Goal: Transaction & Acquisition: Book appointment/travel/reservation

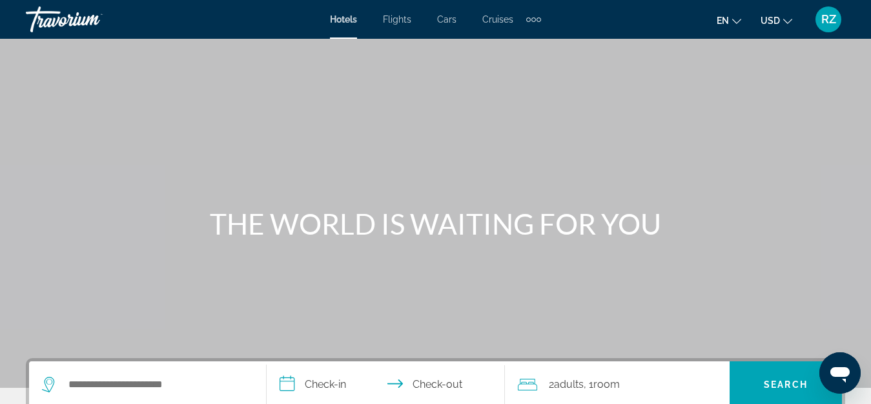
scroll to position [129, 0]
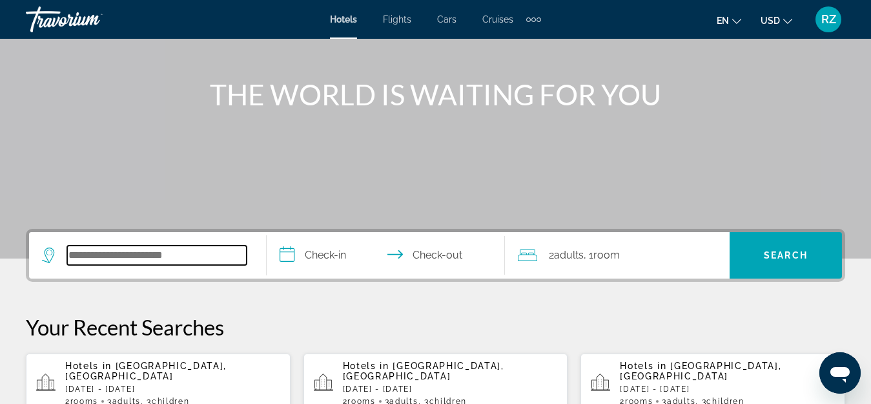
click at [159, 260] on input "Search widget" at bounding box center [156, 254] width 179 height 19
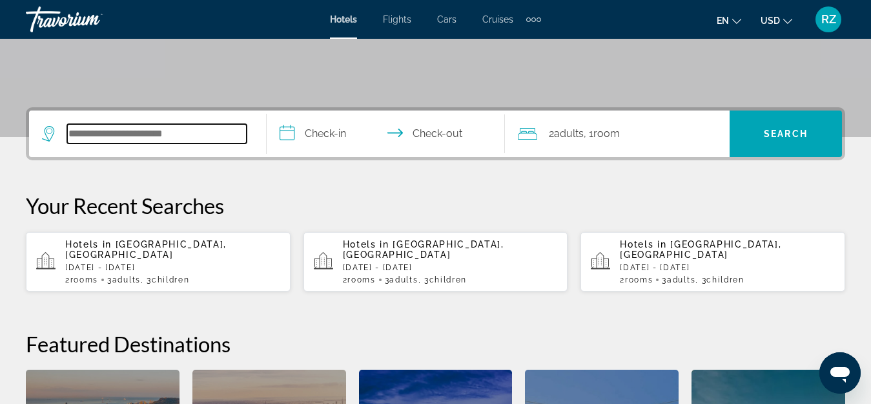
scroll to position [316, 0]
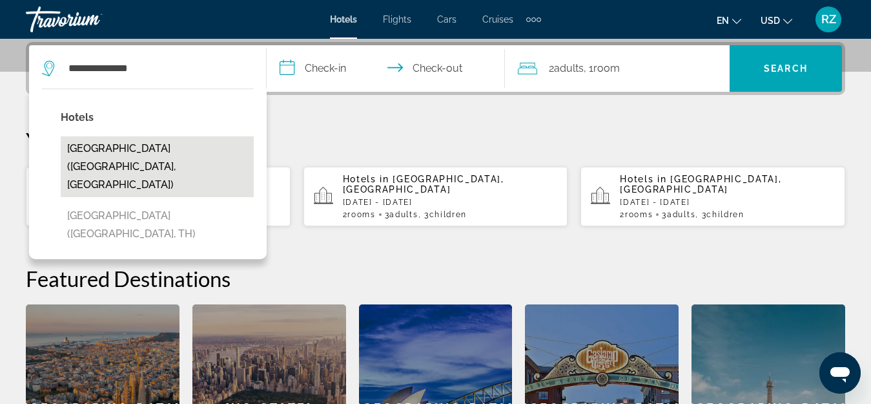
click at [171, 166] on button "[GEOGRAPHIC_DATA] ([GEOGRAPHIC_DATA], [GEOGRAPHIC_DATA])" at bounding box center [157, 166] width 193 height 61
type input "**********"
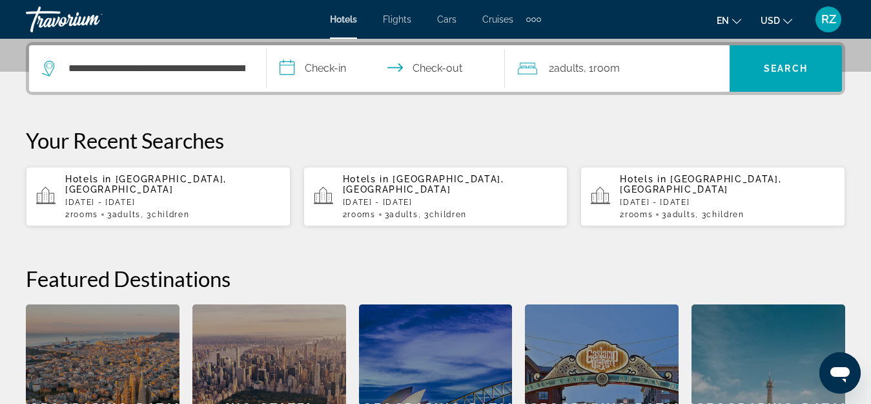
click at [321, 60] on input "**********" at bounding box center [388, 70] width 243 height 50
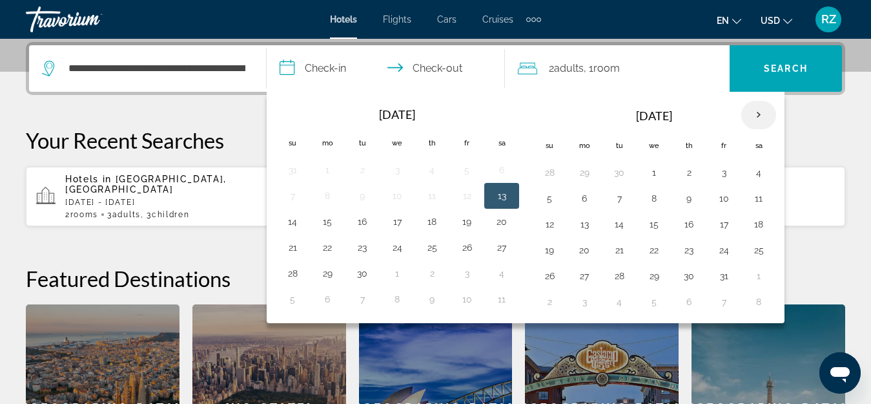
click at [761, 114] on th "Next month" at bounding box center [758, 115] width 35 height 28
click at [582, 193] on button "8" at bounding box center [584, 198] width 21 height 18
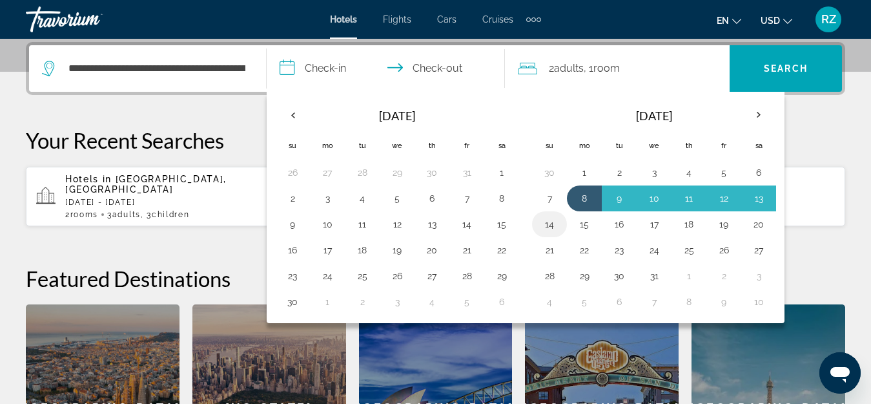
click at [554, 223] on button "14" at bounding box center [549, 224] width 21 height 18
type input "**********"
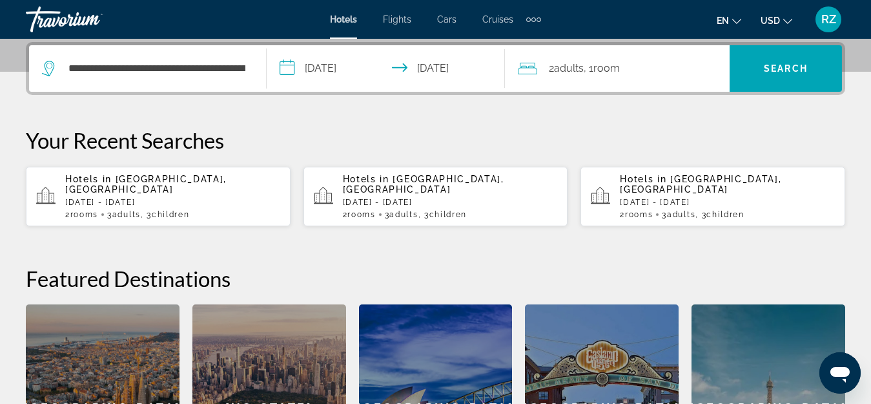
click at [606, 66] on span "Room" at bounding box center [606, 68] width 26 height 12
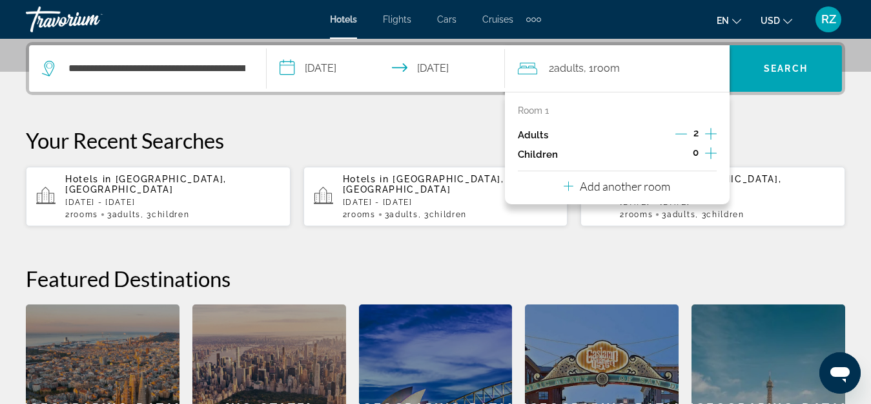
click at [684, 129] on icon "Decrement adults" at bounding box center [681, 134] width 12 height 12
click at [710, 148] on icon "Increment children" at bounding box center [711, 152] width 12 height 15
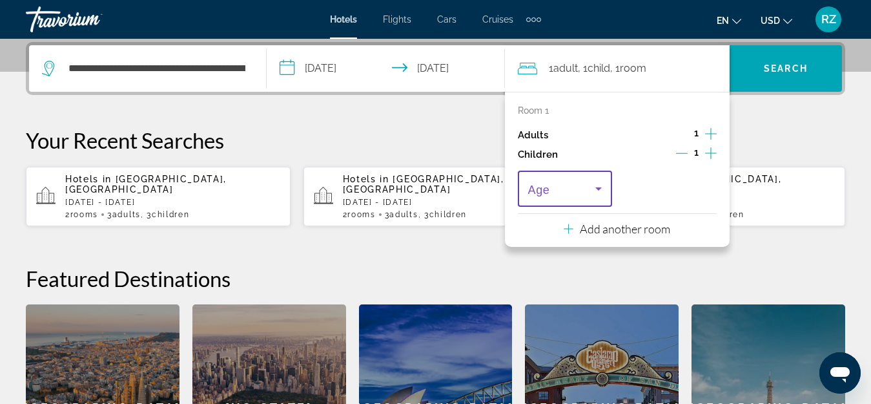
click at [570, 194] on span "Travelers: 1 adult, 1 child" at bounding box center [562, 188] width 68 height 15
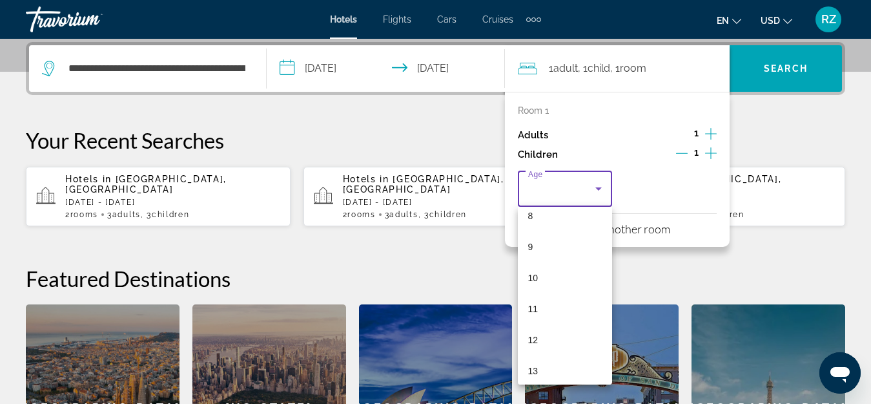
scroll to position [261, 0]
click at [804, 125] on div at bounding box center [435, 202] width 871 height 404
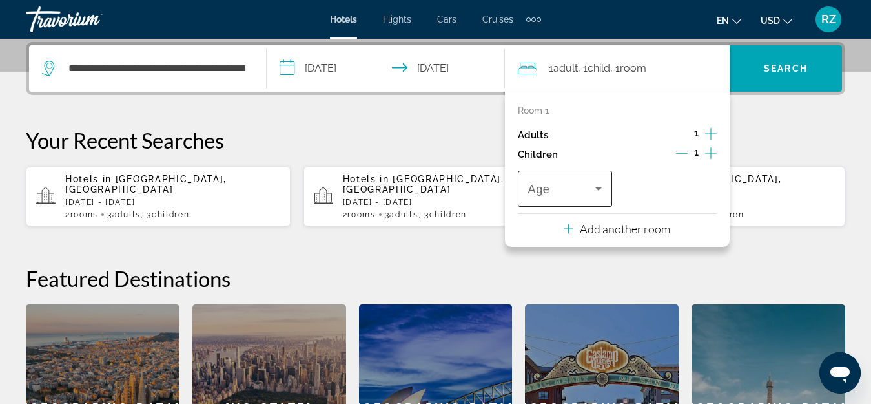
click at [557, 192] on span "Travelers: 1 adult, 1 child" at bounding box center [562, 188] width 68 height 15
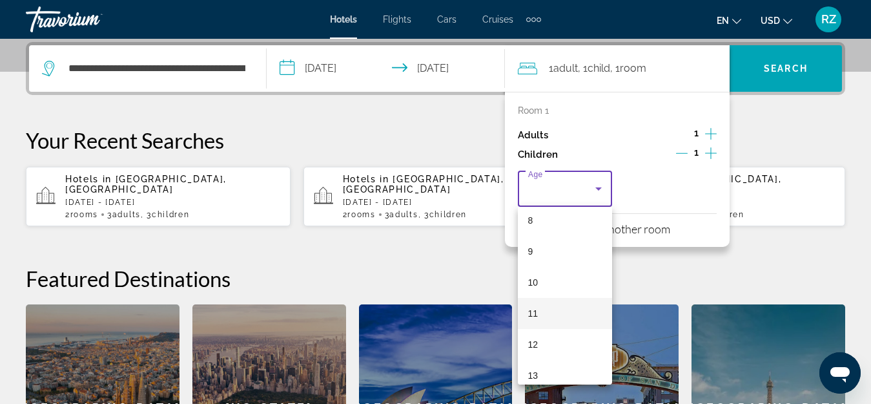
scroll to position [258, 0]
click at [555, 281] on mat-option "10" at bounding box center [565, 278] width 95 height 31
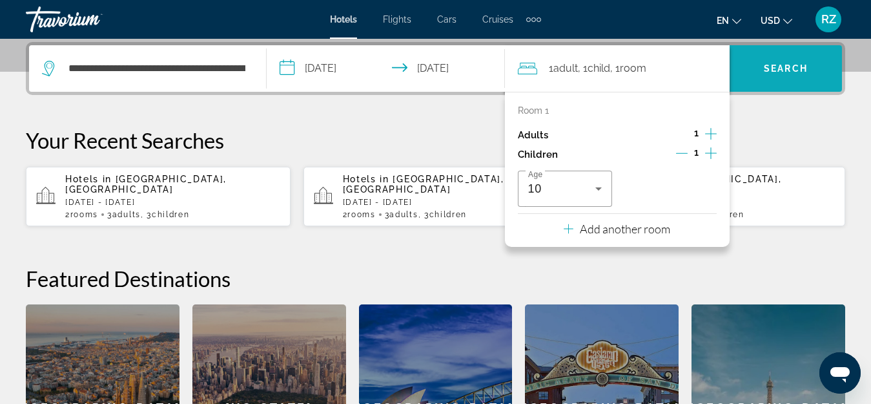
click at [808, 59] on span "Search widget" at bounding box center [786, 68] width 112 height 31
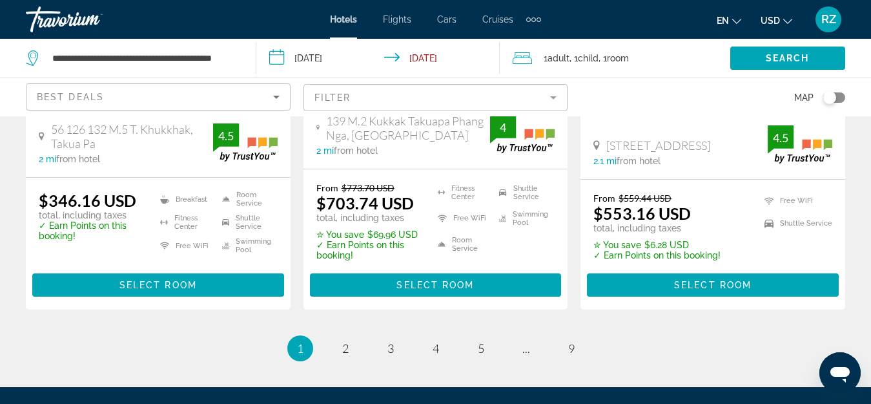
scroll to position [1872, 0]
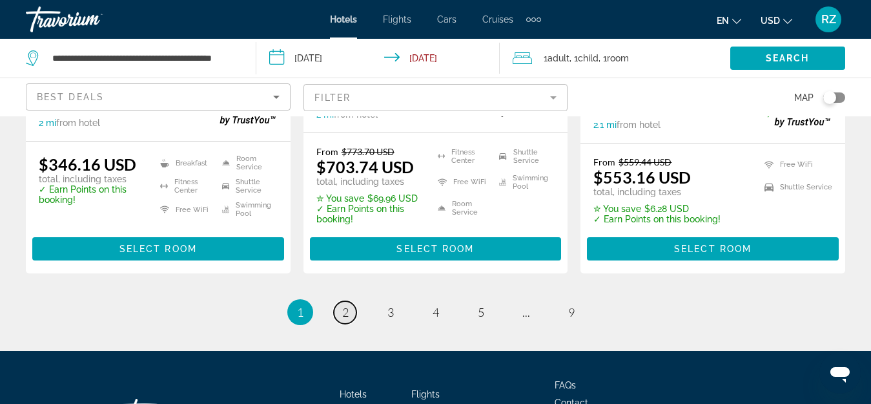
click at [348, 305] on span "2" at bounding box center [345, 312] width 6 height 14
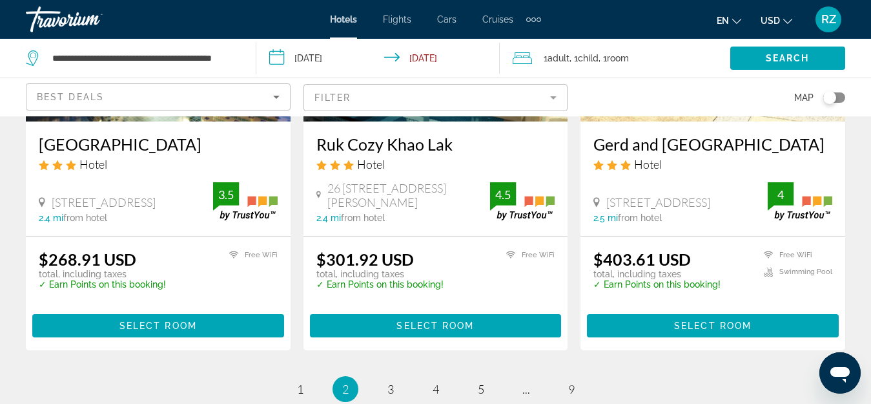
scroll to position [1743, 0]
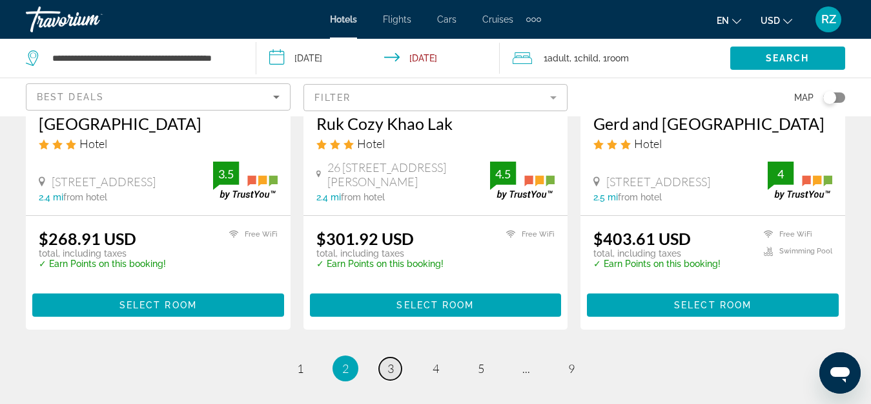
click at [393, 361] on span "3" at bounding box center [390, 368] width 6 height 14
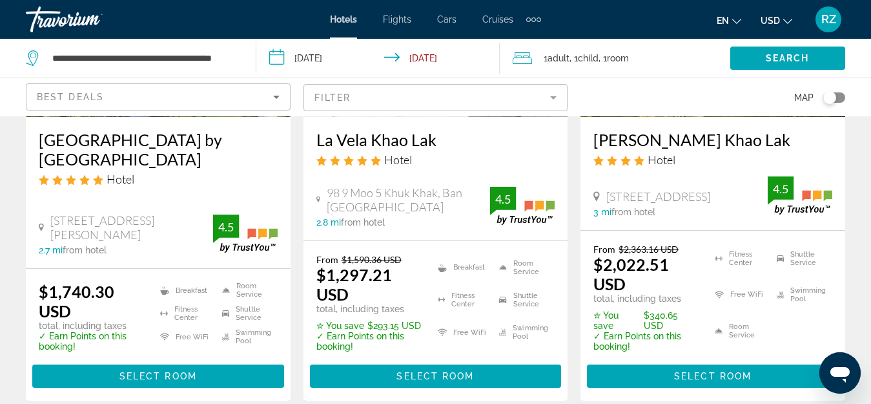
scroll to position [775, 0]
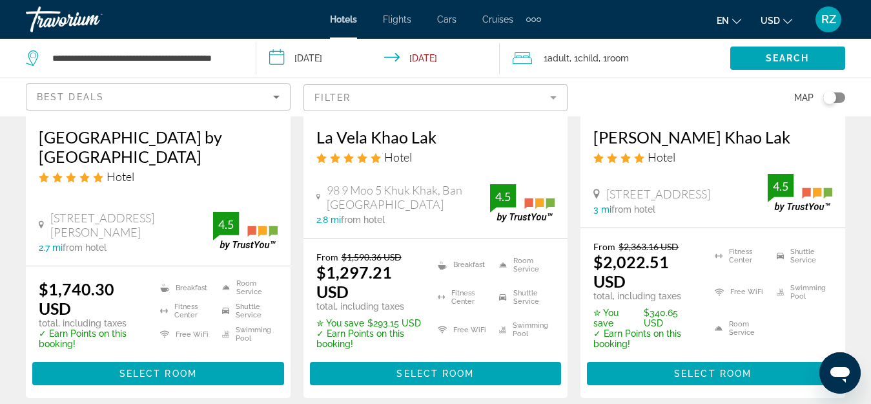
click at [360, 91] on mat-form-field "Filter" at bounding box center [435, 97] width 265 height 27
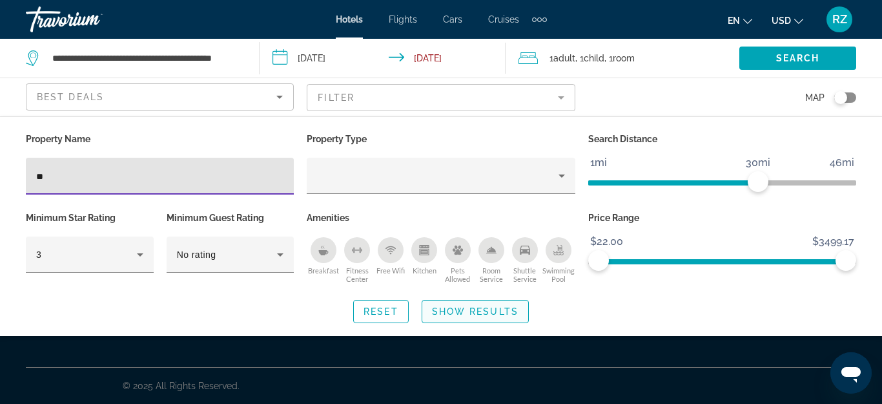
type input "**"
click at [465, 308] on span "Show Results" at bounding box center [475, 311] width 87 height 10
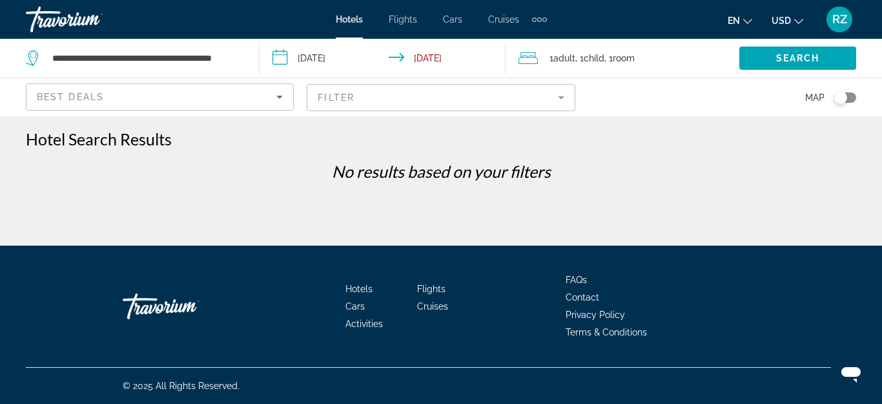
click at [351, 92] on mat-form-field "Filter" at bounding box center [441, 97] width 268 height 27
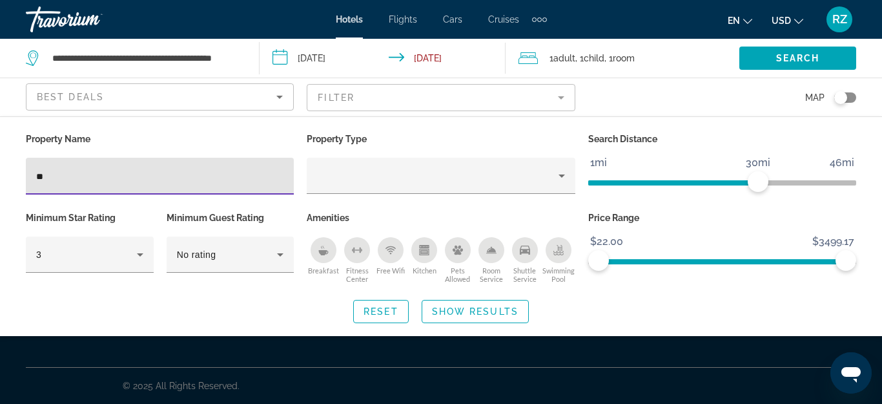
drag, startPoint x: 66, startPoint y: 176, endPoint x: 0, endPoint y: 168, distance: 66.3
click at [0, 174] on div "Property Name ** Property Type Search Distance 1mi 46mi 30mi Minimum Star Ratin…" at bounding box center [441, 226] width 882 height 193
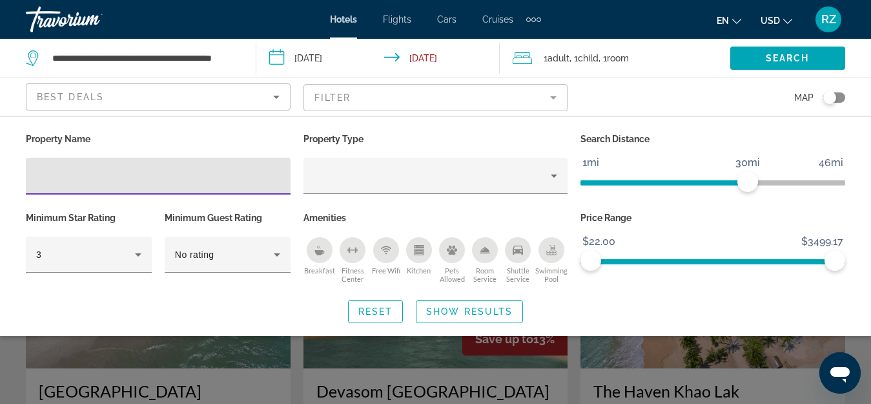
click at [861, 354] on div "Search widget" at bounding box center [435, 299] width 871 height 210
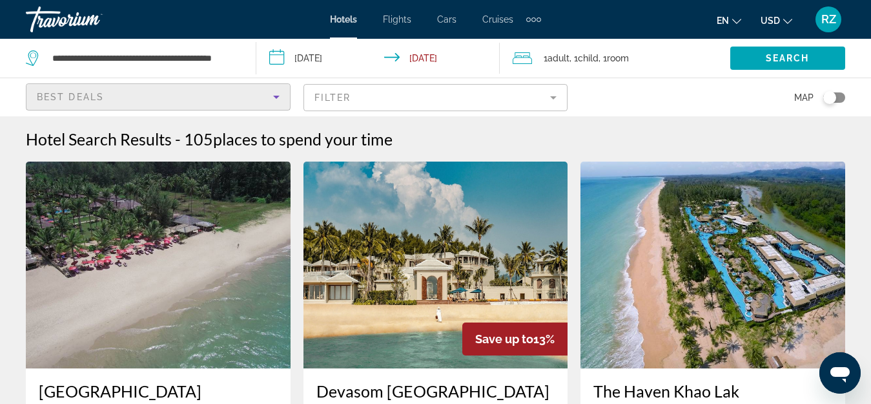
click at [92, 101] on span "Best Deals" at bounding box center [70, 97] width 67 height 10
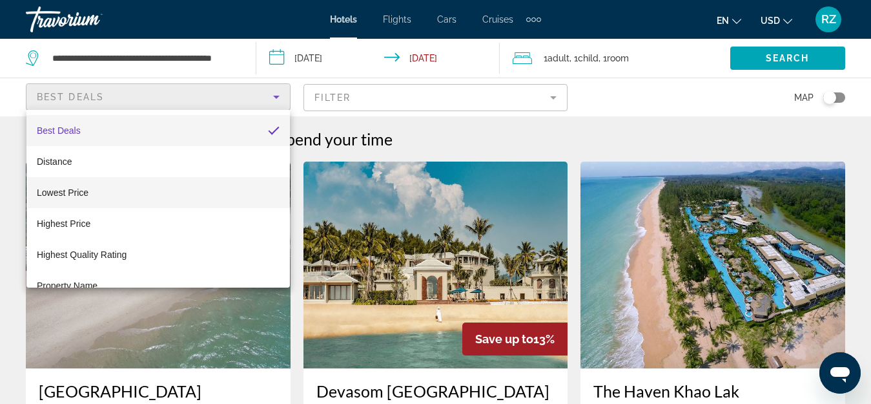
click at [89, 190] on mat-option "Lowest Price" at bounding box center [157, 192] width 263 height 31
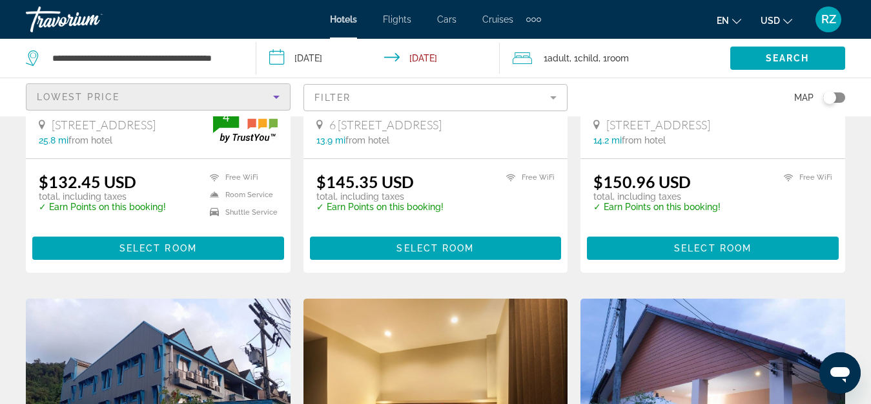
scroll to position [387, 0]
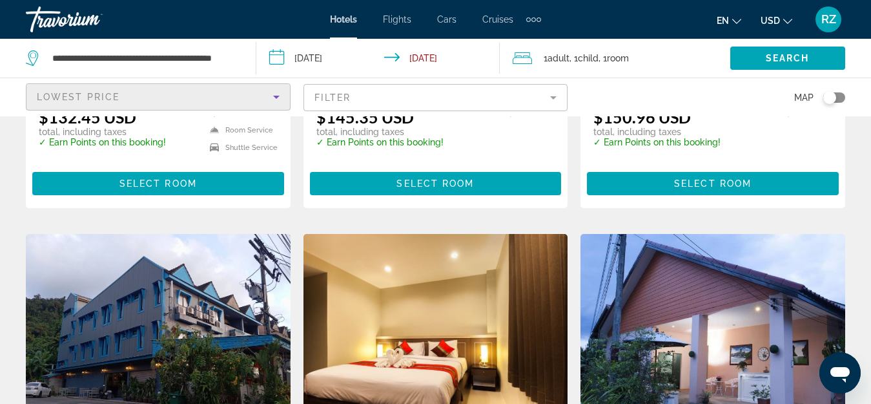
click at [358, 96] on mat-form-field "Filter" at bounding box center [435, 97] width 265 height 27
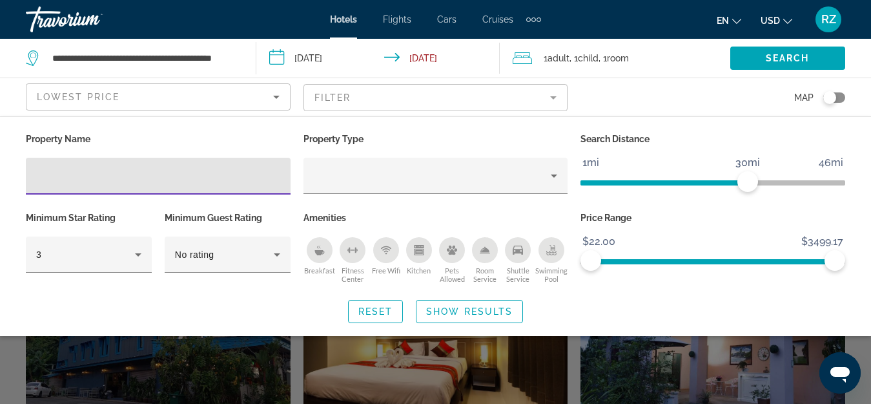
scroll to position [741, 0]
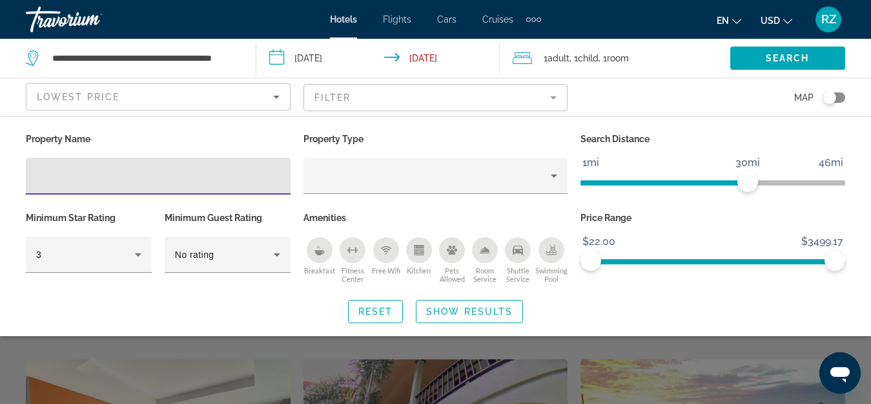
click at [861, 350] on div "Search widget" at bounding box center [435, 299] width 871 height 210
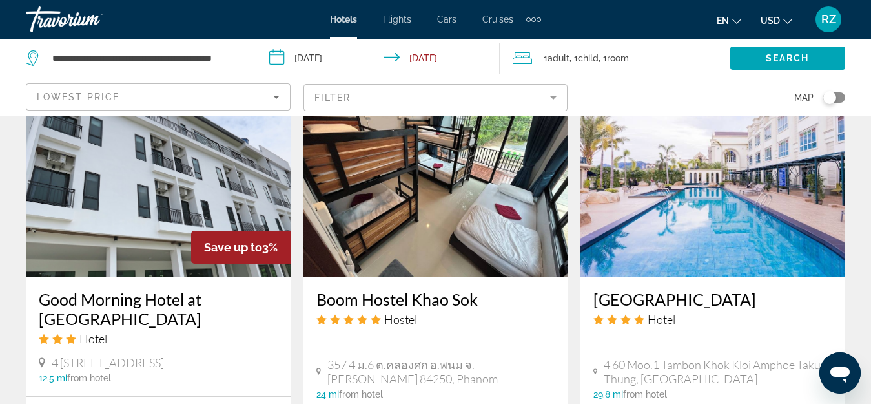
scroll to position [1515, 0]
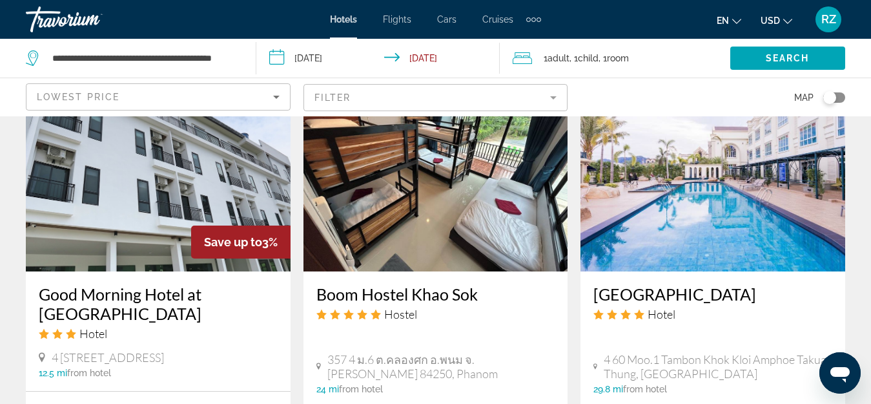
click at [103, 99] on span "Lowest Price" at bounding box center [78, 97] width 83 height 10
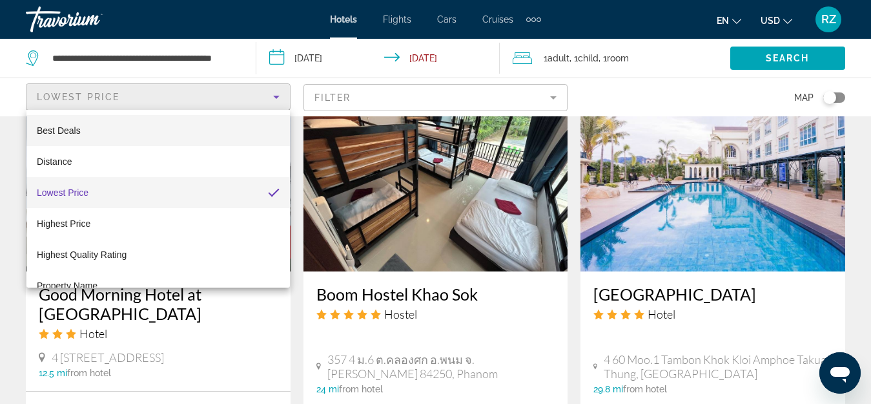
click at [116, 127] on mat-option "Best Deals" at bounding box center [157, 130] width 263 height 31
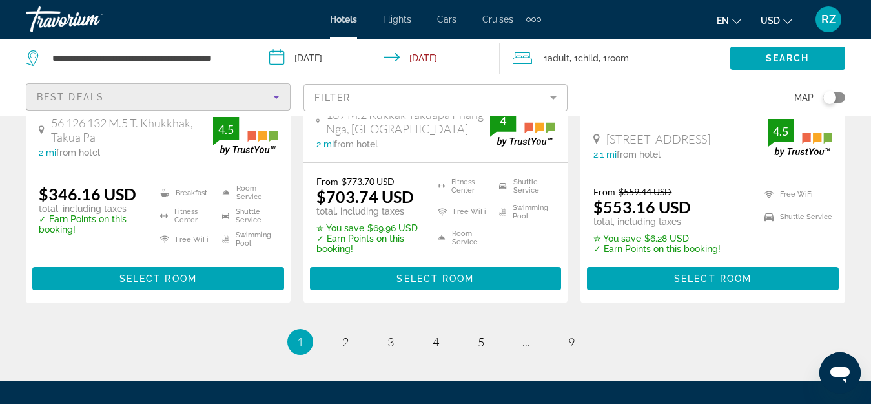
scroll to position [1872, 0]
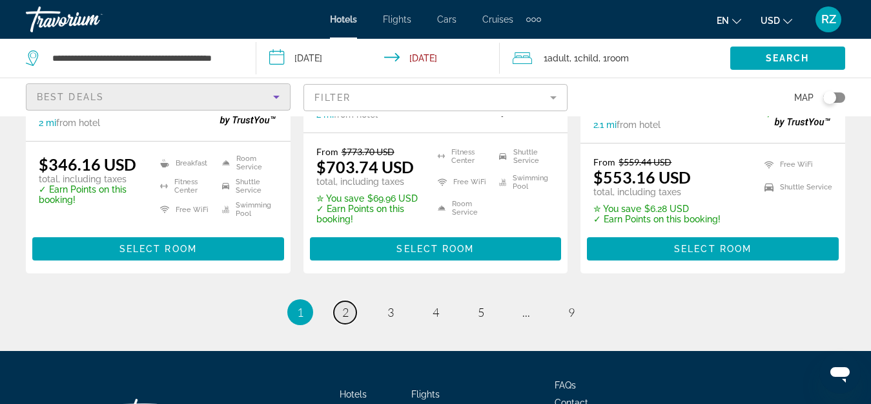
click at [345, 305] on span "2" at bounding box center [345, 312] width 6 height 14
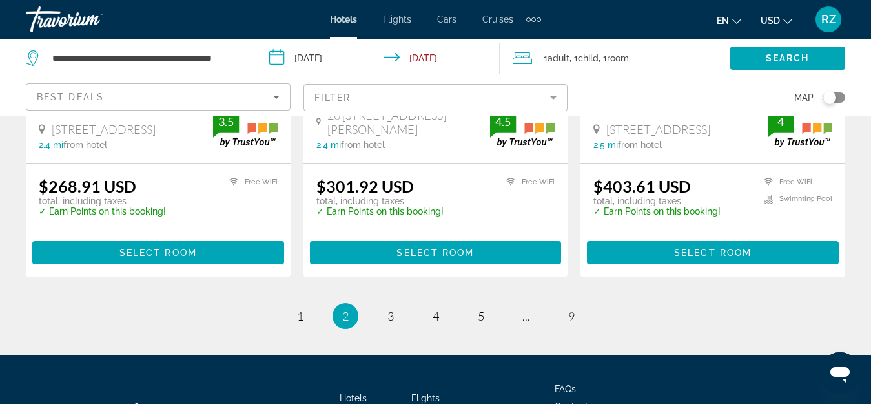
scroll to position [1808, 0]
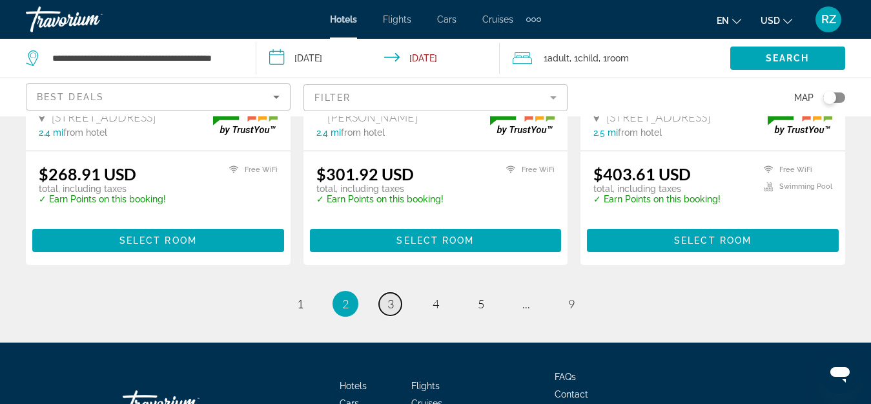
click at [393, 296] on span "3" at bounding box center [390, 303] width 6 height 14
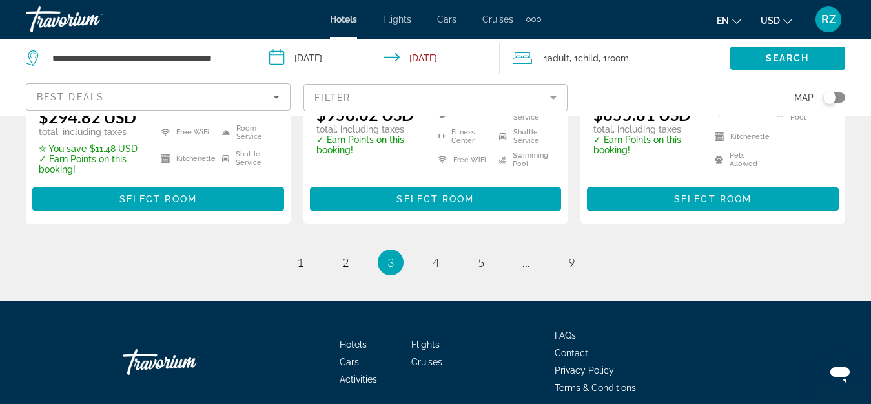
scroll to position [1976, 0]
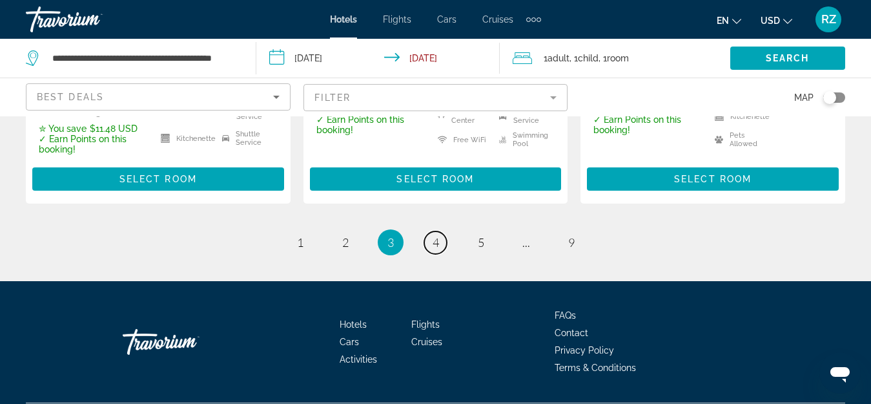
click at [439, 231] on link "page 4" at bounding box center [435, 242] width 23 height 23
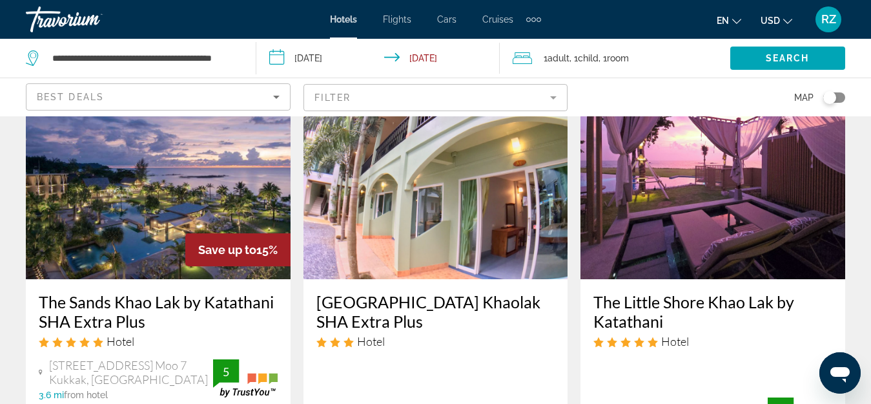
scroll to position [581, 0]
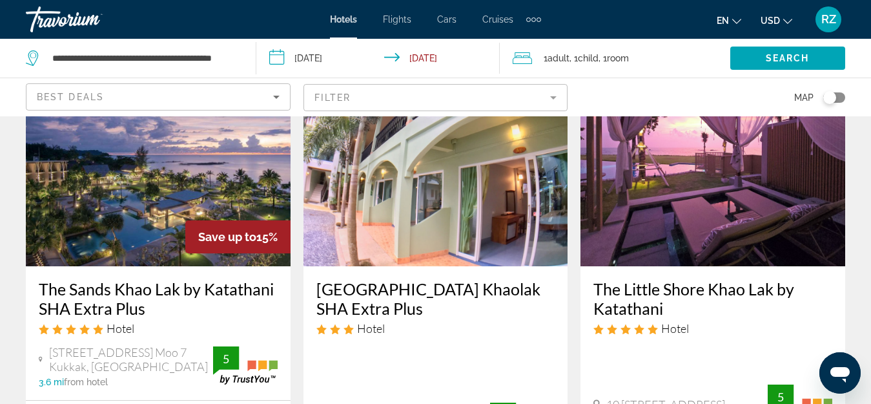
click at [836, 96] on div "Toggle map" at bounding box center [834, 97] width 22 height 10
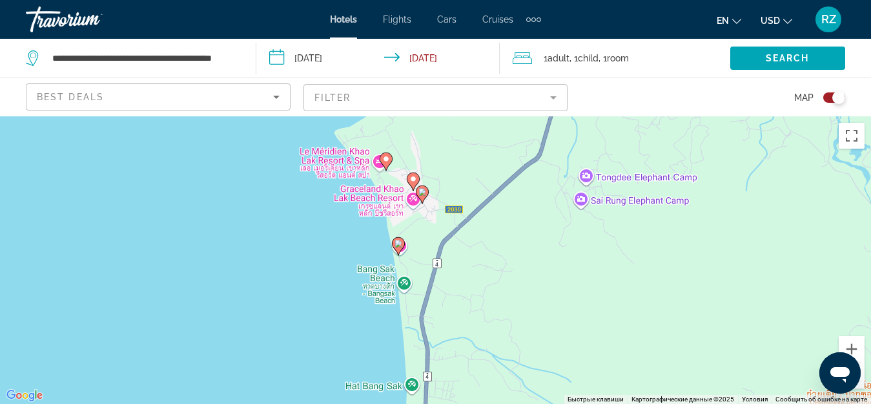
click at [424, 194] on image "Main content" at bounding box center [422, 192] width 8 height 8
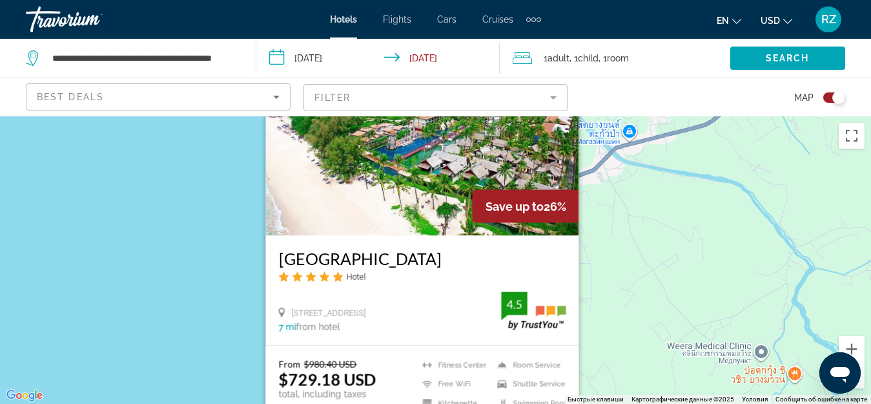
click at [598, 218] on div "Чтобы активировать перетаскивание с помощью клавиатуры, нажмите Alt + Ввод. Пос…" at bounding box center [435, 259] width 871 height 287
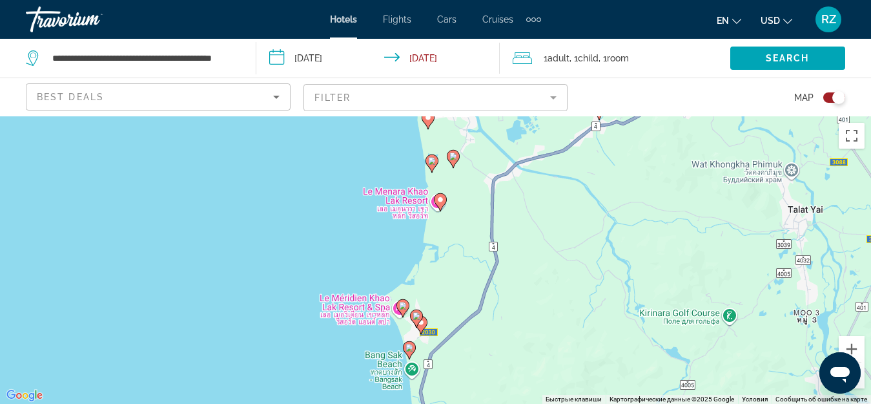
drag, startPoint x: 469, startPoint y: 324, endPoint x: 452, endPoint y: 273, distance: 53.9
click at [400, 305] on image "Main content" at bounding box center [403, 306] width 8 height 8
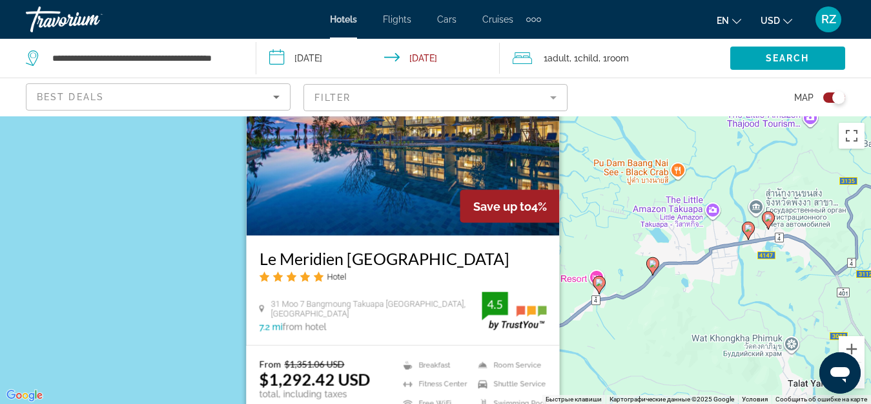
click at [602, 321] on div "Чтобы активировать перетаскивание с помощью клавиатуры, нажмите Alt + Ввод. Пос…" at bounding box center [435, 259] width 871 height 287
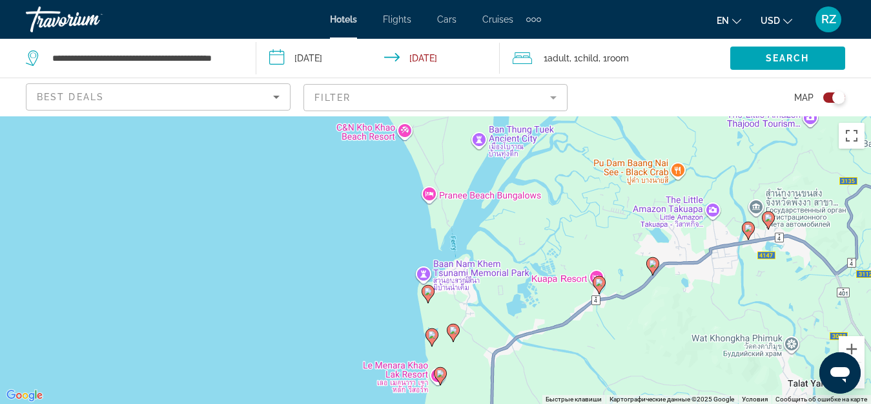
click at [428, 294] on image "Main content" at bounding box center [428, 291] width 8 height 8
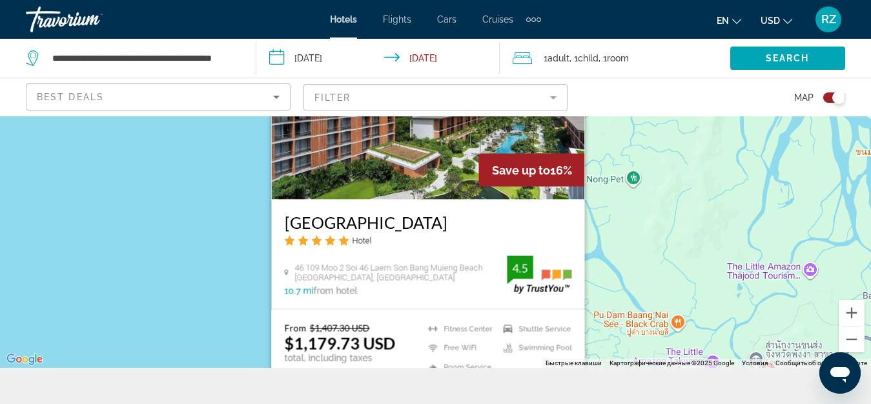
scroll to position [65, 0]
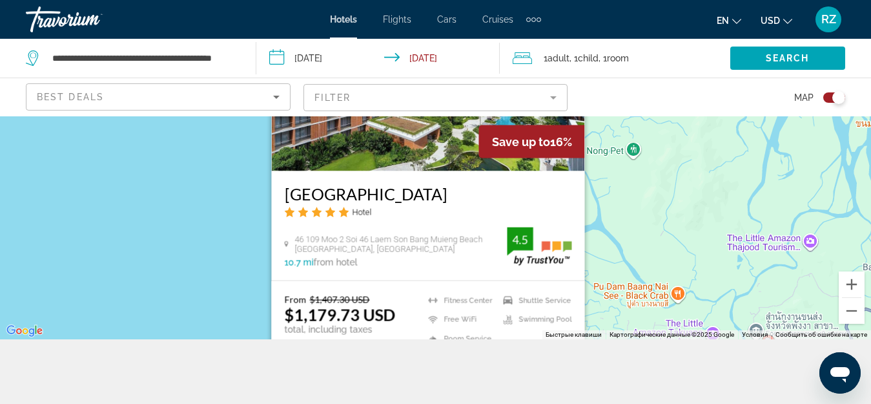
click at [611, 274] on div "Чтобы активировать перетаскивание с помощью клавиатуры, нажмите Alt + Ввод. Пос…" at bounding box center [435, 195] width 871 height 287
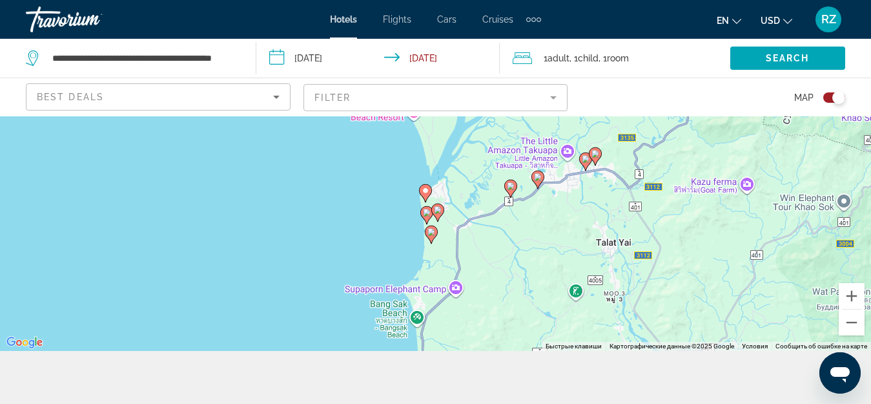
scroll to position [0, 0]
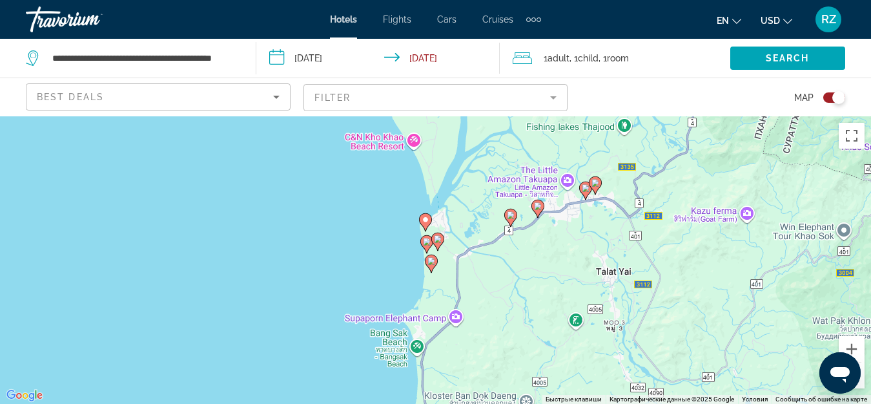
drag, startPoint x: 497, startPoint y: 306, endPoint x: 459, endPoint y: 174, distance: 137.1
click at [437, 244] on icon "Main content" at bounding box center [437, 240] width 12 height 17
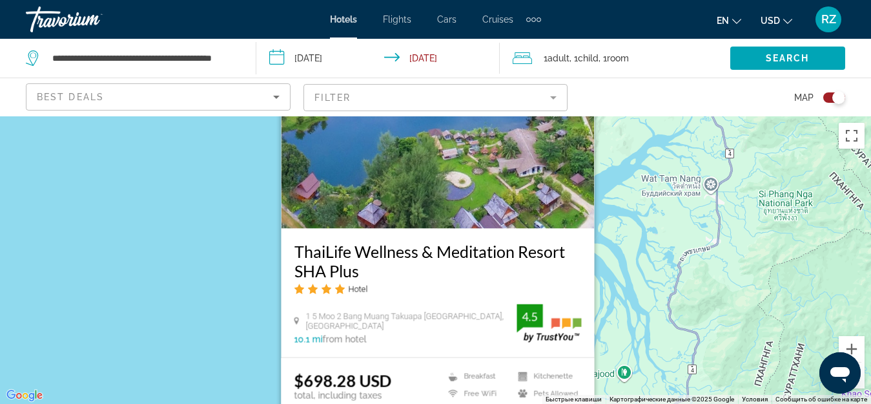
click at [626, 292] on div "Чтобы активировать перетаскивание с помощью клавиатуры, нажмите Alt + Ввод. Пос…" at bounding box center [435, 259] width 871 height 287
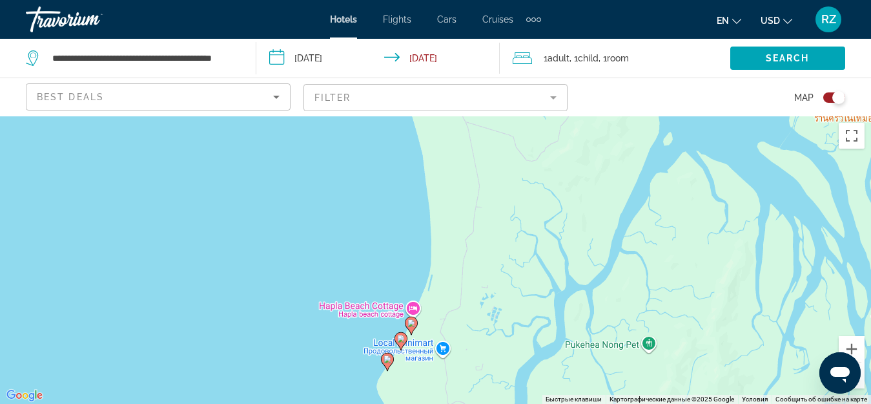
click at [414, 321] on image "Main content" at bounding box center [411, 323] width 8 height 8
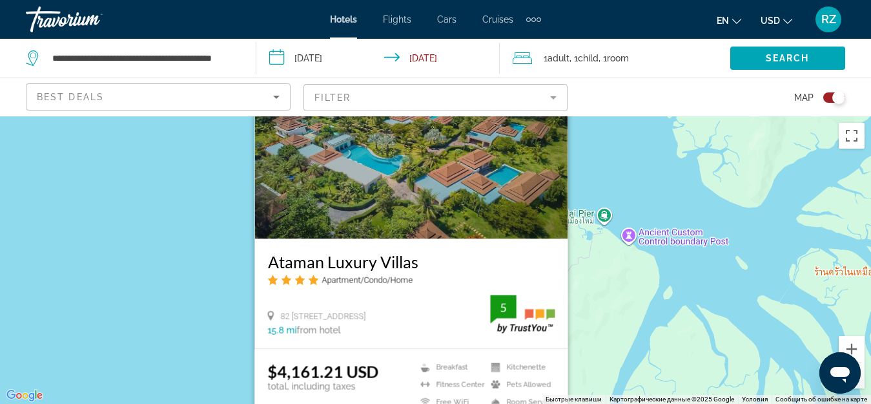
click at [602, 281] on div "Чтобы активировать перетаскивание с помощью клавиатуры, нажмите Alt + Ввод. Пос…" at bounding box center [435, 259] width 871 height 287
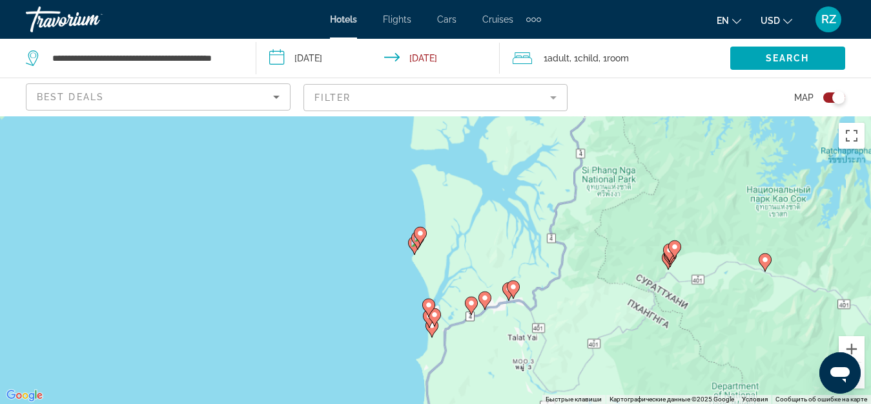
drag, startPoint x: 458, startPoint y: 372, endPoint x: 455, endPoint y: 184, distance: 187.9
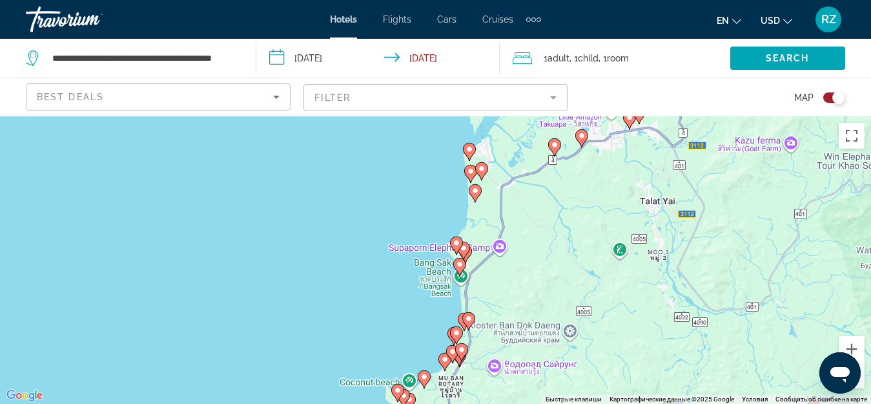
drag, startPoint x: 504, startPoint y: 336, endPoint x: 513, endPoint y: 266, distance: 70.3
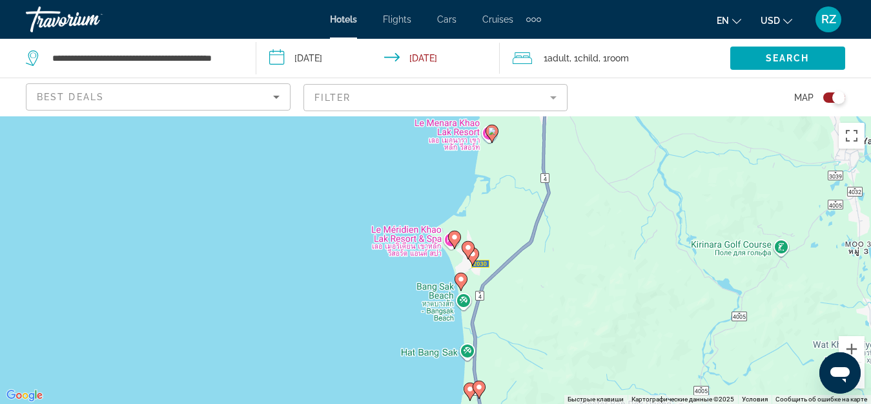
click at [453, 238] on image "Main content" at bounding box center [455, 237] width 8 height 8
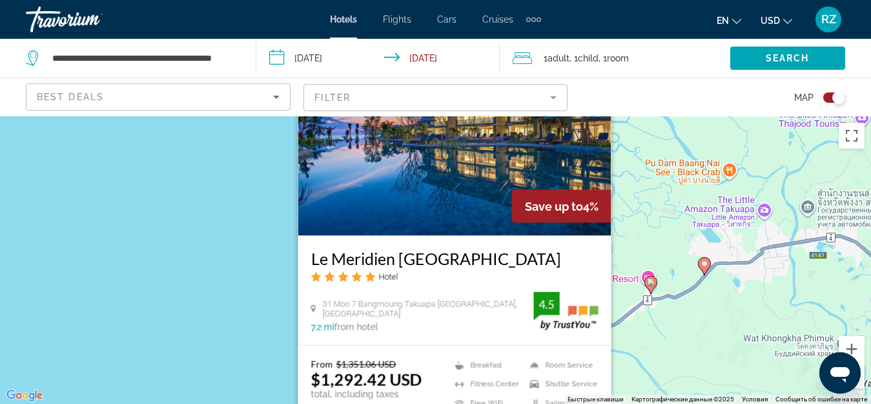
click at [651, 338] on div "Чтобы активировать перетаскивание с помощью клавиатуры, нажмите Alt + Ввод. Пос…" at bounding box center [435, 259] width 871 height 287
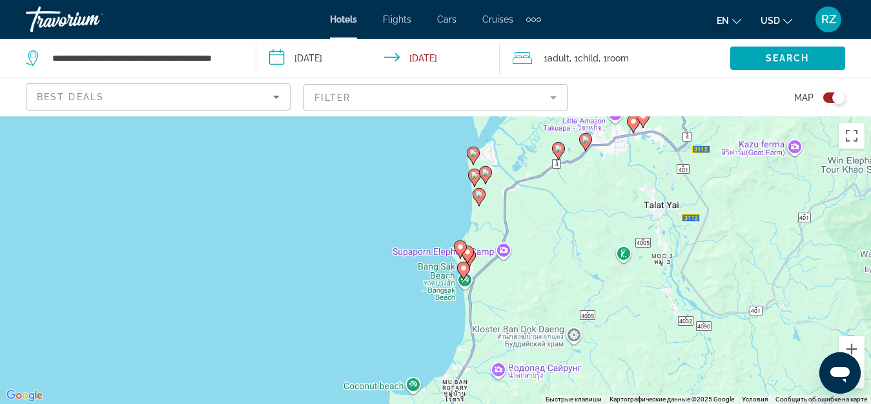
drag, startPoint x: 494, startPoint y: 360, endPoint x: 486, endPoint y: 189, distance: 170.6
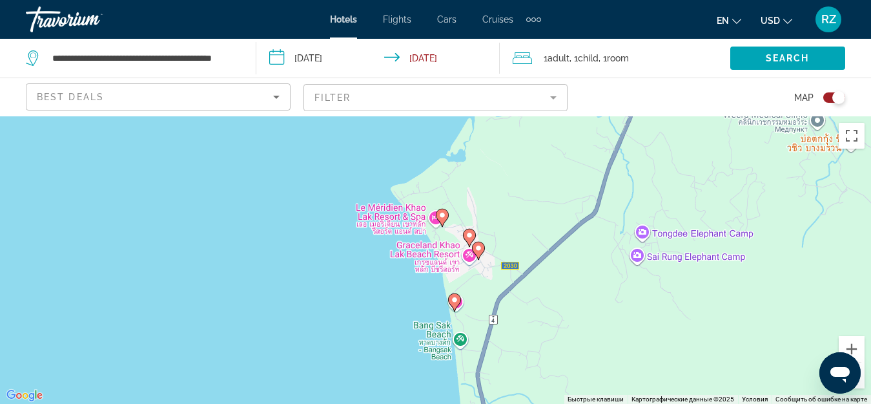
click at [470, 235] on image "Main content" at bounding box center [469, 235] width 8 height 8
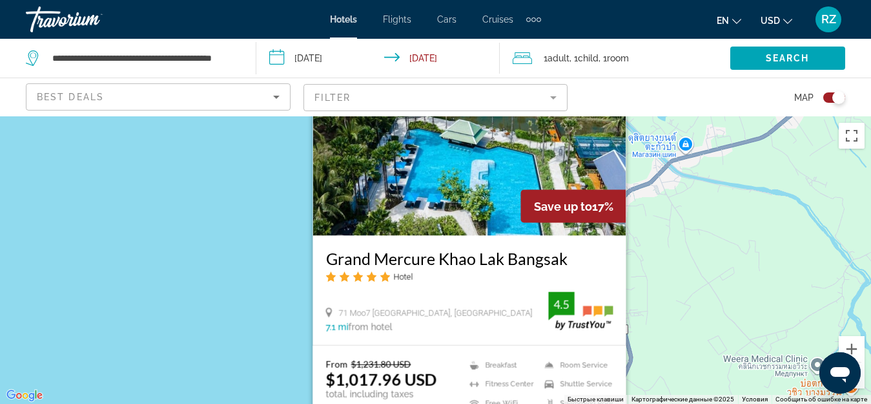
click at [678, 300] on div "Чтобы активировать перетаскивание с помощью клавиатуры, нажмите Alt + Ввод. Пос…" at bounding box center [435, 259] width 871 height 287
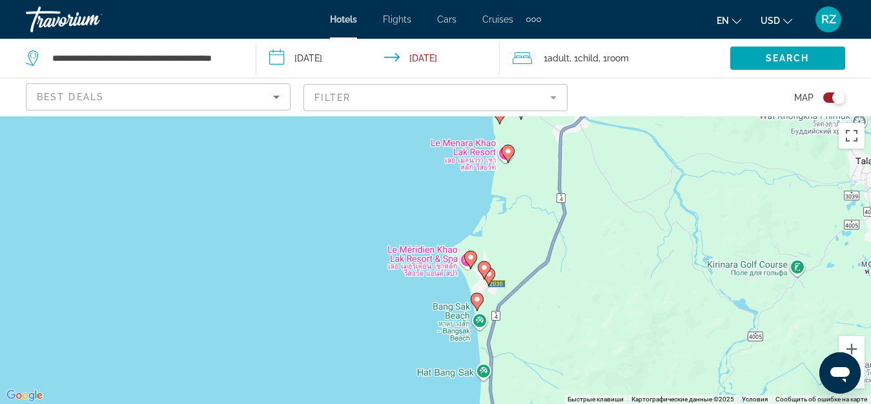
drag, startPoint x: 504, startPoint y: 379, endPoint x: 492, endPoint y: 249, distance: 131.0
click at [477, 298] on image "Main content" at bounding box center [477, 297] width 8 height 8
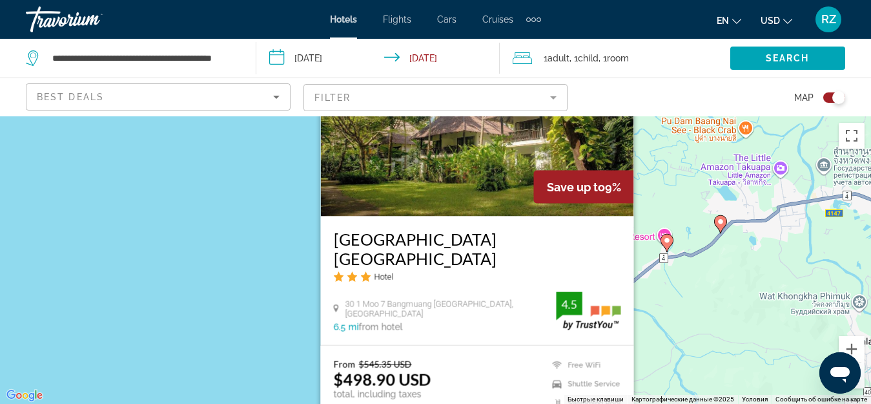
click at [676, 324] on div "Чтобы активировать перетаскивание с помощью клавиатуры, нажмите Alt + Ввод. Пос…" at bounding box center [435, 259] width 871 height 287
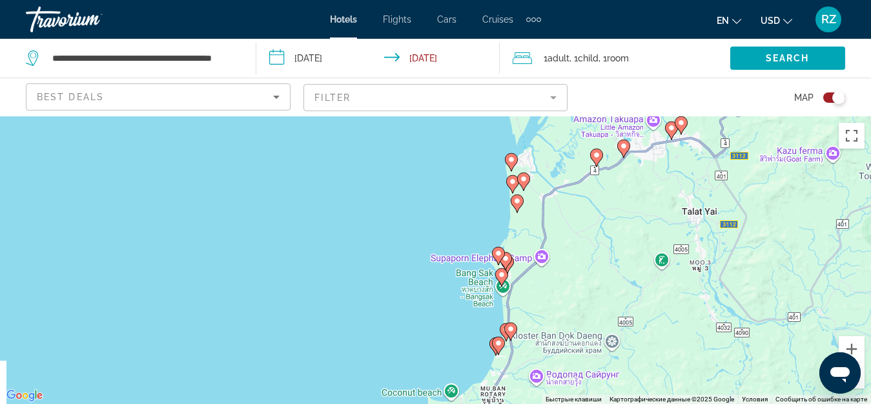
drag, startPoint x: 532, startPoint y: 348, endPoint x: 529, endPoint y: 203, distance: 144.6
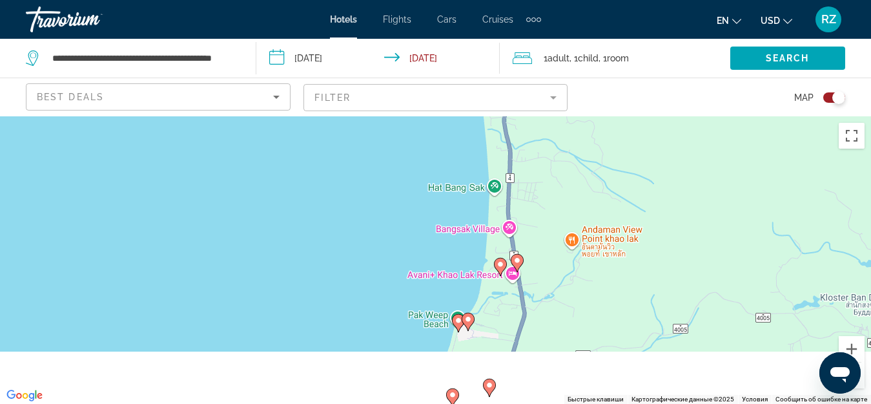
drag, startPoint x: 513, startPoint y: 320, endPoint x: 496, endPoint y: 234, distance: 87.5
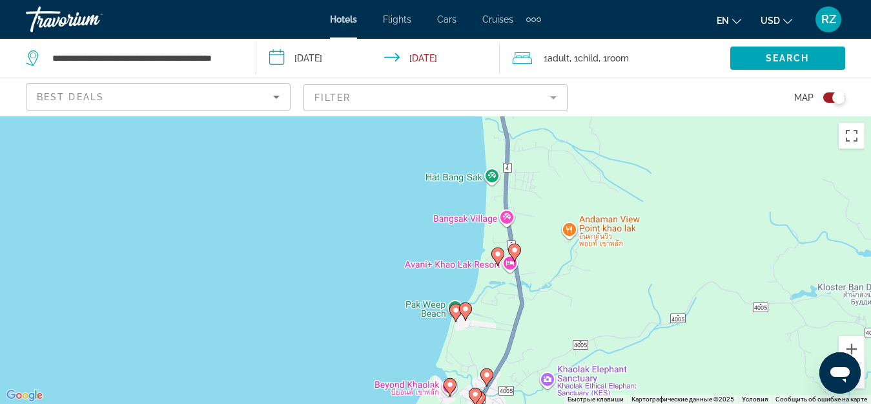
click at [516, 249] on image "Main content" at bounding box center [515, 250] width 8 height 8
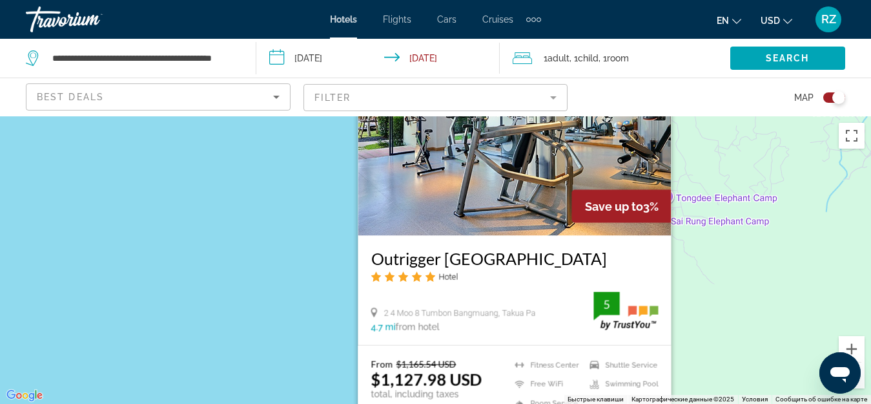
click at [727, 287] on div "Чтобы активировать перетаскивание с помощью клавиатуры, нажмите Alt + Ввод. Пос…" at bounding box center [435, 259] width 871 height 287
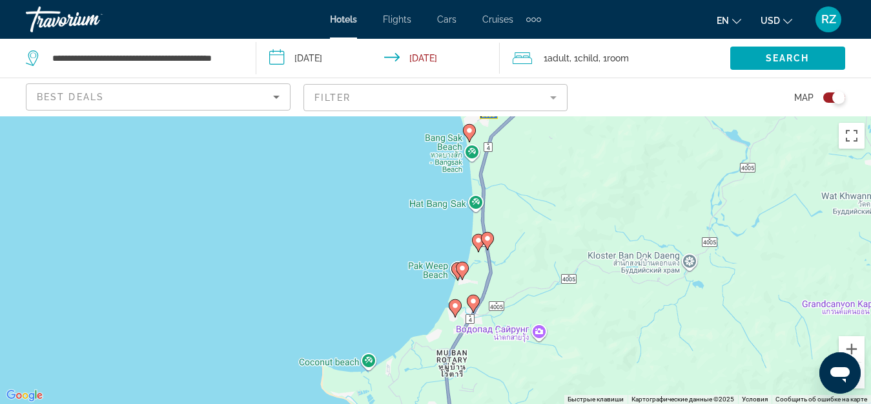
drag, startPoint x: 503, startPoint y: 319, endPoint x: 486, endPoint y: 181, distance: 139.3
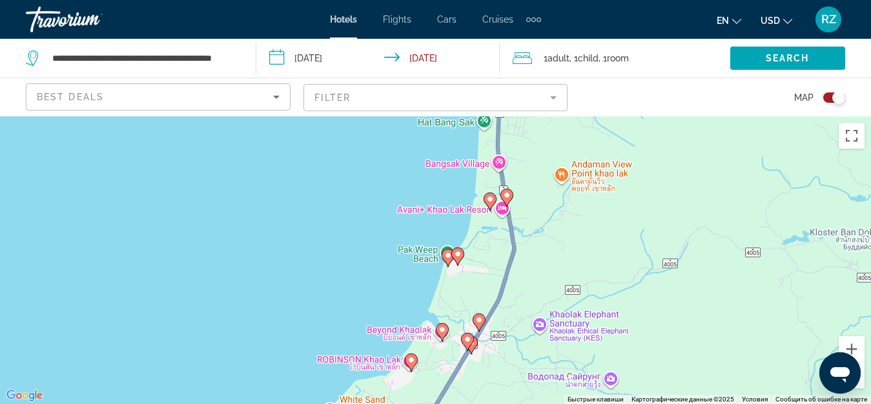
click at [460, 255] on image "Main content" at bounding box center [458, 254] width 8 height 8
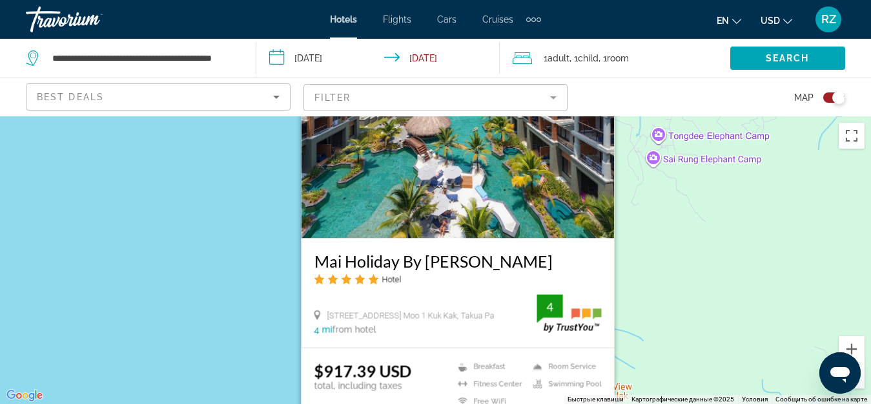
click at [719, 270] on div "Чтобы активировать перетаскивание с помощью клавиатуры, нажмите Alt + Ввод. Пос…" at bounding box center [435, 259] width 871 height 287
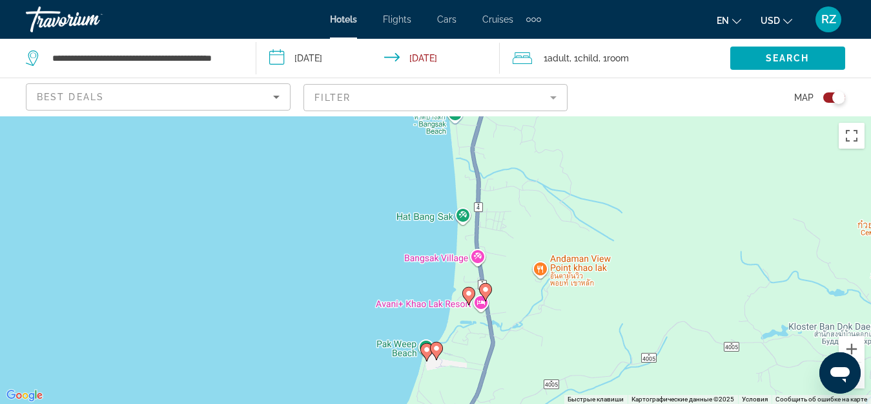
drag, startPoint x: 535, startPoint y: 343, endPoint x: 507, endPoint y: 140, distance: 205.2
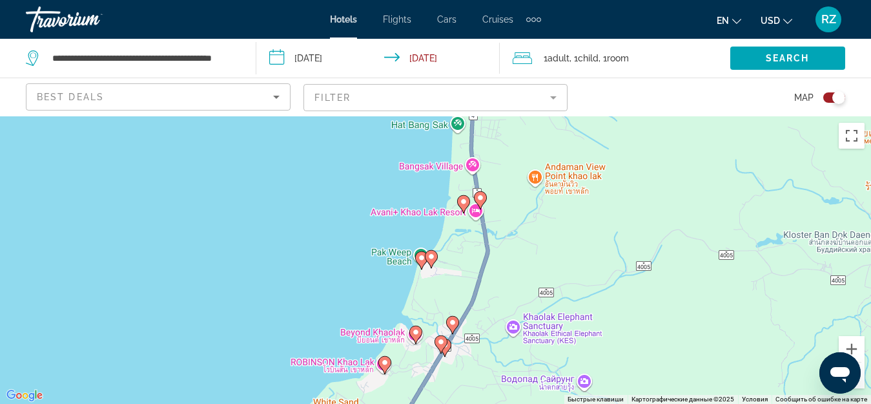
click at [419, 257] on image "Main content" at bounding box center [422, 258] width 8 height 8
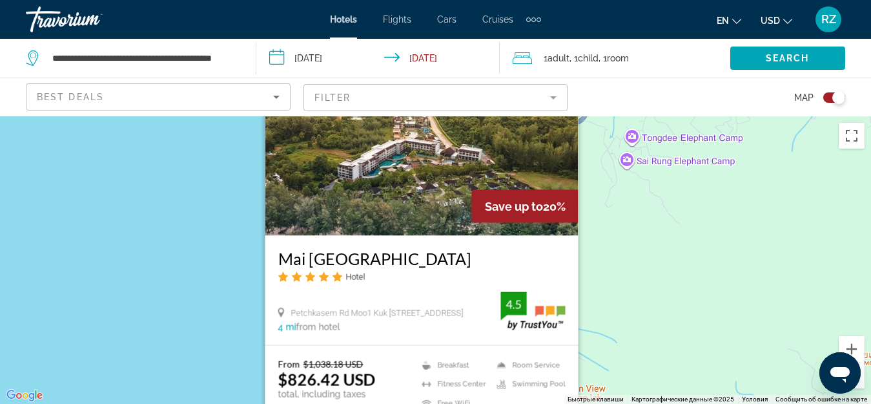
click at [679, 276] on div "Чтобы активировать перетаскивание с помощью клавиатуры, нажмите Alt + Ввод. Пос…" at bounding box center [435, 259] width 871 height 287
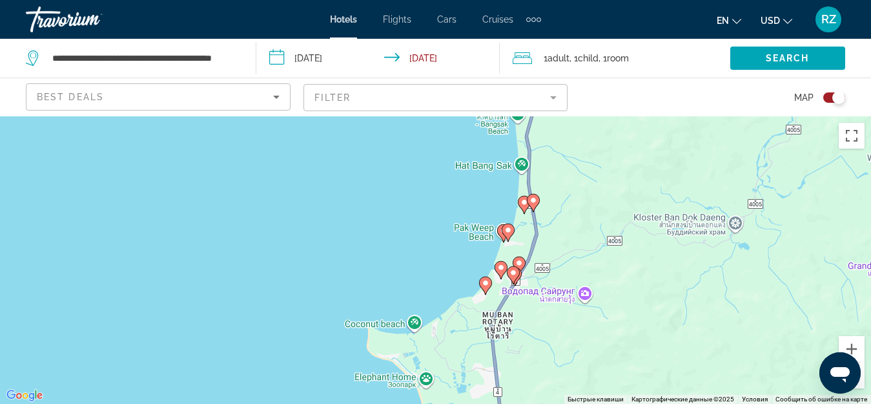
drag, startPoint x: 537, startPoint y: 294, endPoint x: 538, endPoint y: 171, distance: 123.3
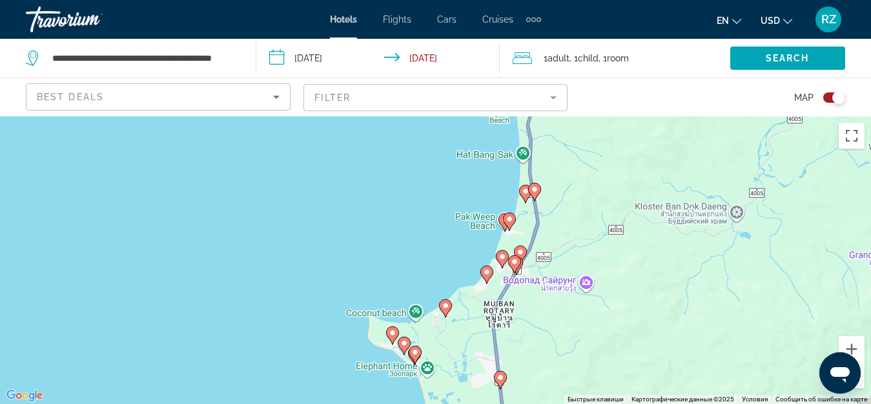
click at [485, 274] on image "Main content" at bounding box center [487, 272] width 8 height 8
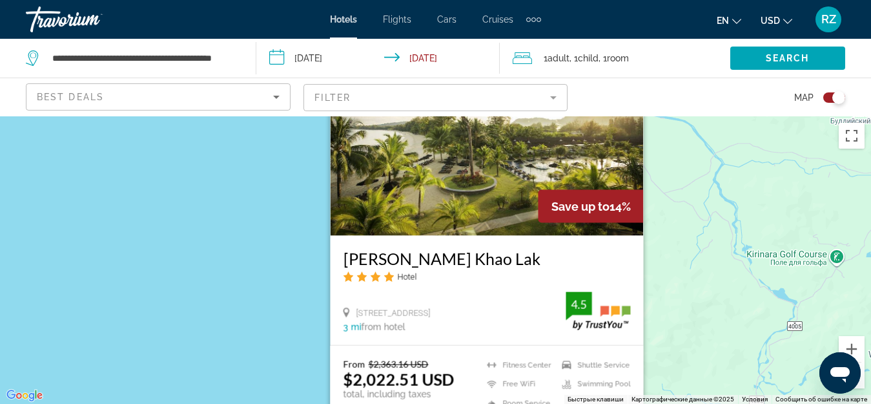
click at [698, 286] on div "Чтобы активировать перетаскивание с помощью клавиатуры, нажмите Alt + Ввод. Пос…" at bounding box center [435, 259] width 871 height 287
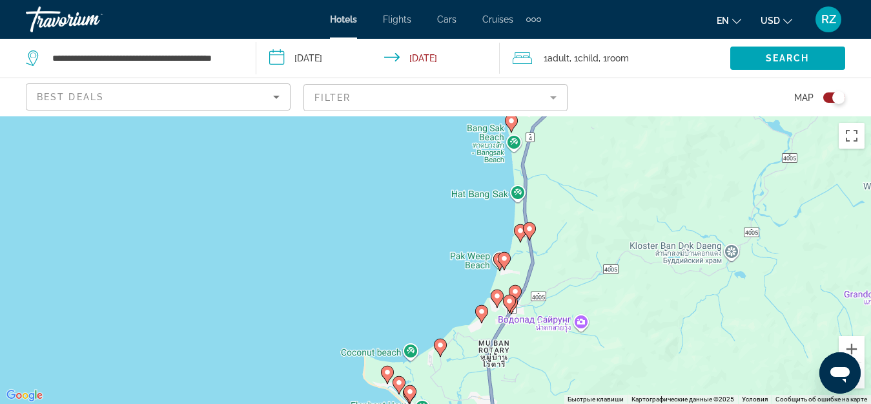
drag, startPoint x: 566, startPoint y: 365, endPoint x: 560, endPoint y: 186, distance: 179.6
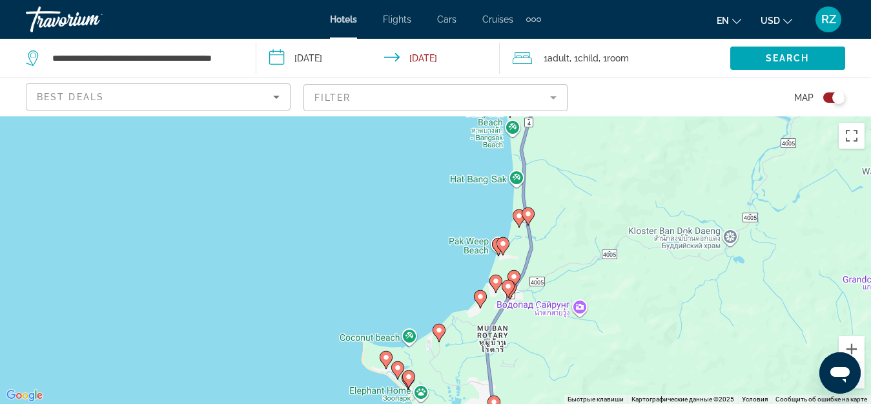
click at [482, 297] on image "Main content" at bounding box center [480, 296] width 8 height 8
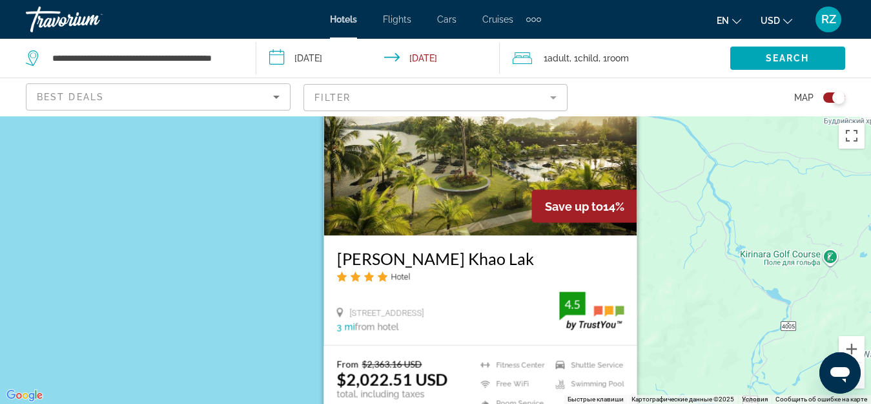
click at [700, 294] on div "Чтобы активировать перетаскивание с помощью клавиатуры, нажмите Alt + Ввод. Пос…" at bounding box center [435, 259] width 871 height 287
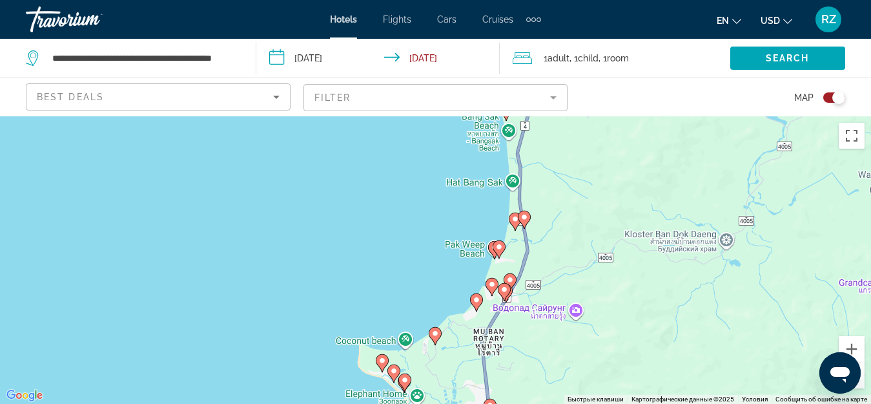
drag, startPoint x: 613, startPoint y: 331, endPoint x: 609, endPoint y: 149, distance: 182.1
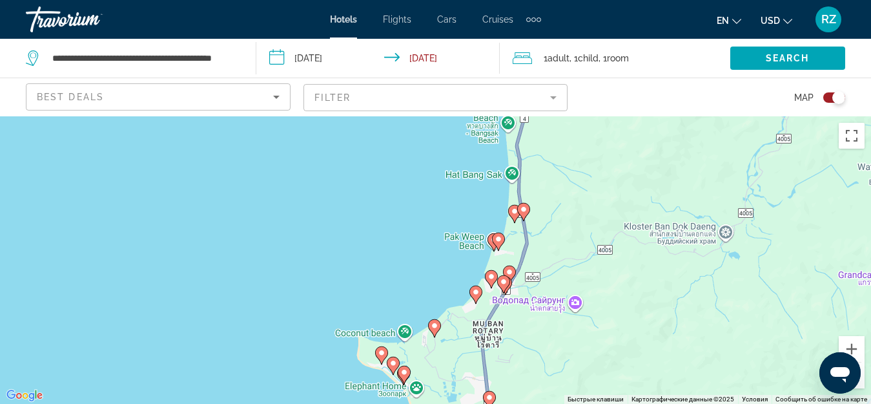
click at [501, 282] on image "Main content" at bounding box center [504, 282] width 8 height 8
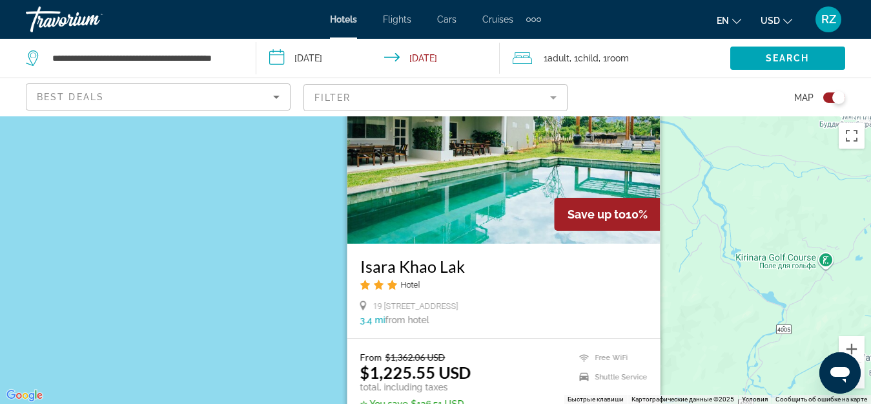
click at [702, 269] on div "Чтобы активировать перетаскивание с помощью клавиатуры, нажмите Alt + Ввод. Пос…" at bounding box center [435, 259] width 871 height 287
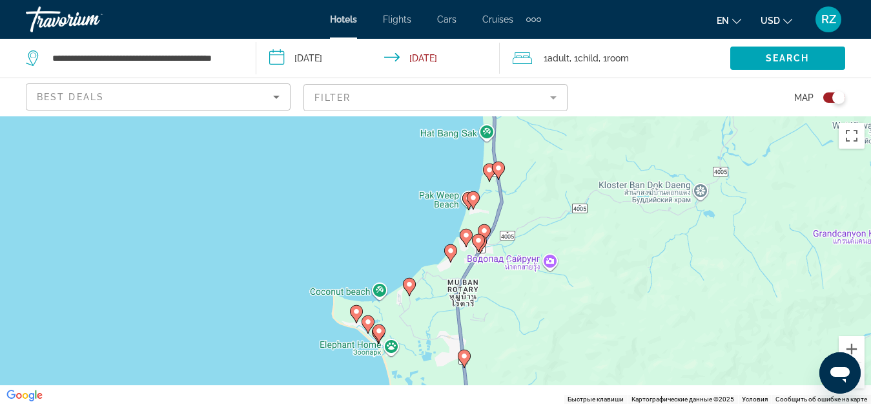
drag, startPoint x: 541, startPoint y: 346, endPoint x: 516, endPoint y: 108, distance: 239.6
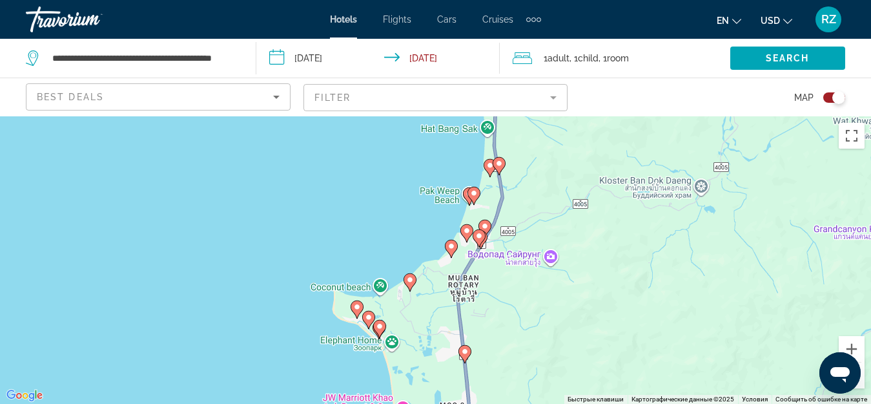
click at [409, 282] on image "Main content" at bounding box center [410, 280] width 8 height 8
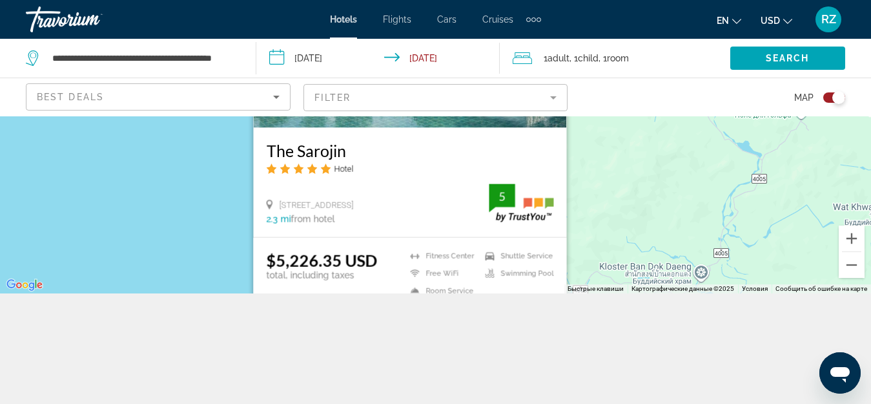
scroll to position [116, 0]
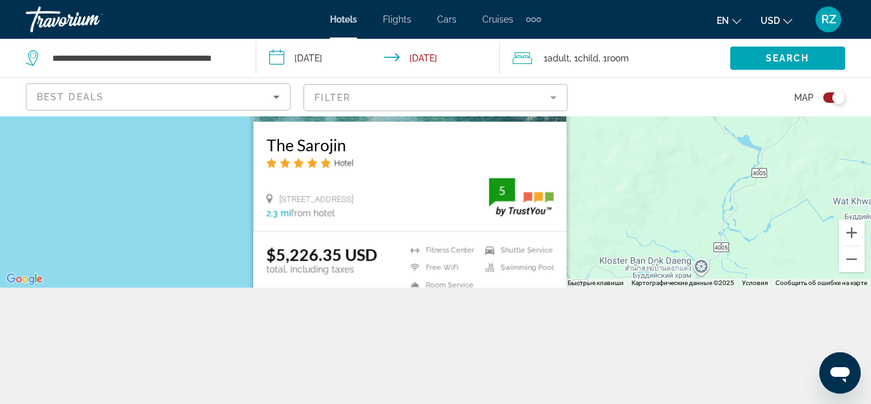
click at [620, 234] on div "Чтобы активировать перетаскивание с помощью клавиатуры, нажмите Alt + Ввод. Пос…" at bounding box center [435, 143] width 871 height 287
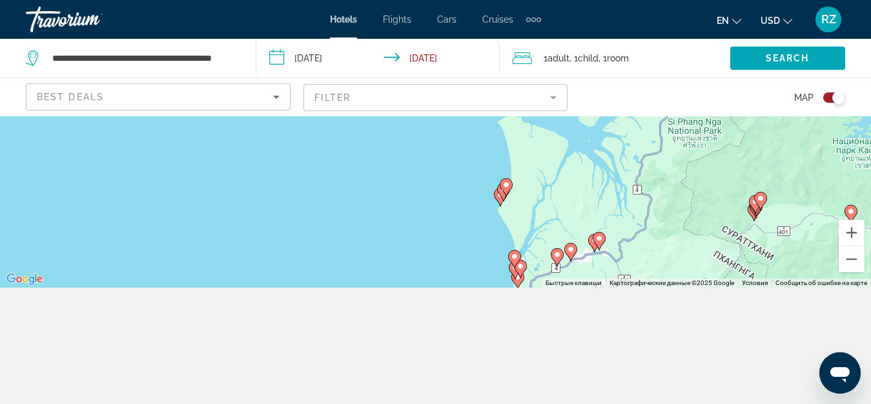
drag, startPoint x: 543, startPoint y: 188, endPoint x: 531, endPoint y: 316, distance: 129.0
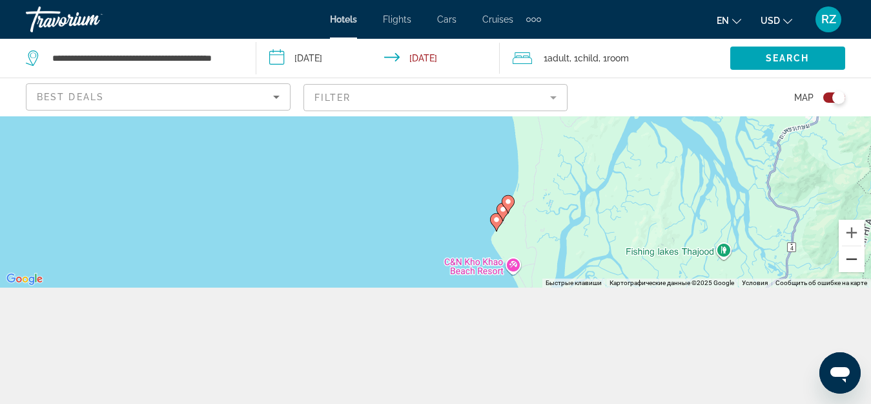
click at [849, 256] on button "Уменьшить" at bounding box center [852, 259] width 26 height 26
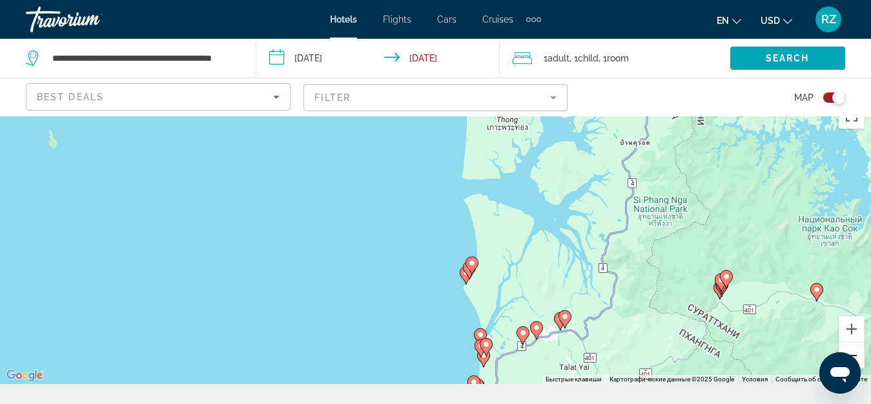
scroll to position [0, 0]
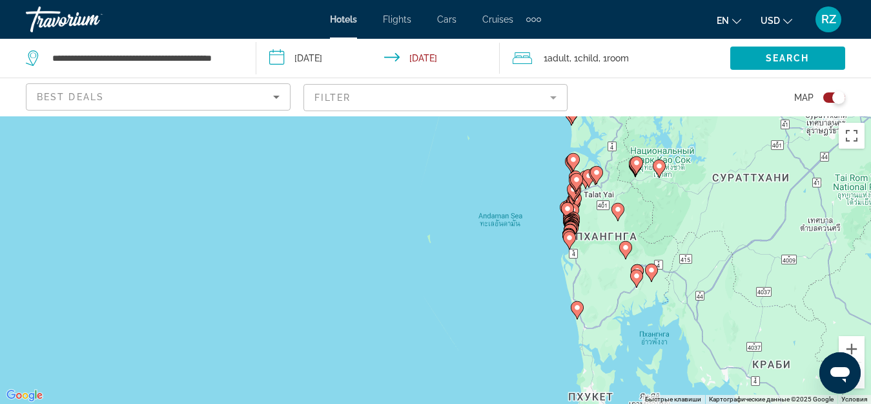
drag, startPoint x: 632, startPoint y: 340, endPoint x: 605, endPoint y: 196, distance: 145.9
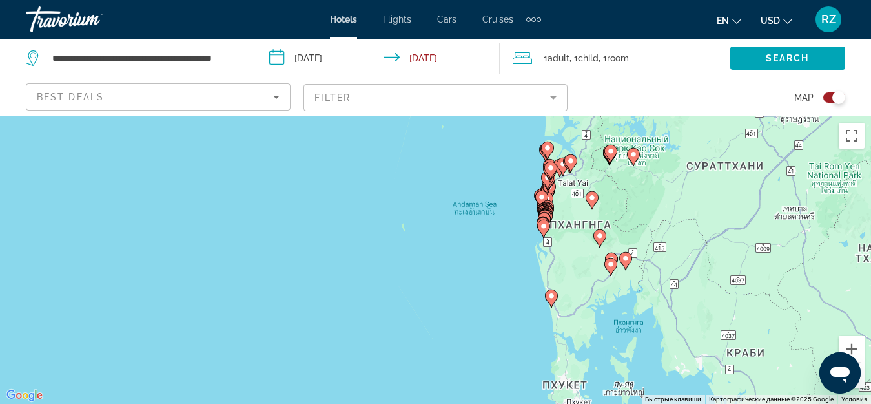
drag, startPoint x: 599, startPoint y: 318, endPoint x: 570, endPoint y: 325, distance: 29.8
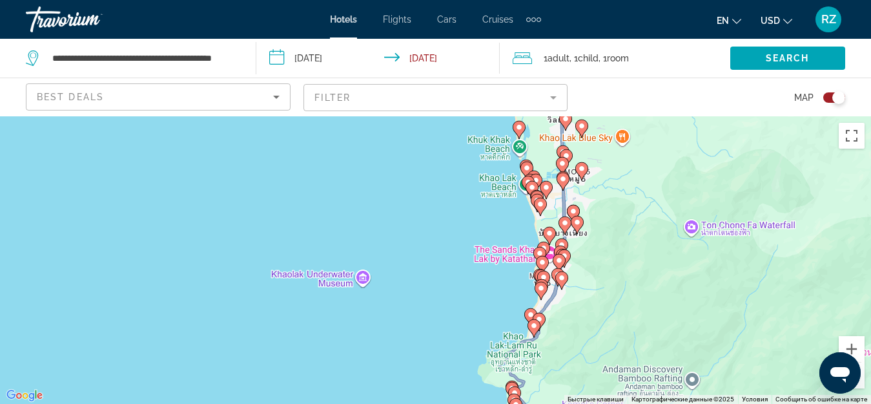
click at [530, 182] on icon "Main content" at bounding box center [532, 189] width 12 height 17
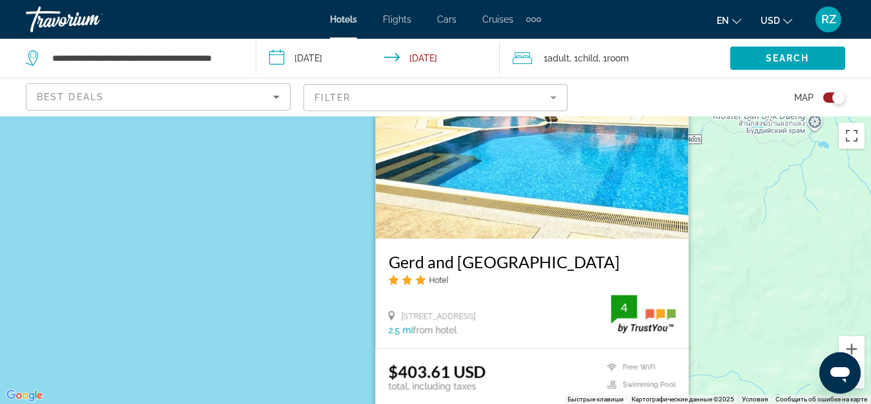
click at [746, 258] on div "Чтобы активировать перетаскивание с помощью клавиатуры, нажмите Alt + Ввод. Пос…" at bounding box center [435, 259] width 871 height 287
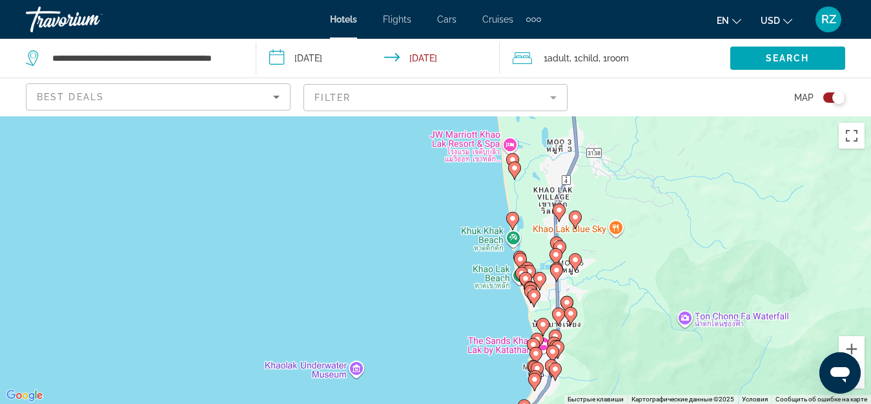
drag, startPoint x: 605, startPoint y: 371, endPoint x: 602, endPoint y: 163, distance: 207.9
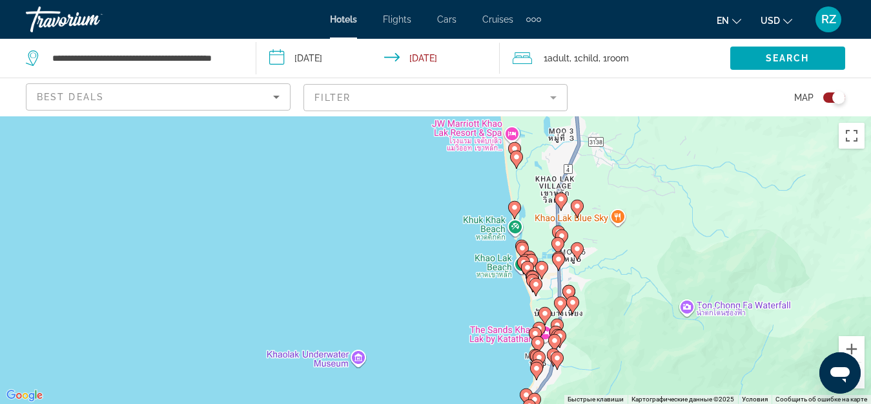
click at [534, 284] on image "Main content" at bounding box center [536, 284] width 8 height 8
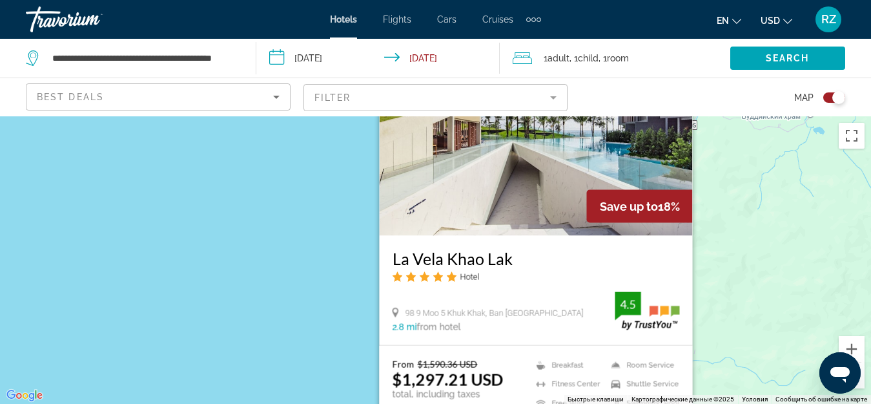
click at [750, 278] on div "Чтобы активировать перетаскивание с помощью клавиатуры, нажмите Alt + Ввод. Пос…" at bounding box center [435, 259] width 871 height 287
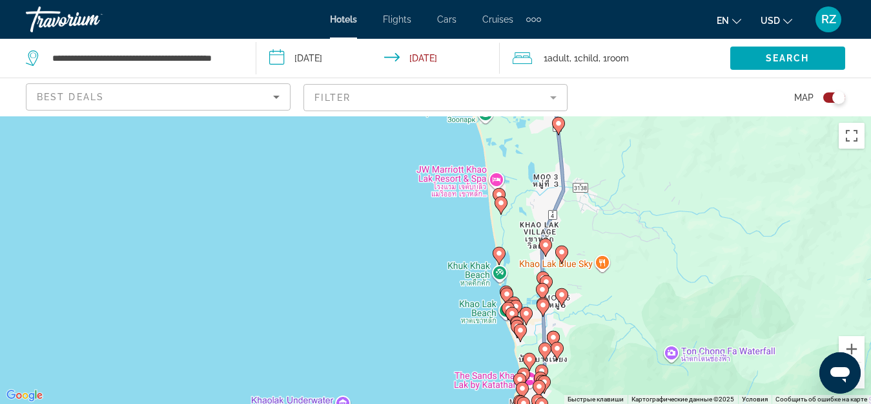
drag, startPoint x: 624, startPoint y: 323, endPoint x: 609, endPoint y: 170, distance: 153.1
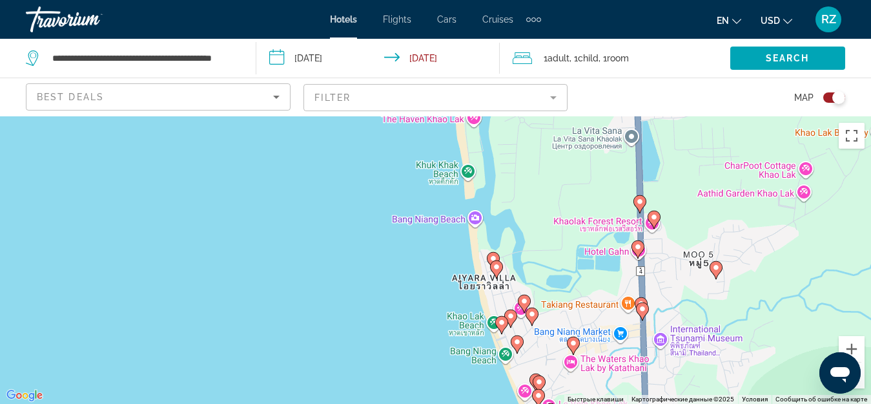
click at [511, 314] on image "Main content" at bounding box center [511, 316] width 8 height 8
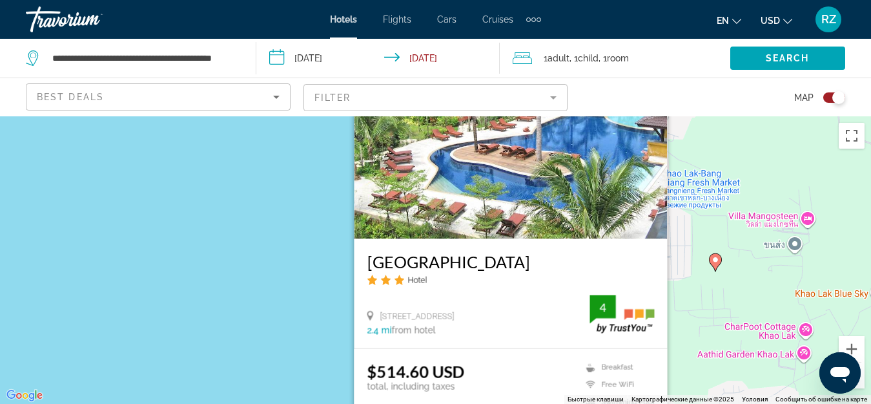
click at [715, 311] on div "Чтобы активировать перетаскивание с помощью клавиатуры, нажмите Alt + Ввод. Пос…" at bounding box center [435, 259] width 871 height 287
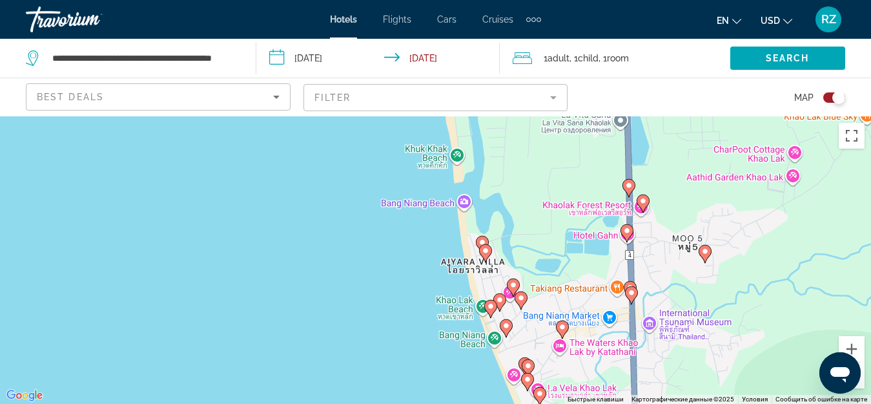
drag, startPoint x: 642, startPoint y: 338, endPoint x: 631, endPoint y: 158, distance: 181.1
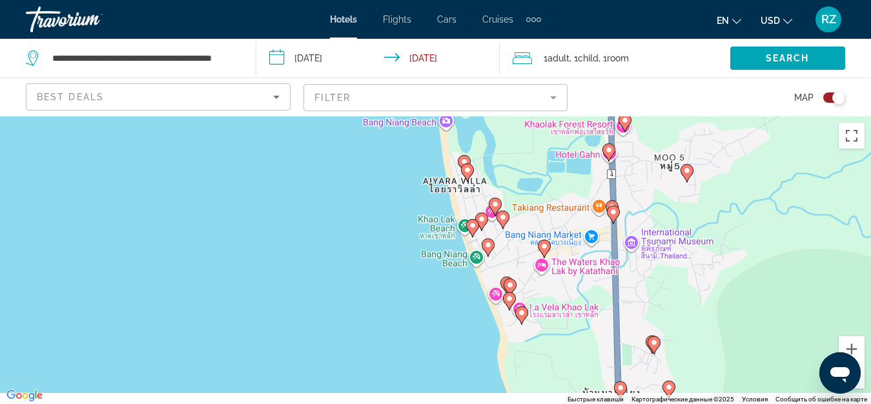
drag, startPoint x: 515, startPoint y: 348, endPoint x: 497, endPoint y: 271, distance: 79.6
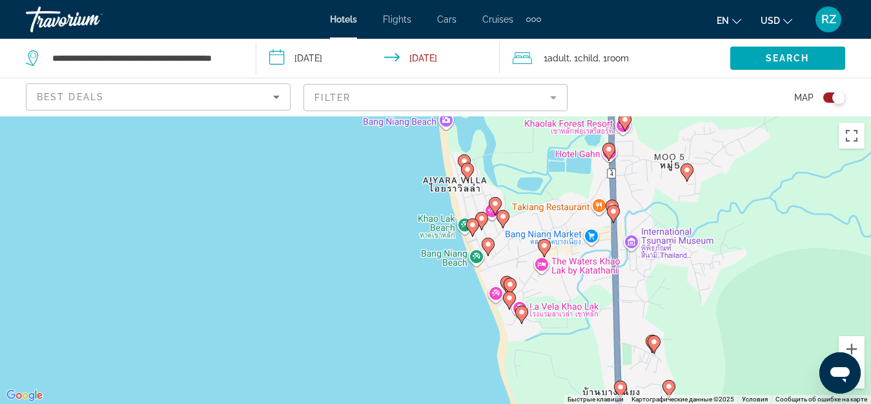
click at [512, 296] on image "Main content" at bounding box center [510, 298] width 8 height 8
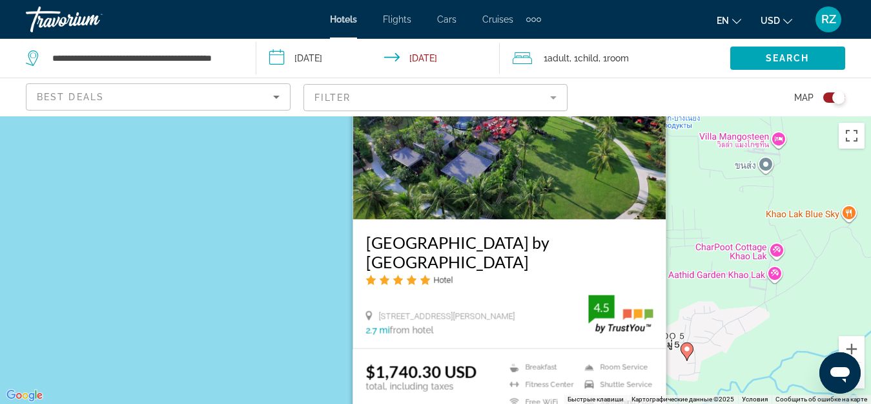
click at [701, 300] on div "Чтобы активировать перетаскивание с помощью клавиатуры, нажмите Alt + Ввод. Пос…" at bounding box center [435, 259] width 871 height 287
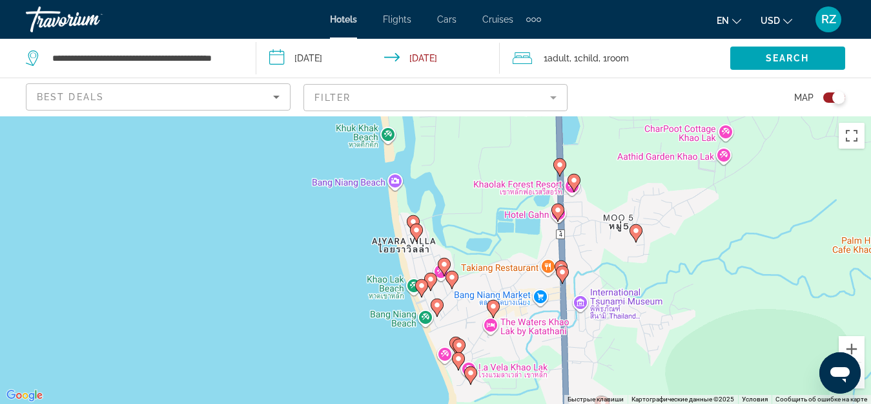
drag, startPoint x: 584, startPoint y: 345, endPoint x: 532, endPoint y: 226, distance: 130.1
click at [437, 303] on image "Main content" at bounding box center [437, 305] width 8 height 8
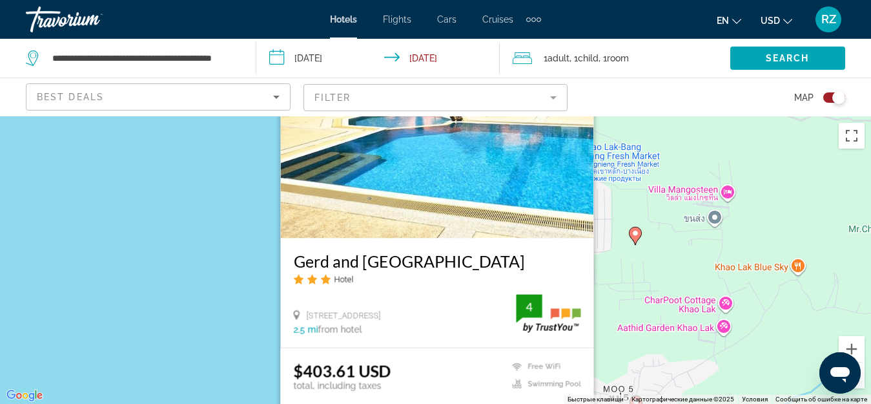
click at [660, 274] on div "Чтобы активировать перетаскивание с помощью клавиатуры, нажмите Alt + Ввод. Пос…" at bounding box center [435, 259] width 871 height 287
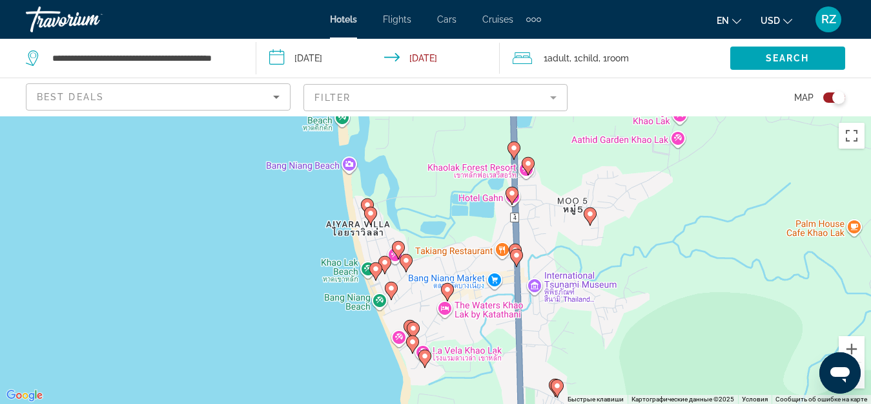
drag, startPoint x: 566, startPoint y: 329, endPoint x: 516, endPoint y: 112, distance: 222.5
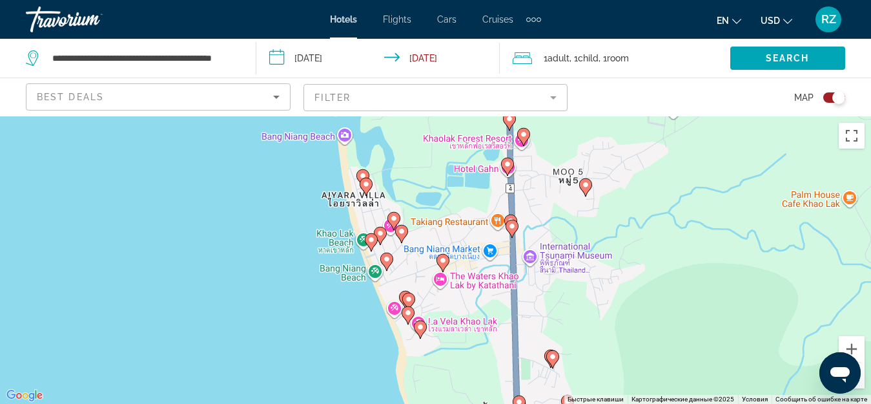
click at [420, 326] on image "Main content" at bounding box center [420, 327] width 8 height 8
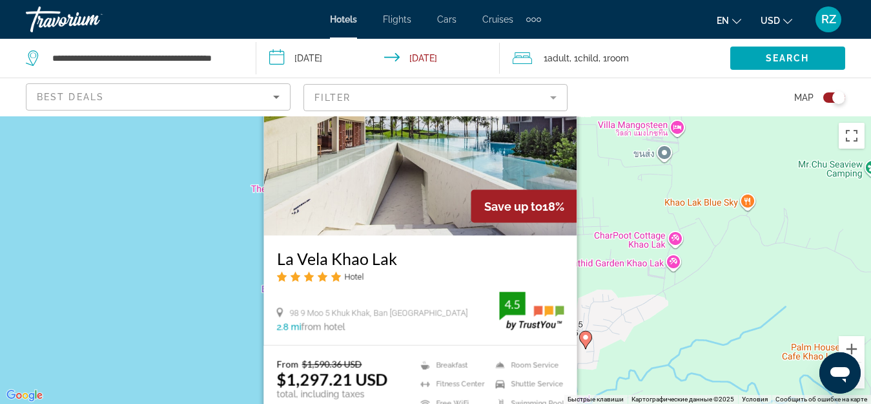
click at [613, 312] on div "Чтобы активировать перетаскивание с помощью клавиатуры, нажмите Alt + Ввод. Пос…" at bounding box center [435, 259] width 871 height 287
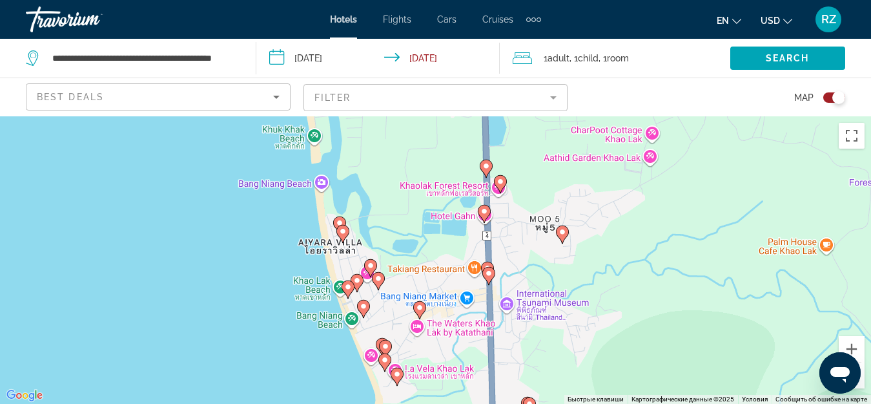
drag, startPoint x: 471, startPoint y: 348, endPoint x: 447, endPoint y: 251, distance: 99.7
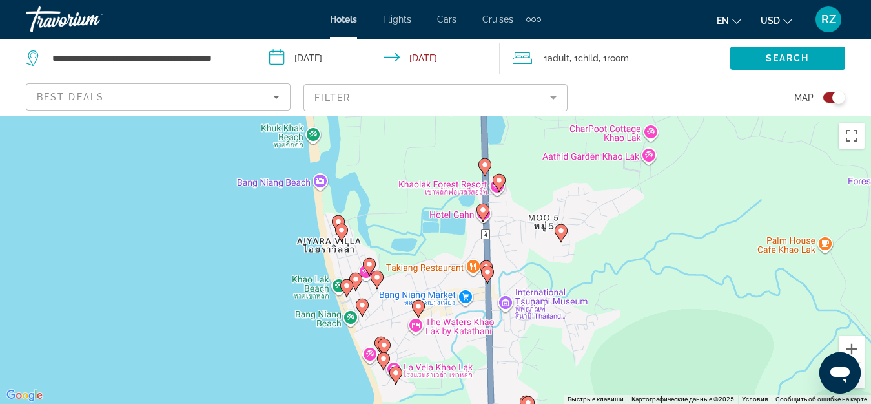
click at [418, 300] on icon "Main content" at bounding box center [418, 308] width 12 height 17
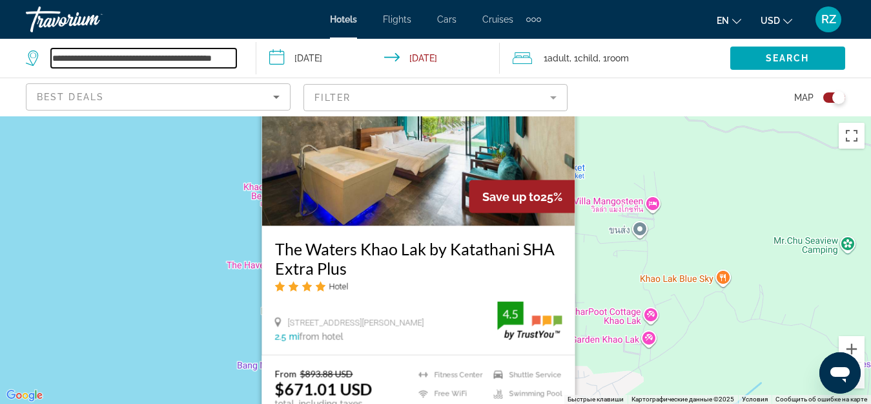
scroll to position [0, 39]
drag, startPoint x: 51, startPoint y: 57, endPoint x: 291, endPoint y: 81, distance: 240.7
click at [291, 77] on div "**********" at bounding box center [435, 58] width 871 height 39
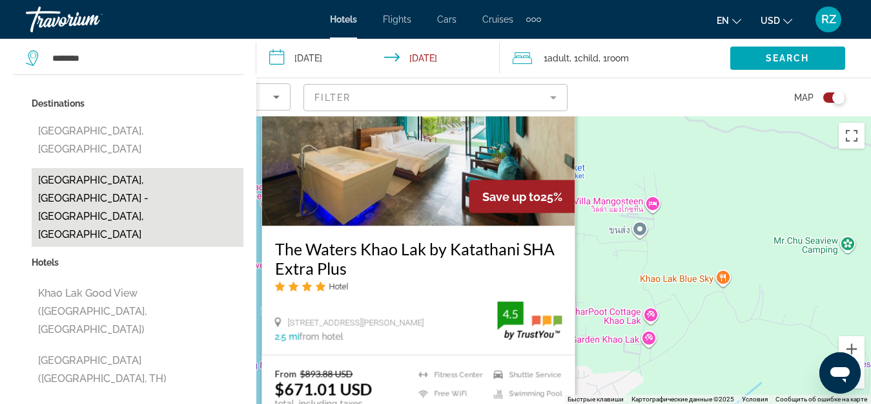
click at [168, 168] on button "[GEOGRAPHIC_DATA], [GEOGRAPHIC_DATA] - [PERSON_NAME], [GEOGRAPHIC_DATA]" at bounding box center [138, 207] width 212 height 79
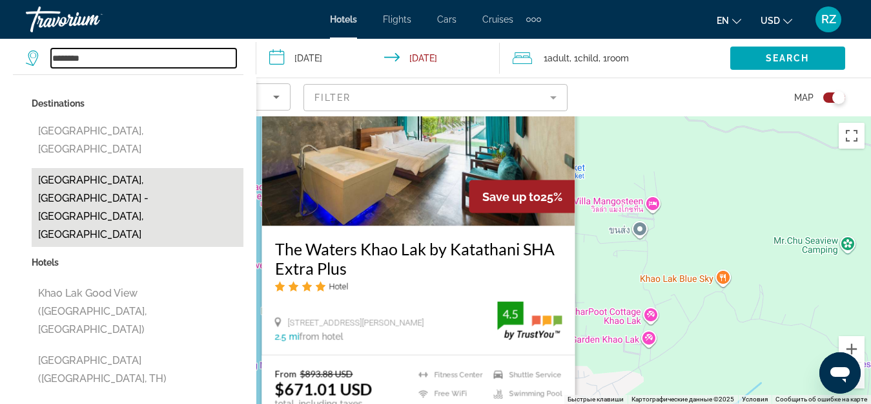
type input "**********"
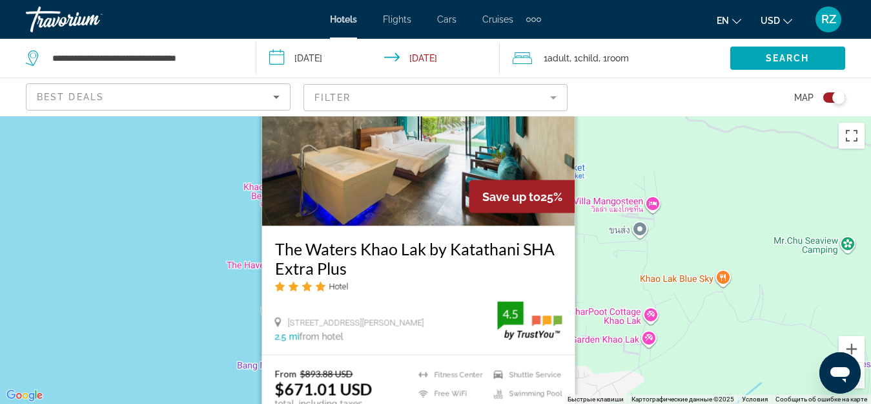
click at [299, 53] on input "**********" at bounding box center [380, 60] width 249 height 43
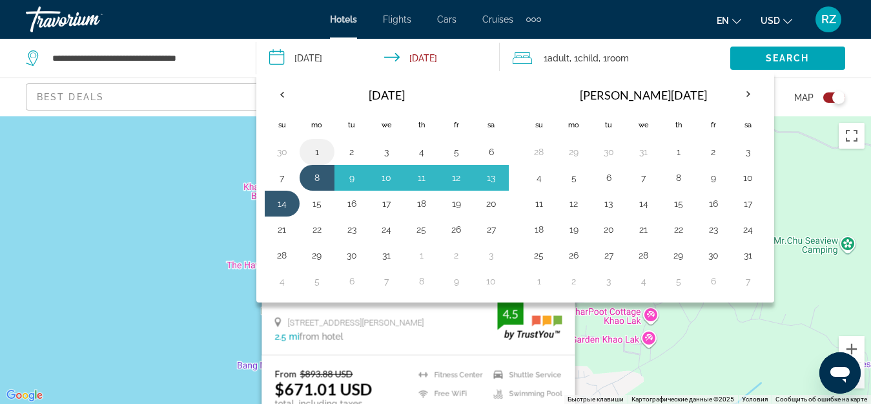
click at [315, 151] on button "1" at bounding box center [317, 152] width 21 height 18
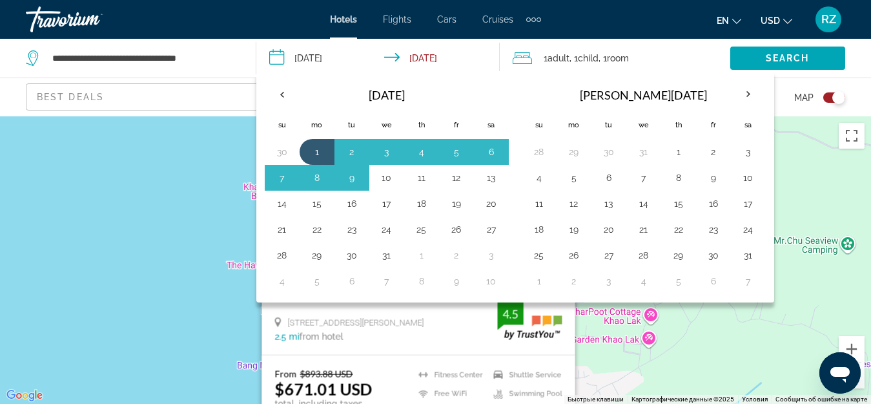
click at [385, 178] on button "10" at bounding box center [386, 178] width 21 height 18
type input "**********"
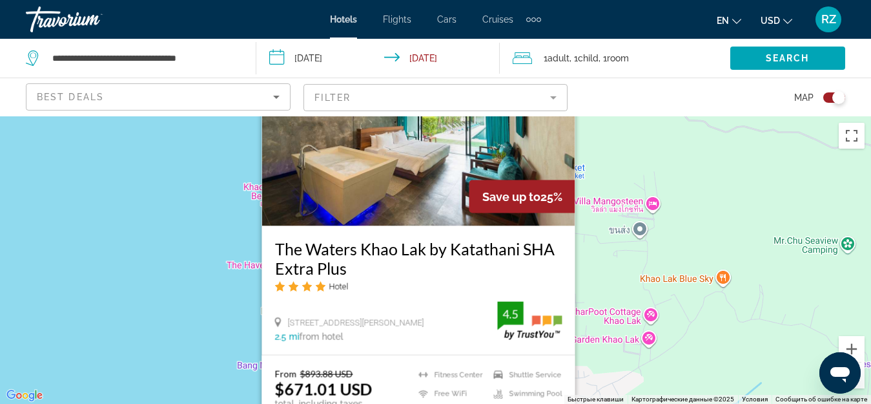
click at [593, 57] on span "Child" at bounding box center [588, 58] width 21 height 10
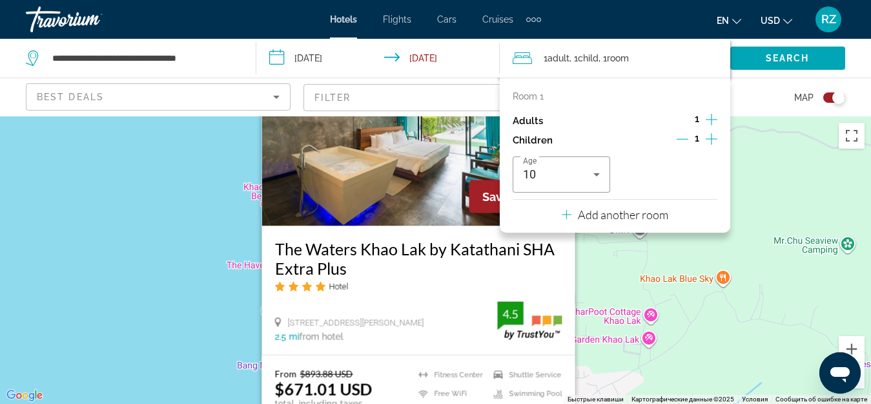
click at [711, 118] on icon "Increment adults" at bounding box center [712, 119] width 12 height 15
click at [714, 136] on icon "Increment children" at bounding box center [712, 138] width 12 height 15
click at [688, 172] on span "Travelers: 2 adults, 2 children" at bounding box center [665, 174] width 70 height 15
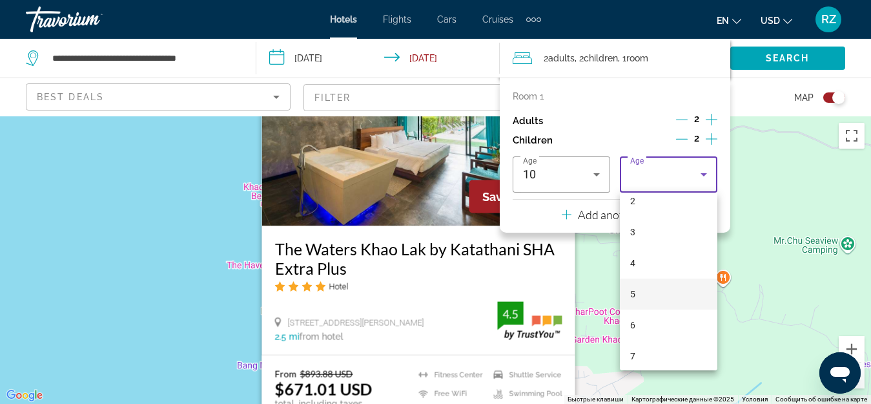
scroll to position [129, 0]
click at [670, 309] on mat-option "7" at bounding box center [668, 300] width 97 height 31
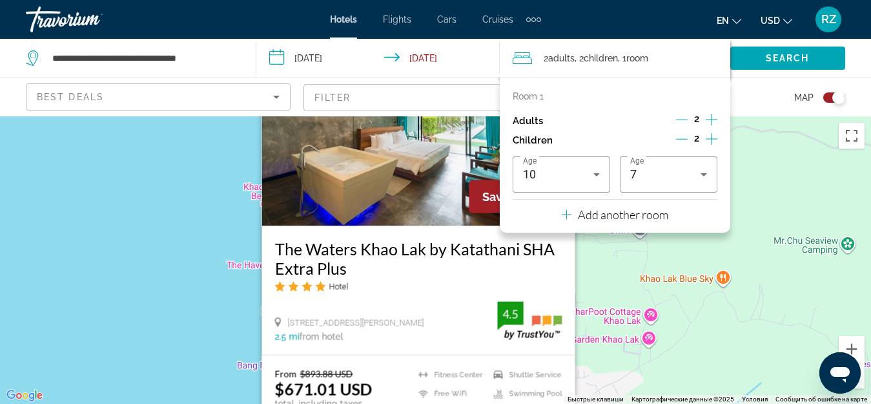
click at [607, 216] on p "Add another room" at bounding box center [623, 214] width 90 height 14
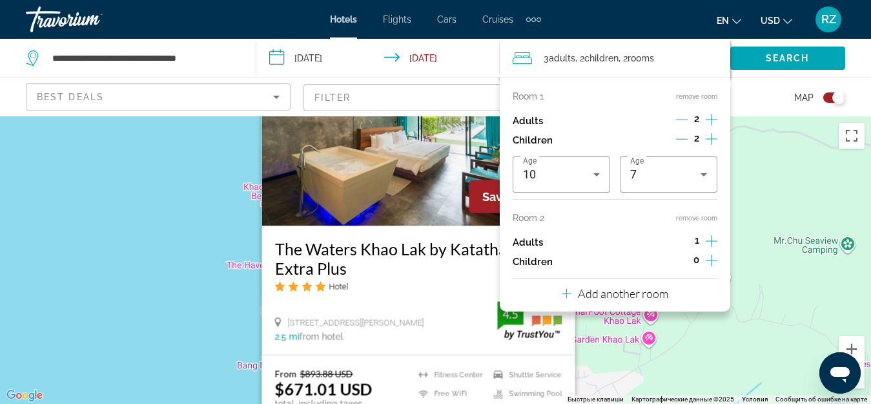
click at [710, 260] on icon "Increment children" at bounding box center [712, 260] width 12 height 12
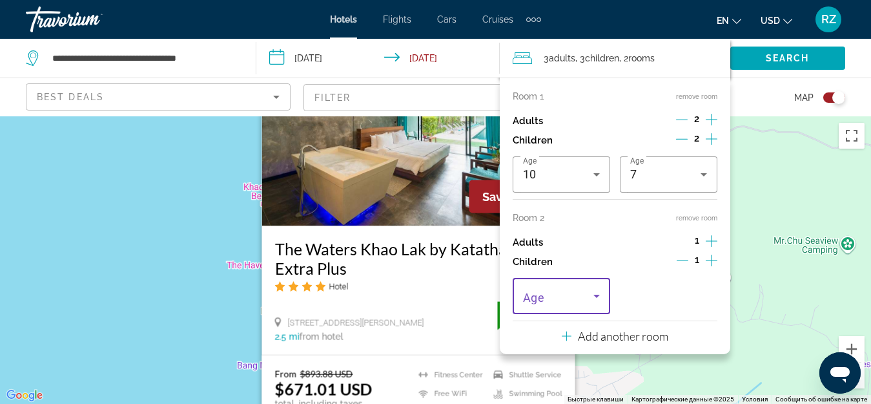
click at [567, 296] on span "Travelers: 3 adults, 3 children" at bounding box center [558, 295] width 70 height 15
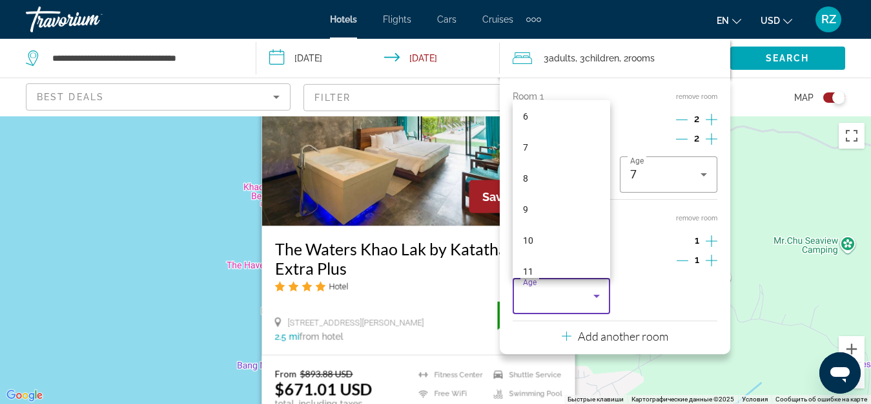
scroll to position [194, 0]
click at [557, 231] on mat-option "10" at bounding box center [561, 236] width 97 height 31
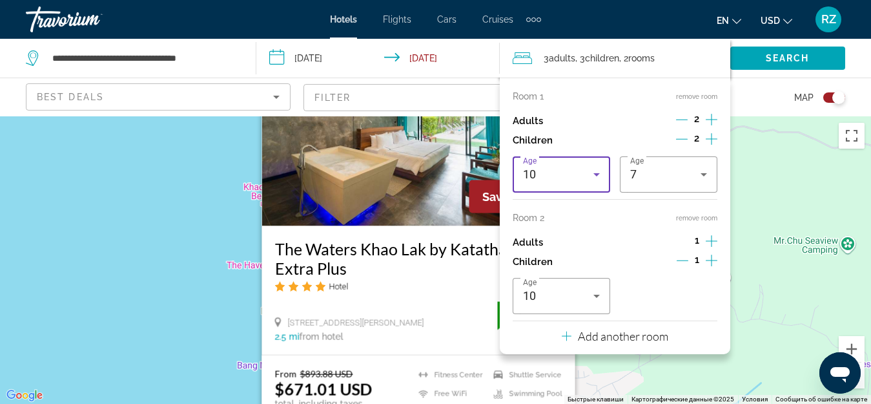
click at [561, 169] on div "10" at bounding box center [558, 174] width 70 height 15
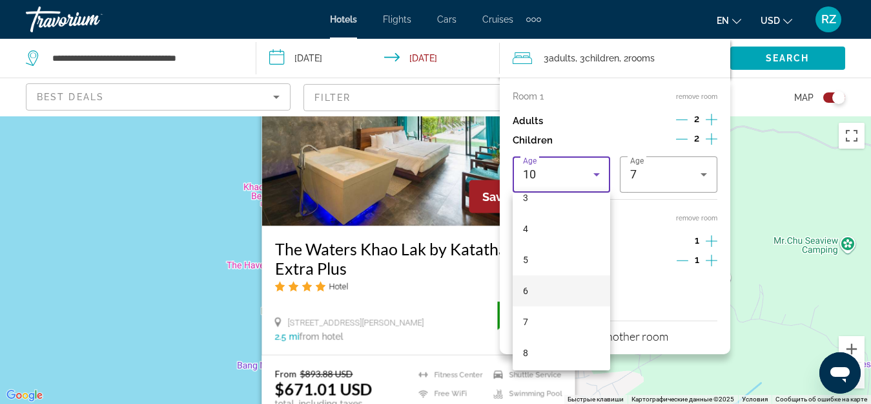
scroll to position [39, 0]
click at [563, 271] on mat-option "3" at bounding box center [561, 266] width 97 height 31
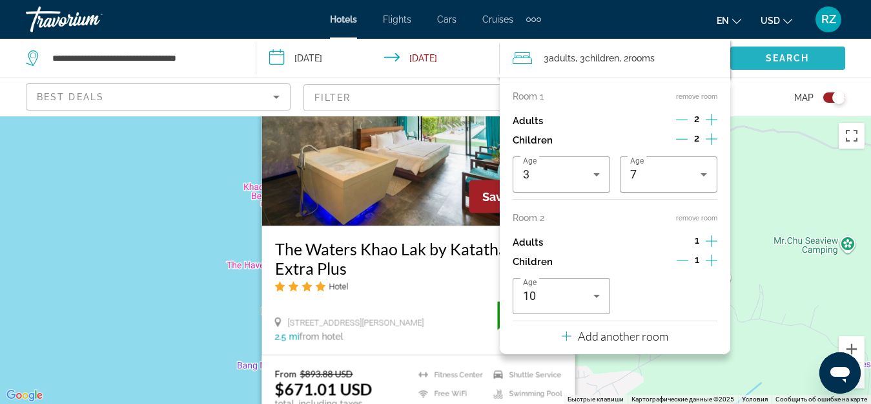
click at [780, 57] on span "Search" at bounding box center [788, 58] width 44 height 10
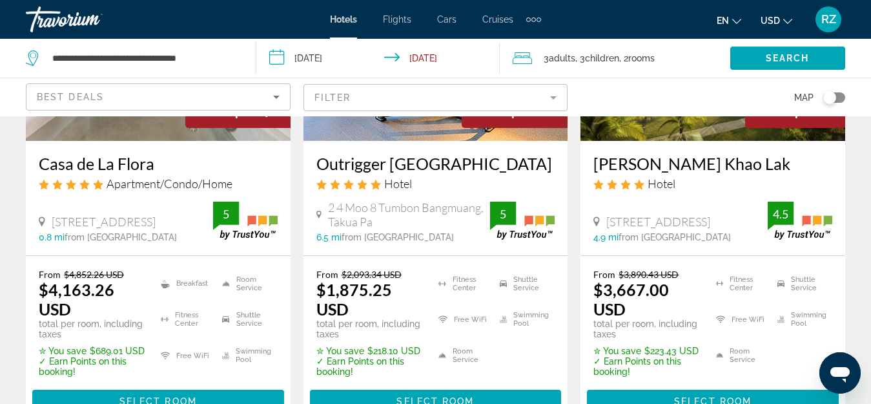
scroll to position [1356, 0]
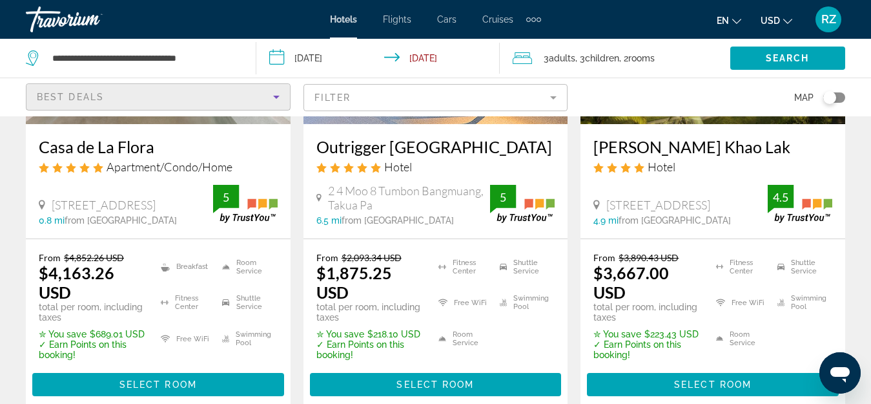
click at [103, 99] on span "Best Deals" at bounding box center [70, 97] width 67 height 10
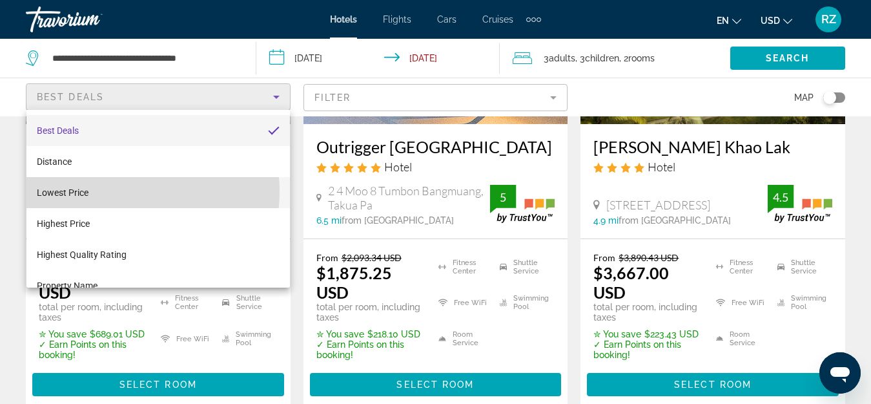
click at [113, 191] on mat-option "Lowest Price" at bounding box center [157, 192] width 263 height 31
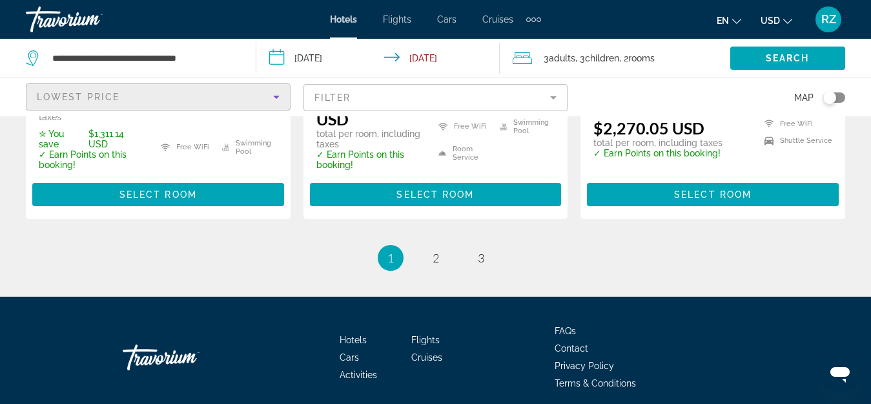
scroll to position [2105, 0]
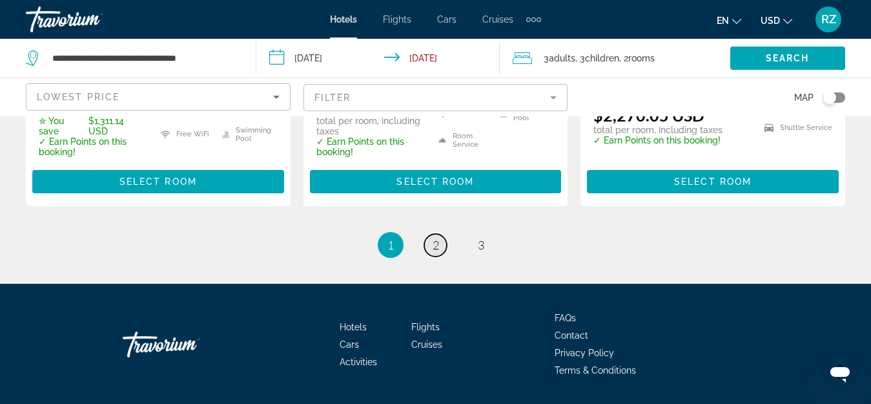
click at [437, 238] on span "2" at bounding box center [436, 245] width 6 height 14
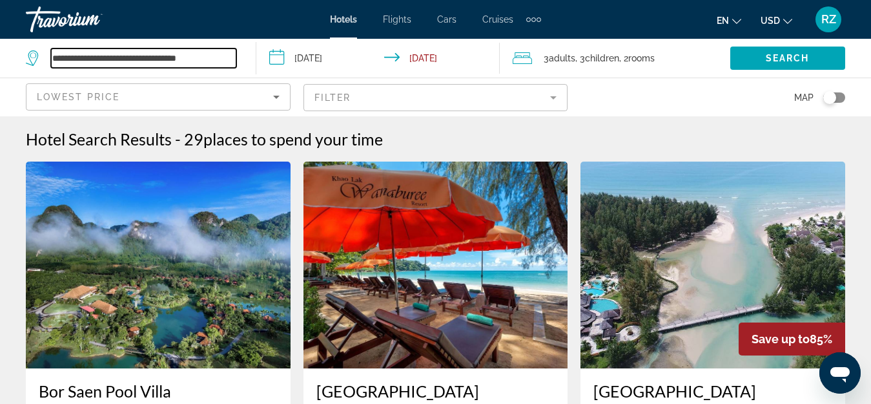
drag, startPoint x: 236, startPoint y: 59, endPoint x: 0, endPoint y: 61, distance: 235.7
click at [0, 61] on app-destination-search "**********" at bounding box center [128, 58] width 256 height 39
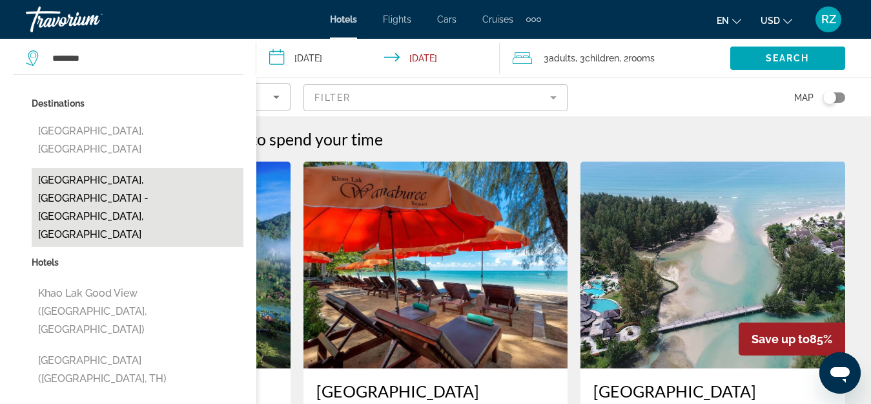
click at [138, 168] on button "[GEOGRAPHIC_DATA], [GEOGRAPHIC_DATA] - [PERSON_NAME], [GEOGRAPHIC_DATA]" at bounding box center [138, 207] width 212 height 79
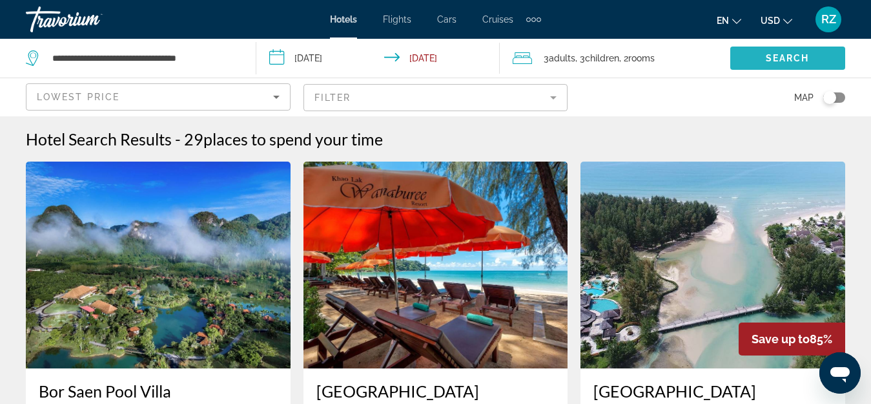
click at [768, 57] on span "Search" at bounding box center [788, 58] width 44 height 10
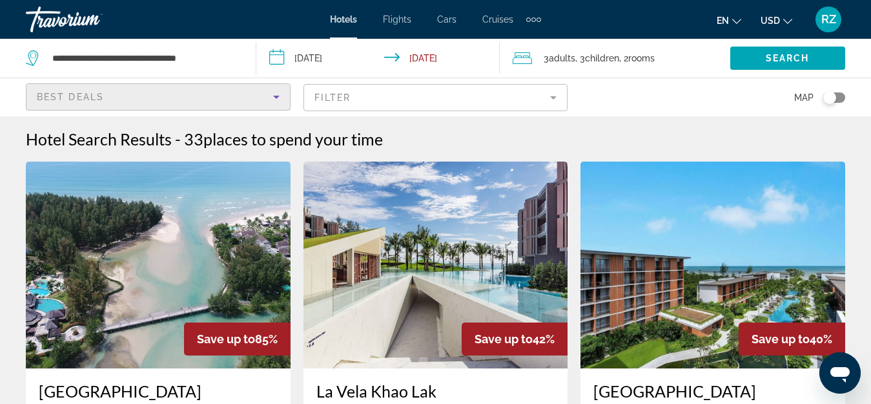
click at [182, 97] on div "Best Deals" at bounding box center [155, 96] width 236 height 15
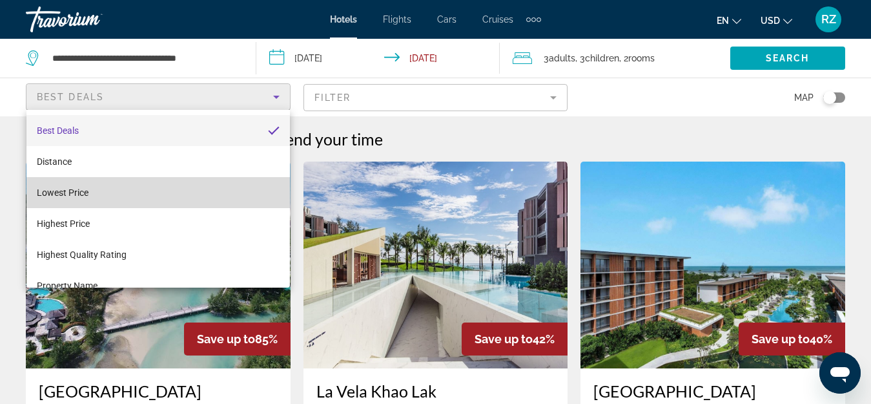
click at [171, 197] on mat-option "Lowest Price" at bounding box center [157, 192] width 263 height 31
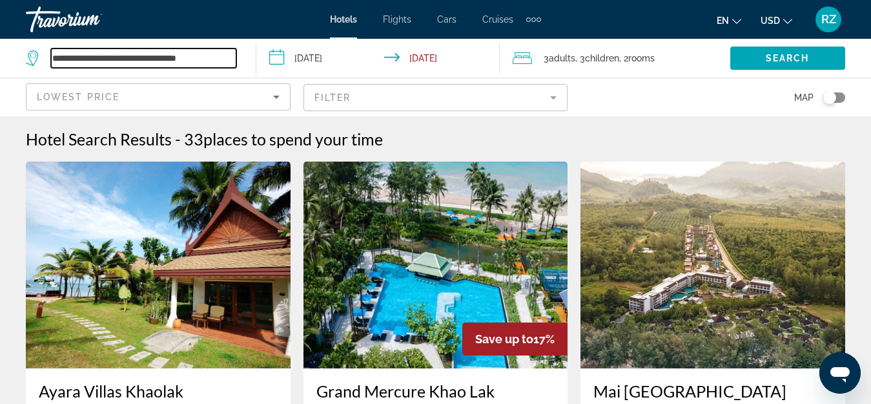
drag, startPoint x: 52, startPoint y: 56, endPoint x: 398, endPoint y: 76, distance: 346.6
click at [397, 76] on div "**********" at bounding box center [435, 58] width 871 height 39
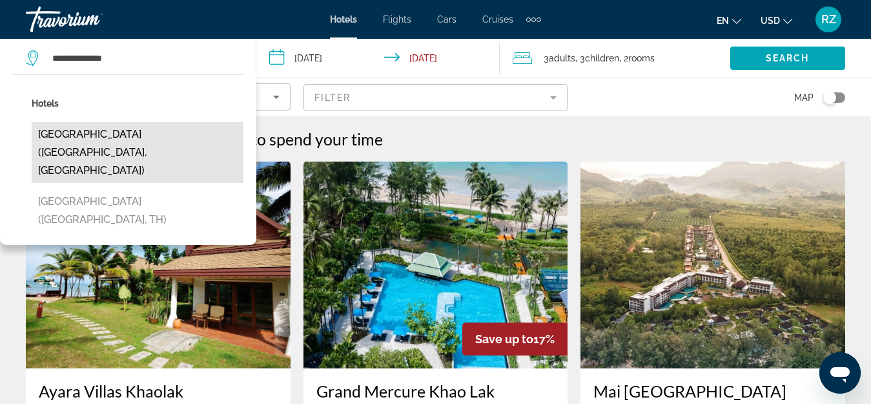
click at [185, 138] on button "[GEOGRAPHIC_DATA] ([PERSON_NAME], [GEOGRAPHIC_DATA])" at bounding box center [138, 152] width 212 height 61
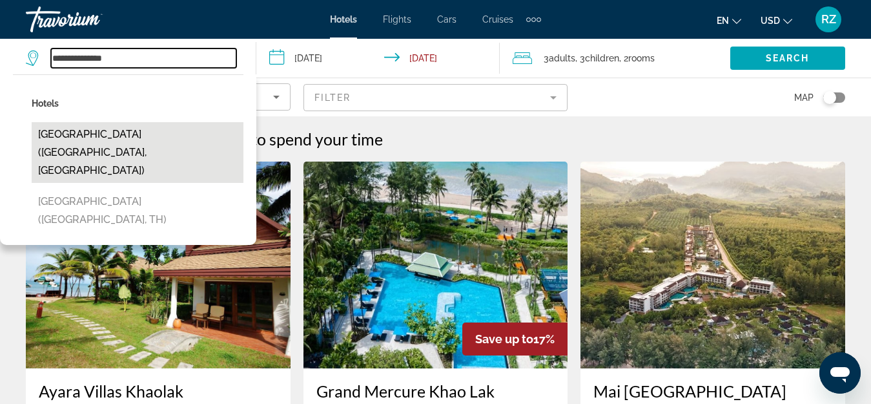
type input "**********"
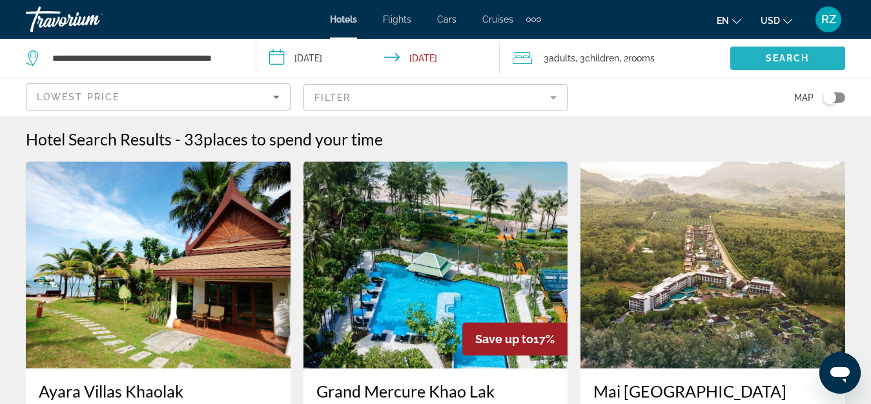
click at [781, 60] on span "Search" at bounding box center [788, 58] width 44 height 10
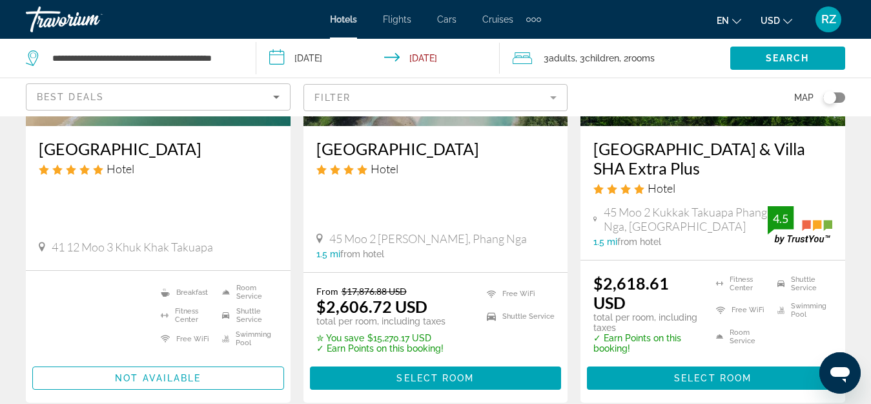
scroll to position [258, 0]
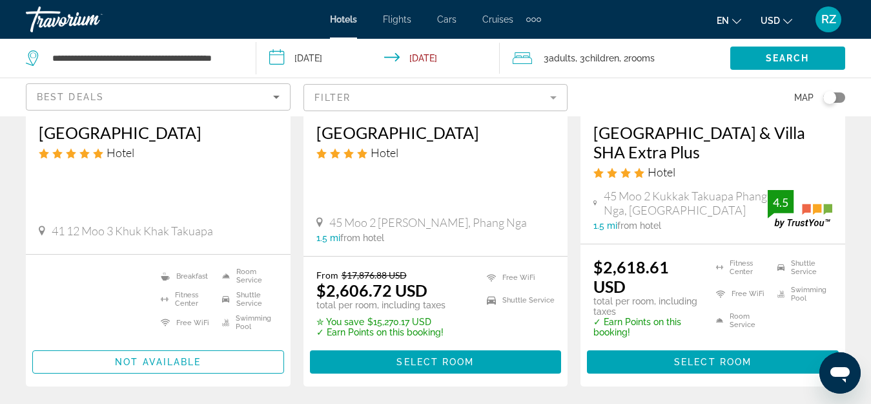
click at [147, 98] on div "Best Deals" at bounding box center [155, 96] width 236 height 15
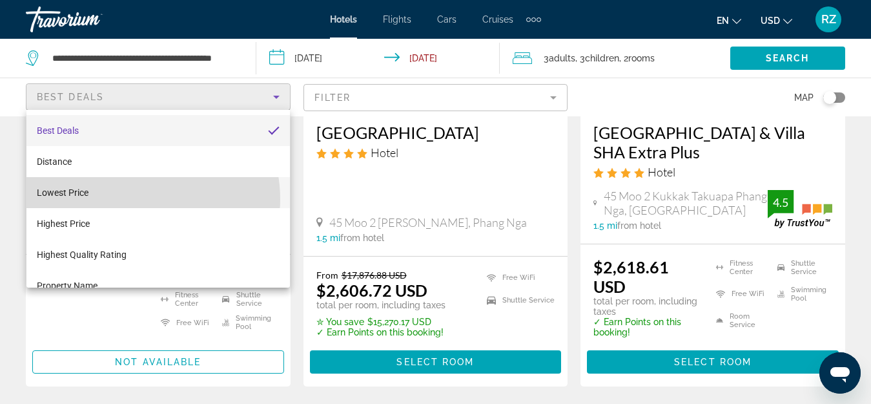
click at [136, 199] on mat-option "Lowest Price" at bounding box center [157, 192] width 263 height 31
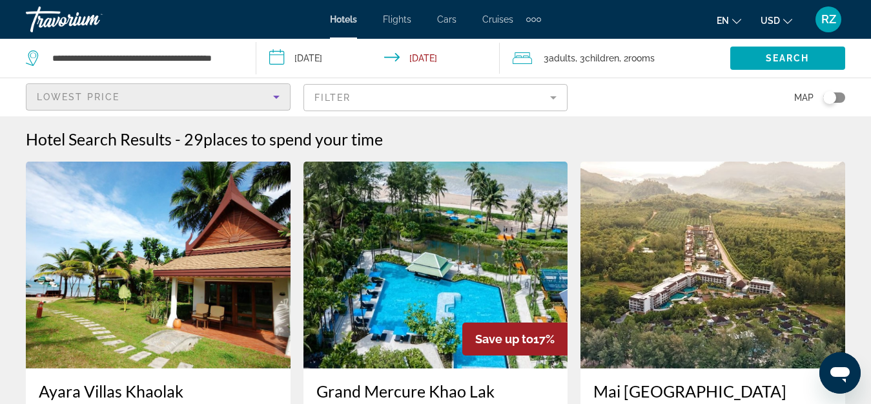
click at [312, 56] on input "**********" at bounding box center [380, 60] width 249 height 43
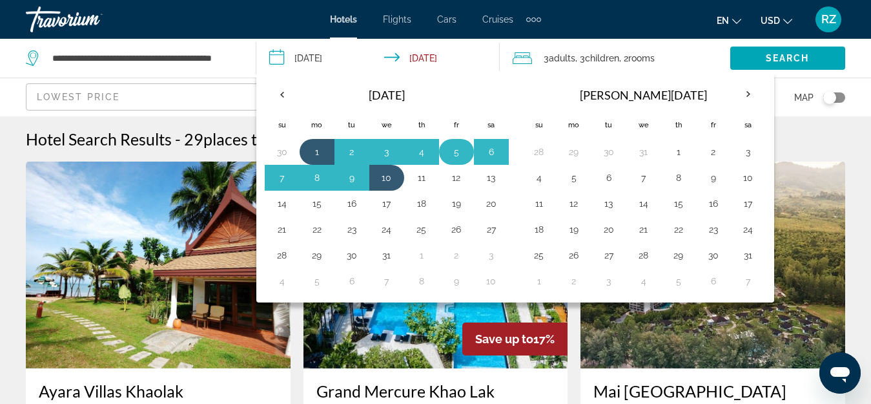
click at [457, 146] on button "5" at bounding box center [456, 152] width 21 height 18
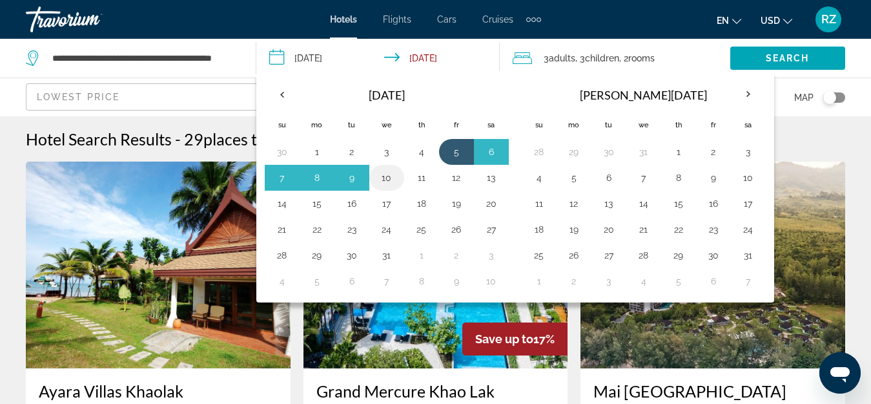
click at [393, 177] on button "10" at bounding box center [386, 178] width 21 height 18
type input "**********"
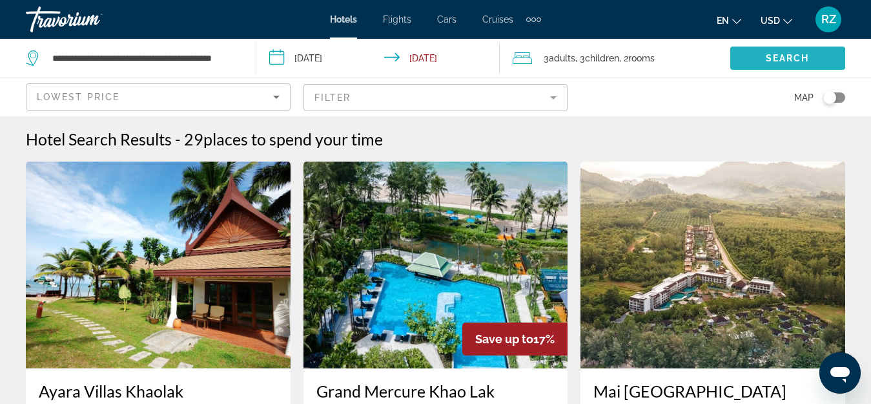
click at [781, 50] on span "Search widget" at bounding box center [787, 58] width 115 height 31
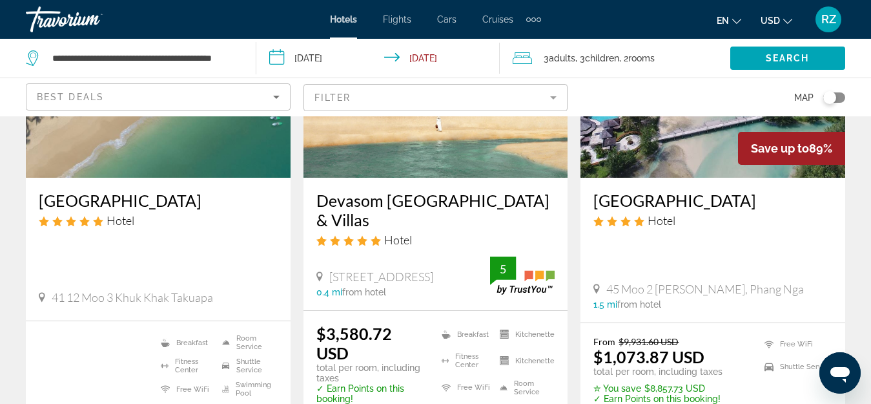
scroll to position [194, 0]
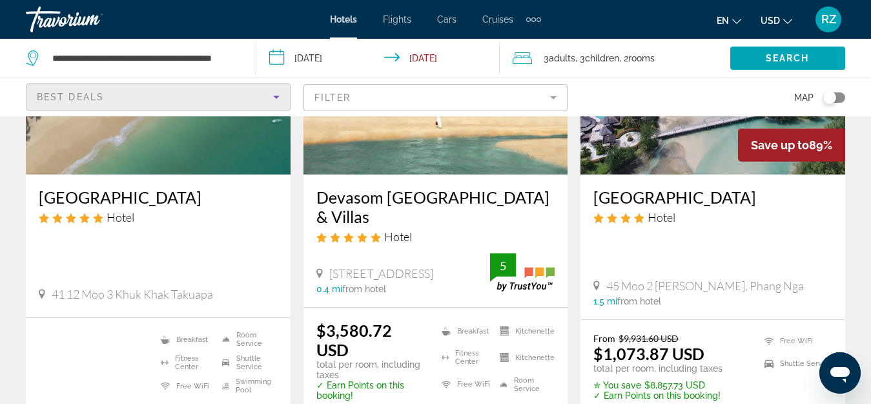
click at [172, 96] on div "Best Deals" at bounding box center [155, 96] width 236 height 15
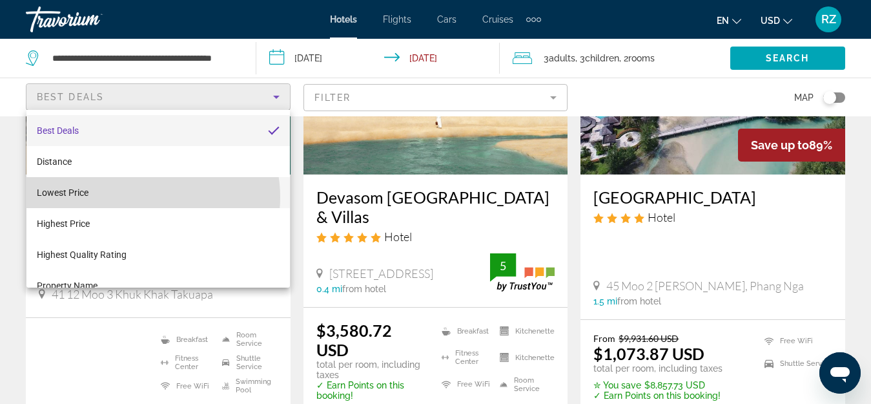
click at [145, 197] on mat-option "Lowest Price" at bounding box center [157, 192] width 263 height 31
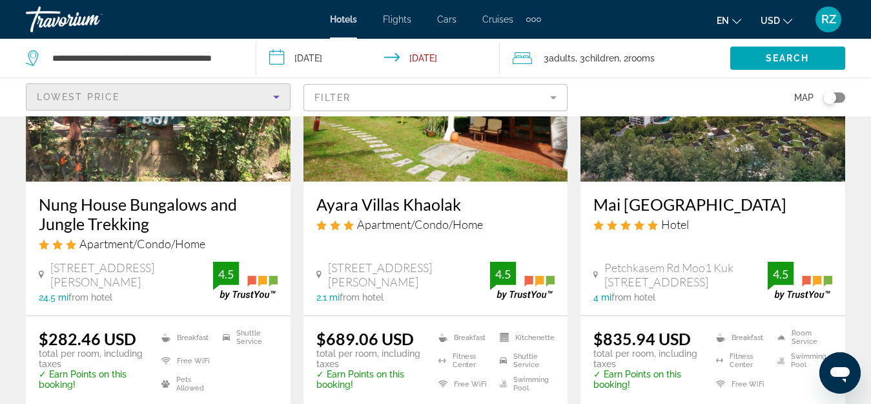
scroll to position [194, 0]
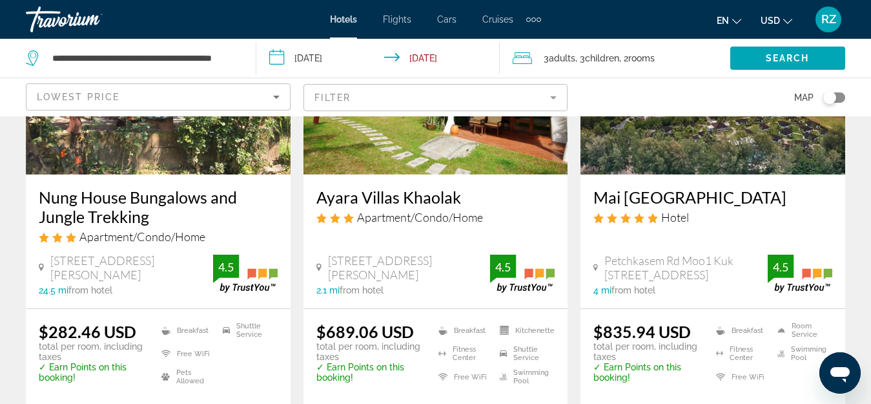
click at [170, 143] on img "Main content" at bounding box center [158, 71] width 265 height 207
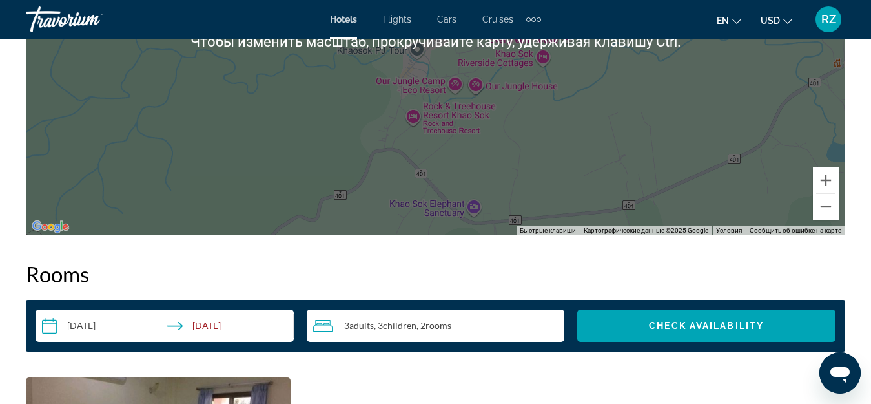
scroll to position [1679, 0]
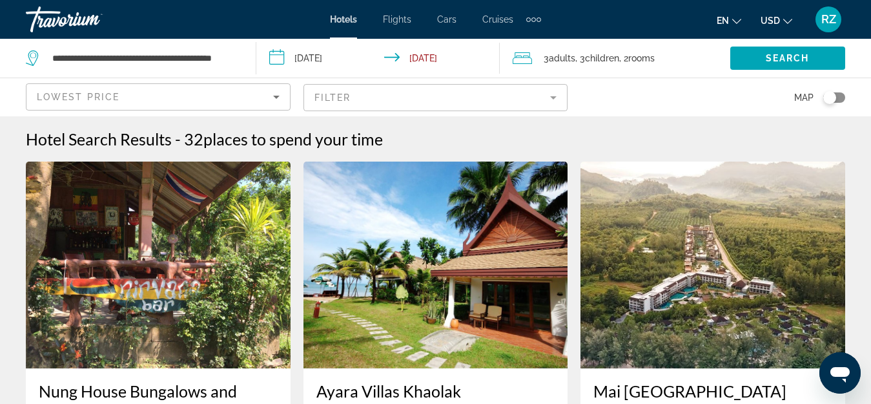
click at [844, 96] on div "Toggle map" at bounding box center [834, 97] width 22 height 10
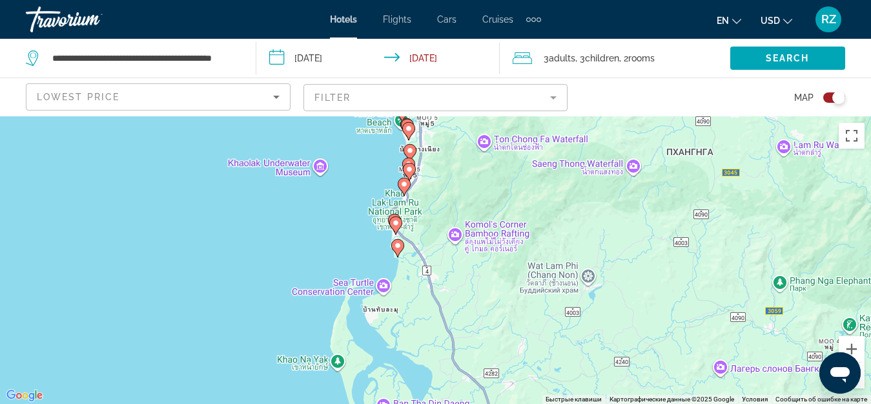
click at [399, 241] on icon "Main content" at bounding box center [397, 247] width 12 height 17
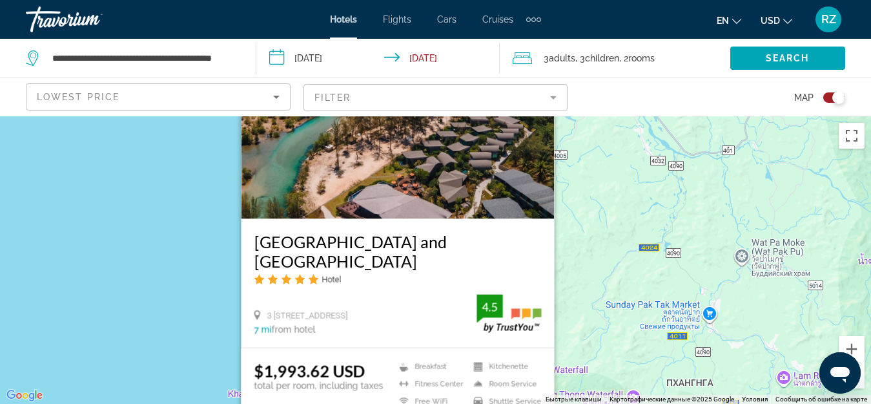
click at [579, 207] on div "Чтобы активировать перетаскивание с помощью клавиатуры, нажмите Alt + Ввод. Пос…" at bounding box center [435, 259] width 871 height 287
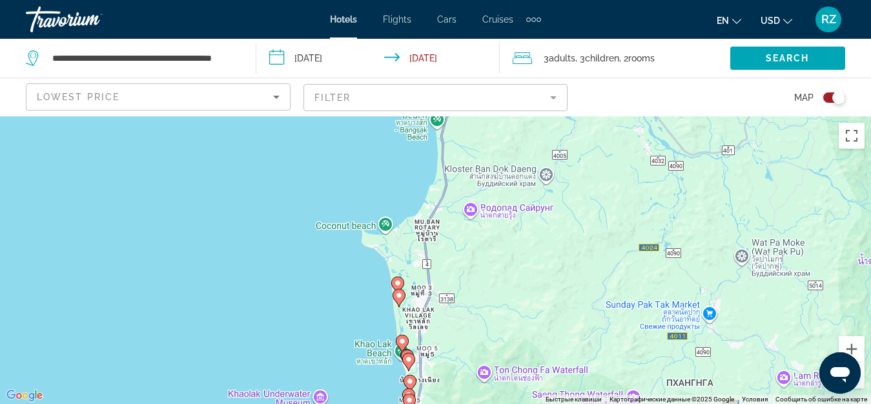
click at [826, 96] on div "Toggle map" at bounding box center [834, 97] width 22 height 10
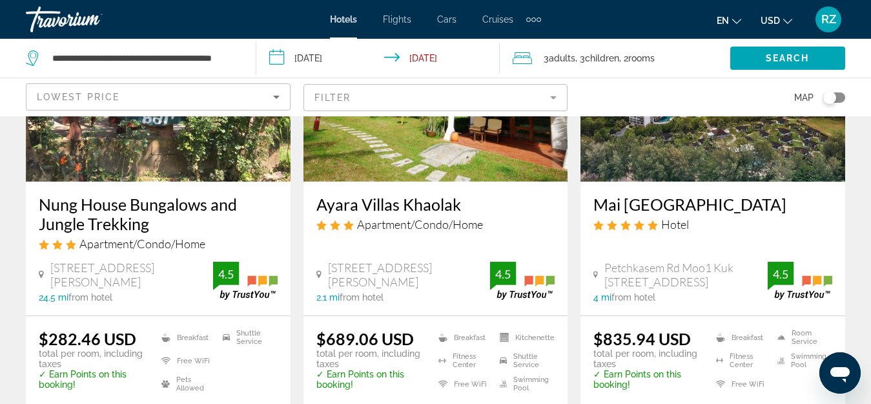
scroll to position [194, 0]
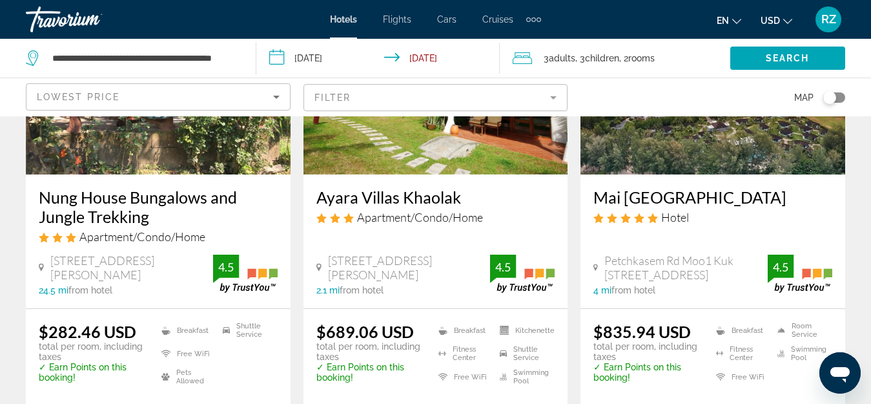
click at [455, 161] on img "Main content" at bounding box center [435, 71] width 265 height 207
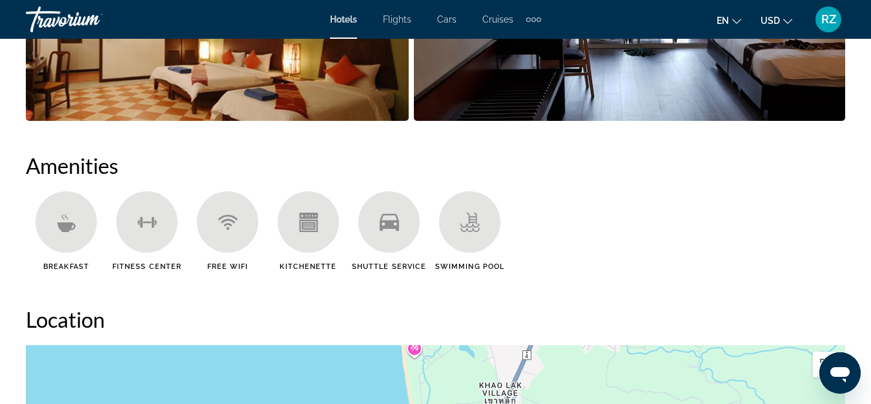
scroll to position [904, 0]
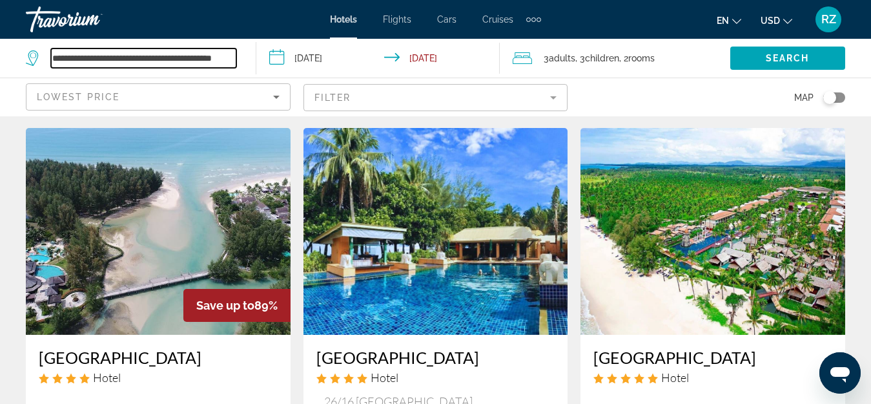
scroll to position [0, 39]
drag, startPoint x: 55, startPoint y: 55, endPoint x: 491, endPoint y: 105, distance: 438.7
click at [491, 77] on div "**********" at bounding box center [435, 58] width 871 height 39
type input "*"
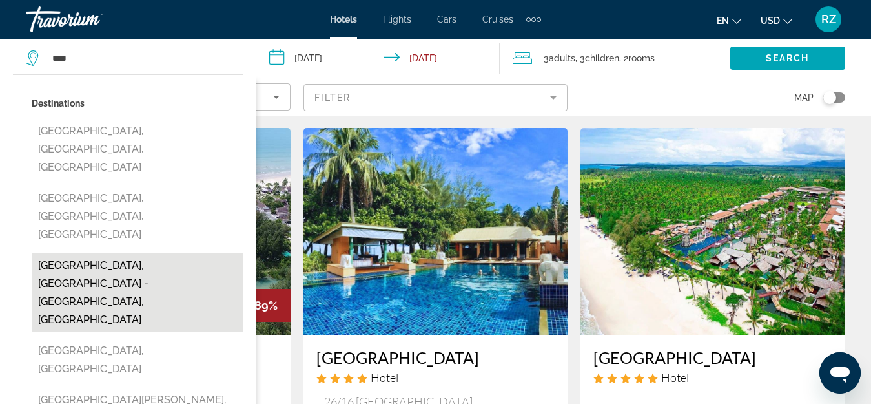
click at [207, 253] on button "[GEOGRAPHIC_DATA], [GEOGRAPHIC_DATA] - [PERSON_NAME], [GEOGRAPHIC_DATA]" at bounding box center [138, 292] width 212 height 79
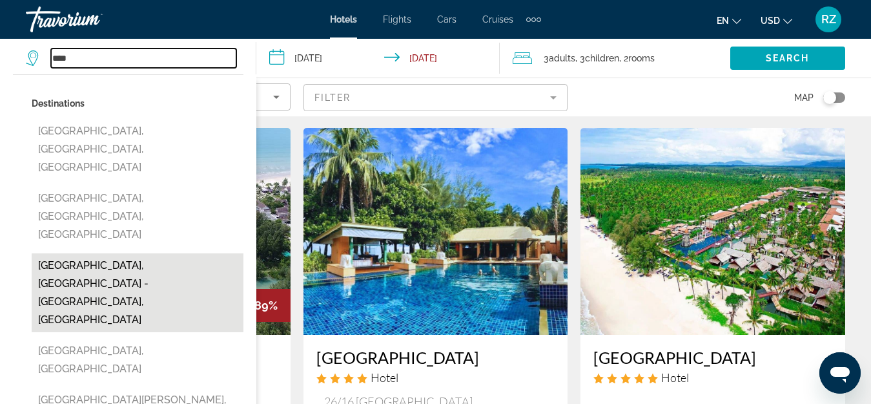
type input "**********"
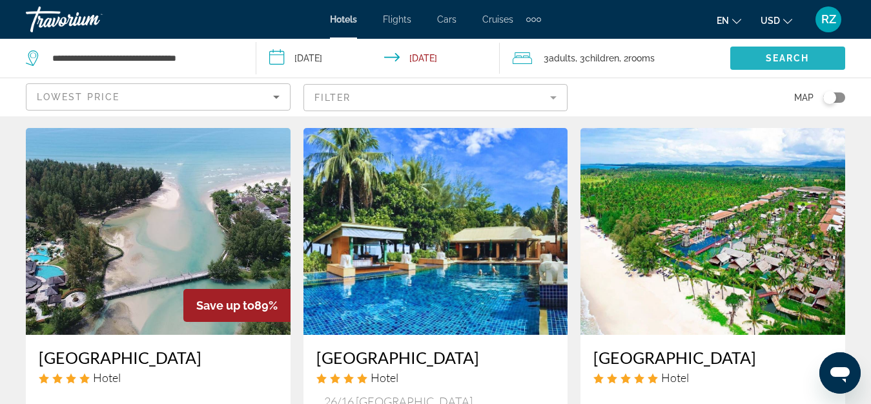
click at [781, 54] on span "Search" at bounding box center [788, 58] width 44 height 10
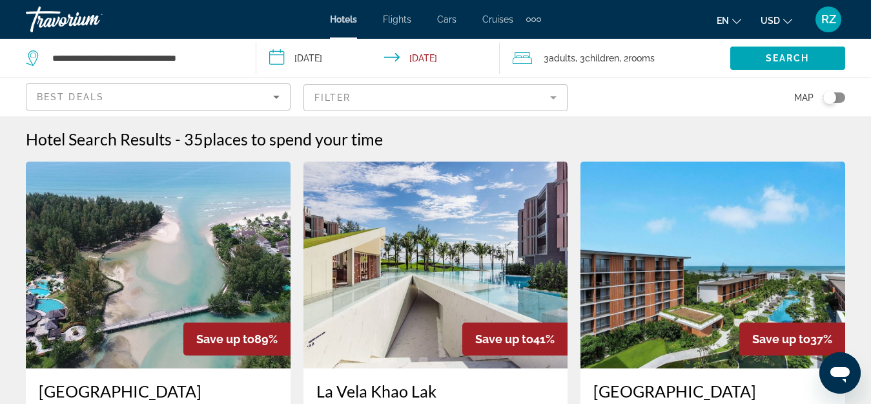
click at [234, 105] on div "Best Deals" at bounding box center [158, 102] width 243 height 36
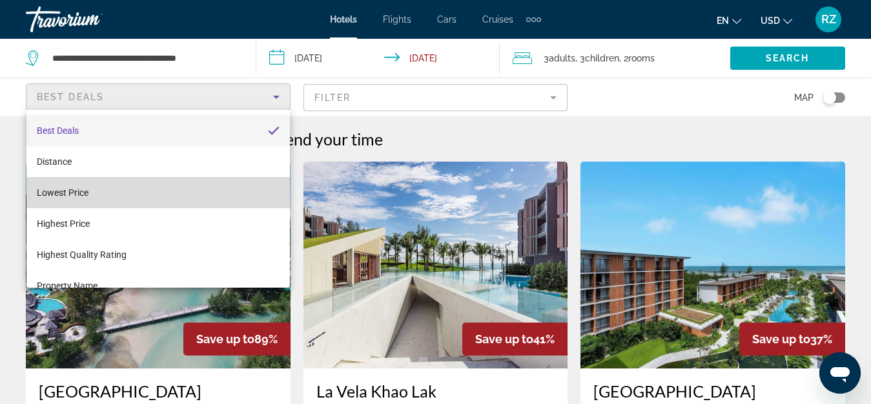
click at [189, 194] on mat-option "Lowest Price" at bounding box center [157, 192] width 263 height 31
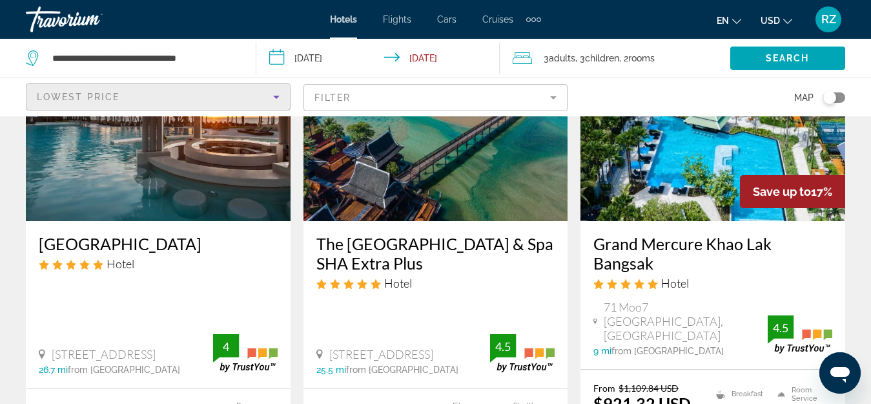
scroll to position [710, 0]
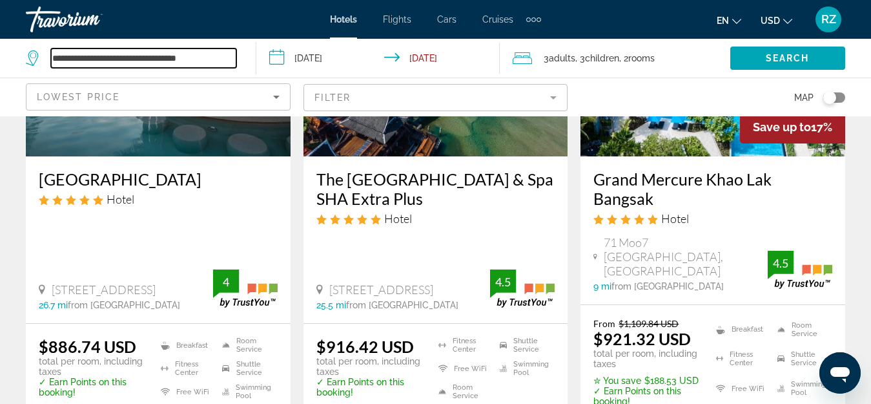
drag, startPoint x: 54, startPoint y: 57, endPoint x: 473, endPoint y: 73, distance: 419.9
click at [473, 73] on div "**********" at bounding box center [435, 58] width 871 height 39
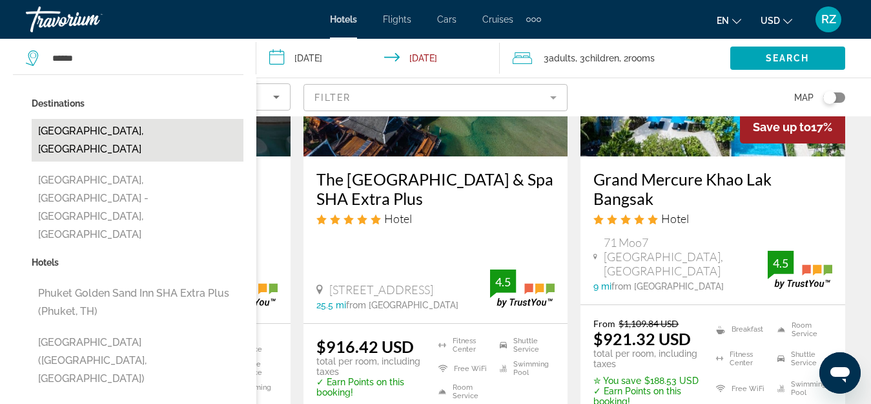
click at [137, 132] on button "Phuket Island, Thailand" at bounding box center [138, 140] width 212 height 43
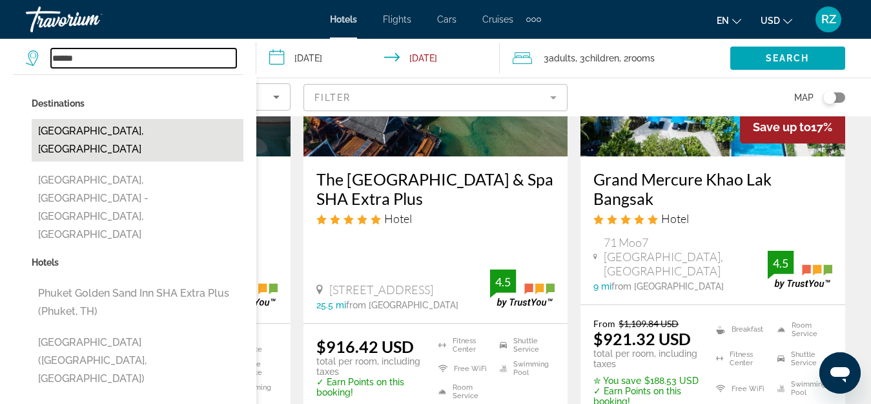
type input "**********"
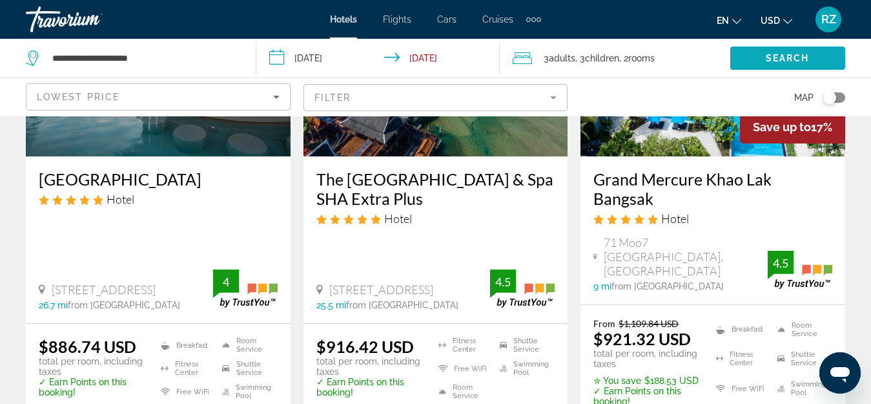
click at [759, 53] on span "Search widget" at bounding box center [787, 58] width 115 height 31
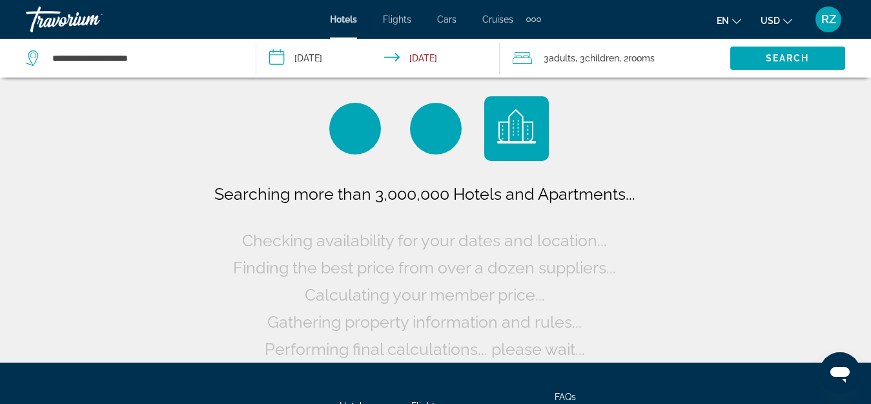
scroll to position [0, 0]
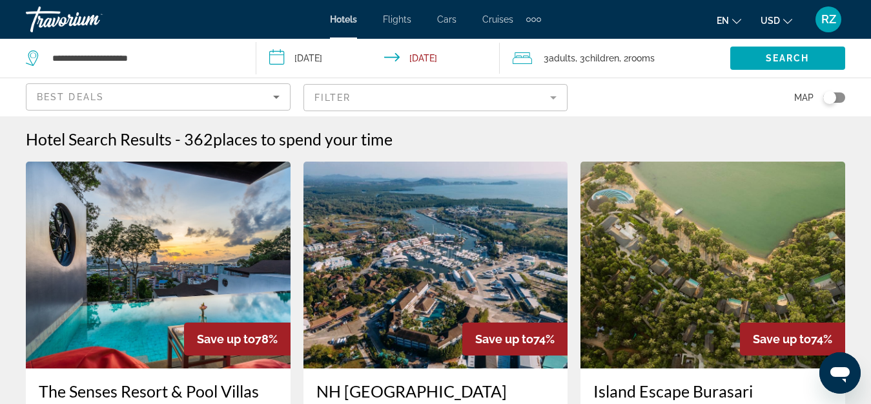
click at [181, 100] on div "Best Deals" at bounding box center [155, 96] width 236 height 15
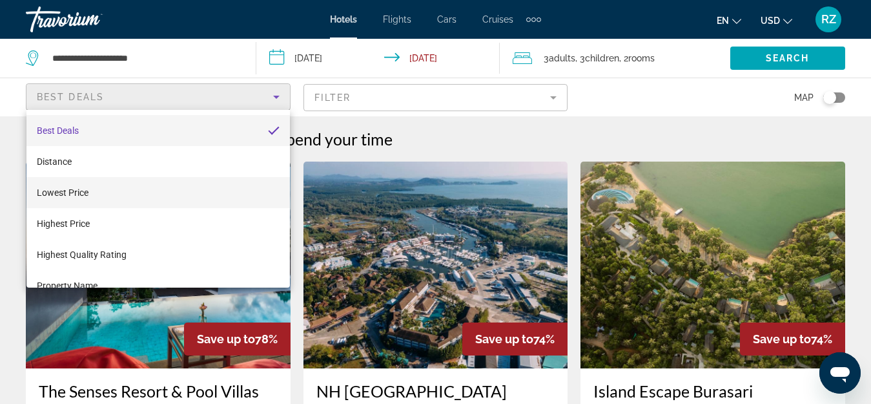
click at [147, 198] on mat-option "Lowest Price" at bounding box center [157, 192] width 263 height 31
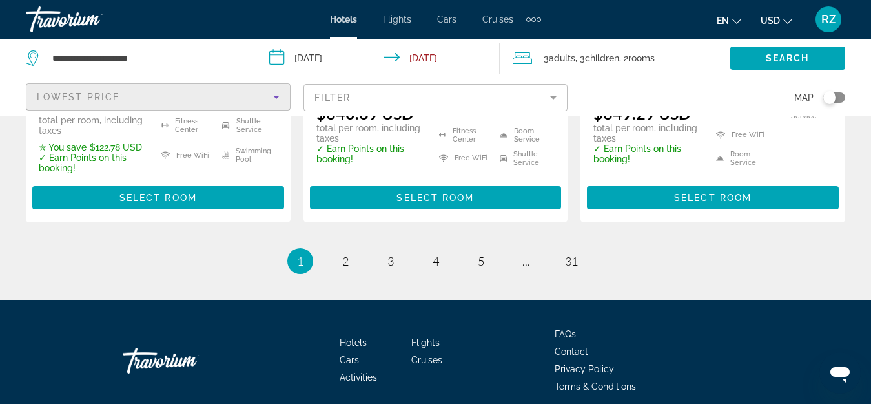
scroll to position [1870, 0]
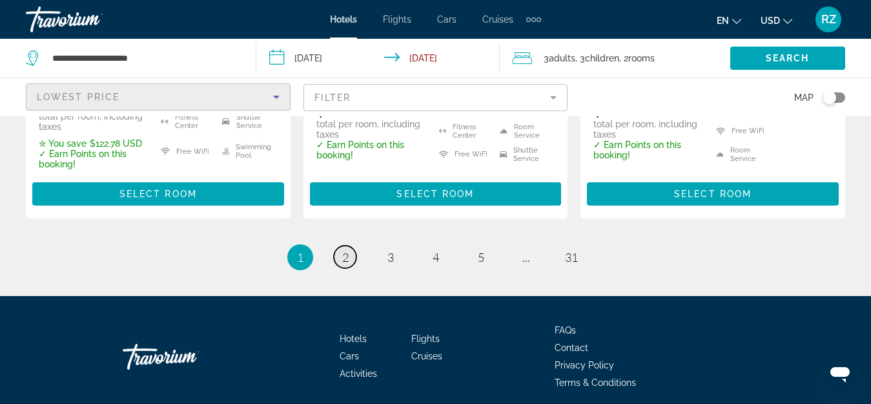
click at [343, 250] on span "2" at bounding box center [345, 257] width 6 height 14
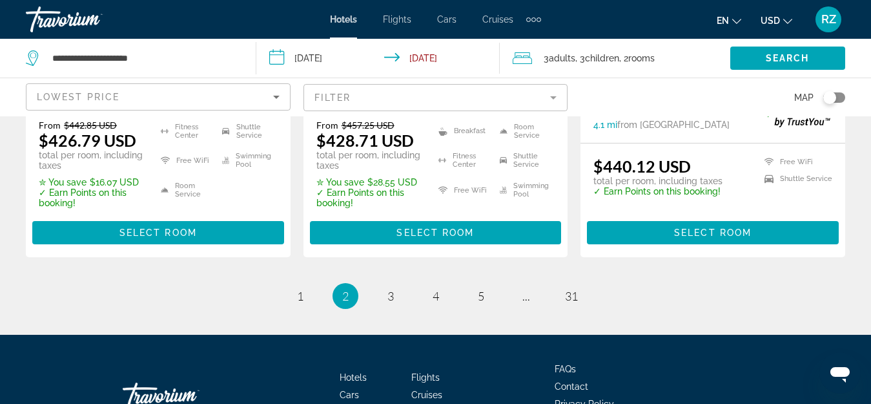
scroll to position [1916, 0]
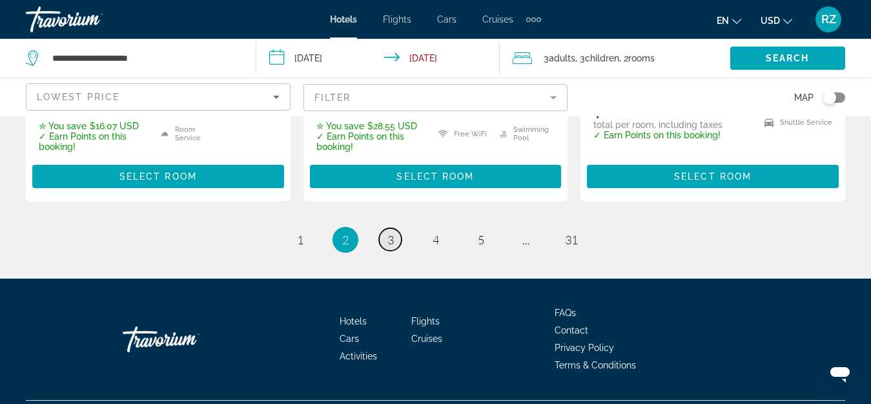
click at [383, 228] on link "page 3" at bounding box center [390, 239] width 23 height 23
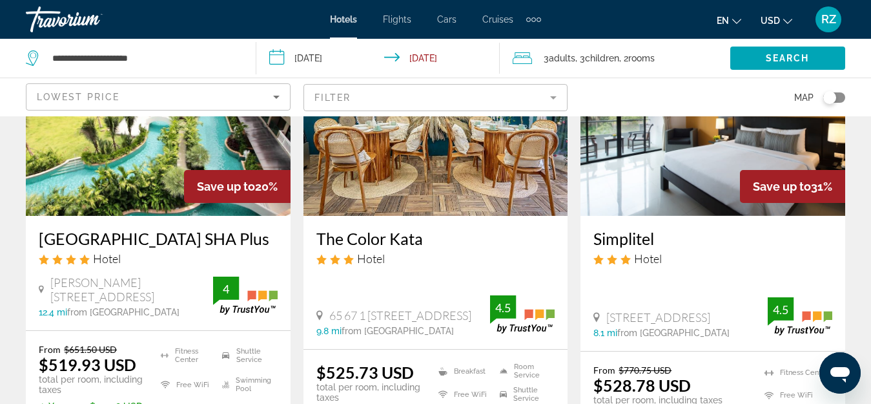
scroll to position [1743, 0]
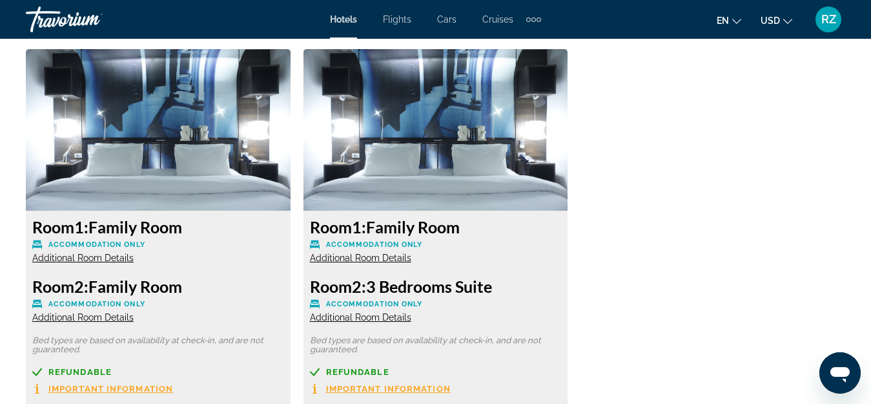
scroll to position [2066, 0]
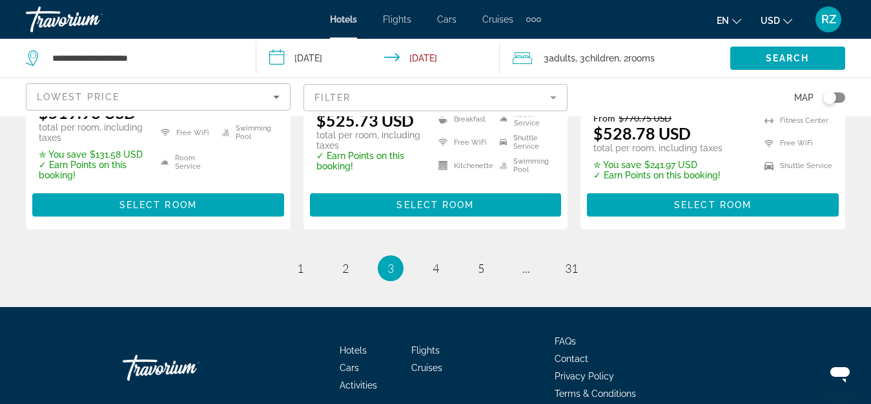
scroll to position [1992, 0]
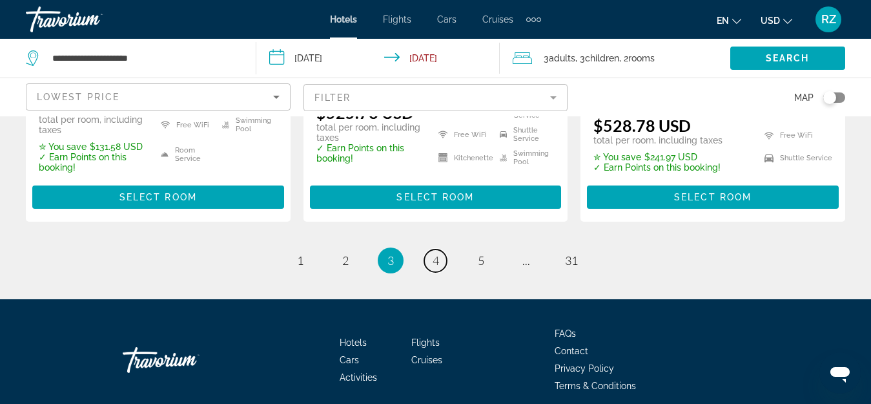
drag, startPoint x: 438, startPoint y: 204, endPoint x: 456, endPoint y: 231, distance: 32.2
click at [438, 253] on span "4" at bounding box center [436, 260] width 6 height 14
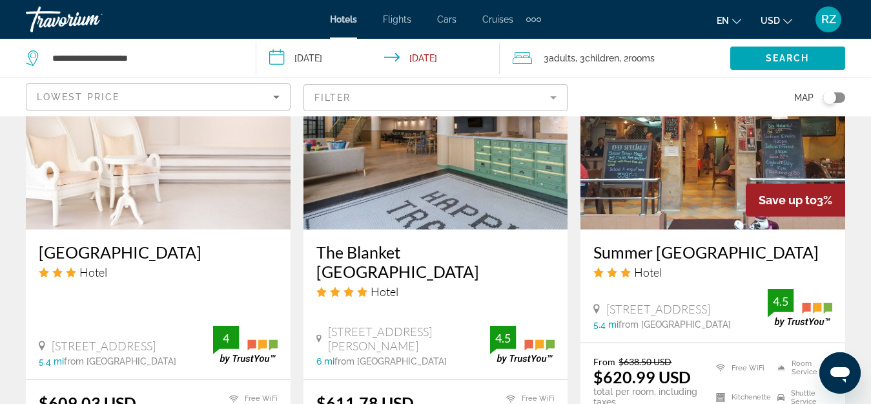
scroll to position [1549, 0]
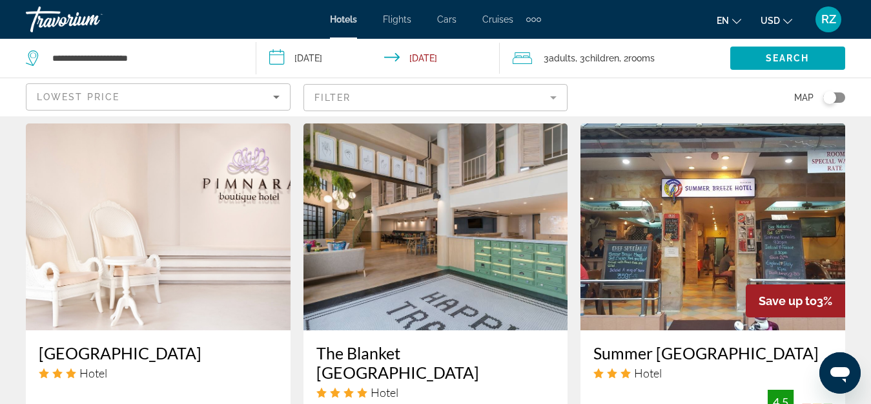
click at [174, 96] on div "Lowest Price" at bounding box center [155, 96] width 236 height 15
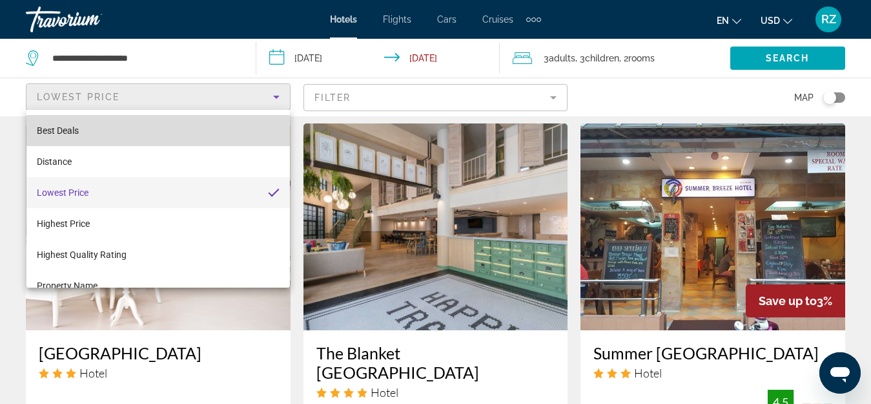
click at [158, 135] on mat-option "Best Deals" at bounding box center [157, 130] width 263 height 31
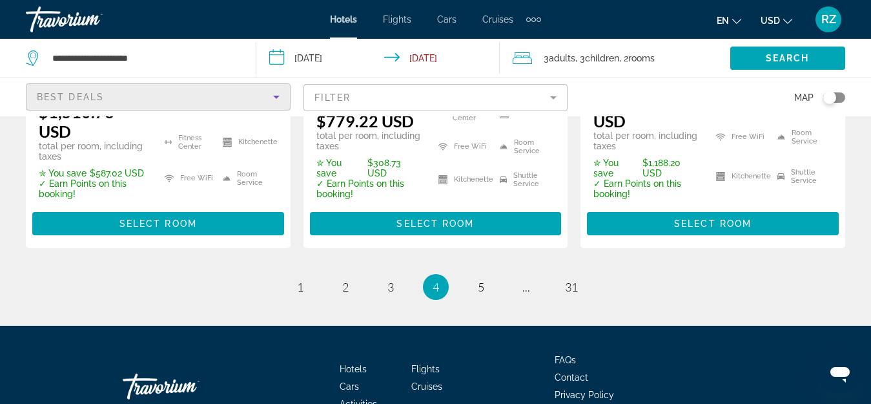
scroll to position [2101, 0]
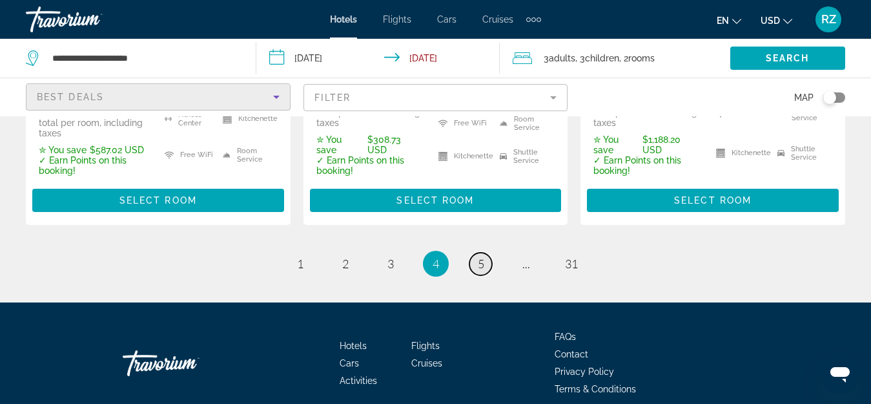
click at [475, 252] on link "page 5" at bounding box center [480, 263] width 23 height 23
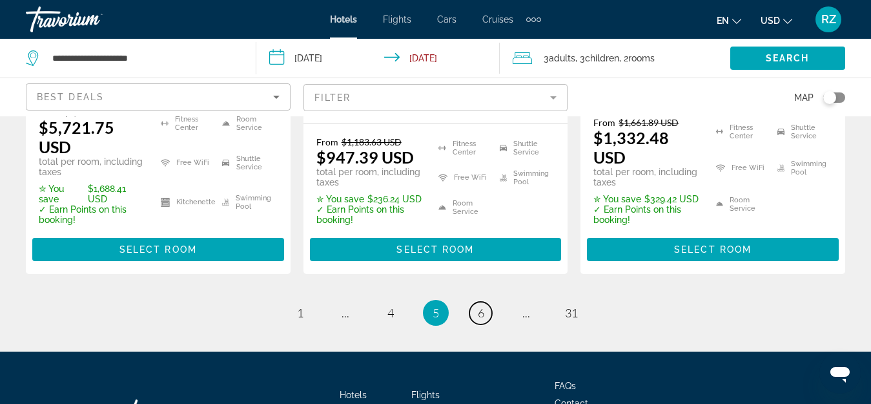
scroll to position [2131, 0]
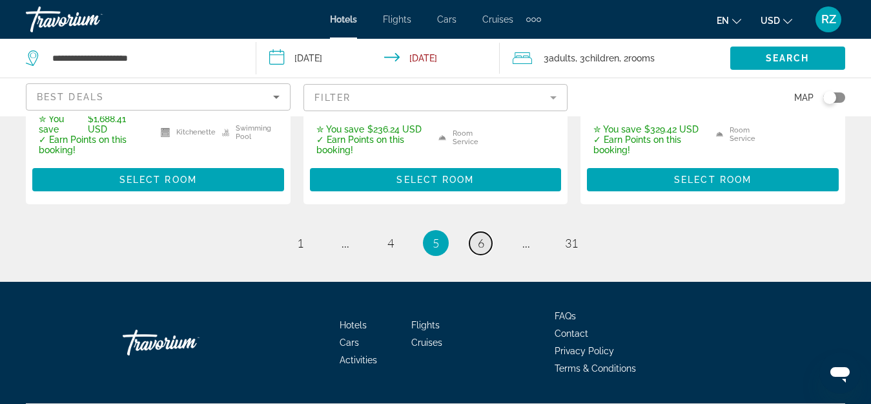
click at [482, 236] on span "6" at bounding box center [481, 243] width 6 height 14
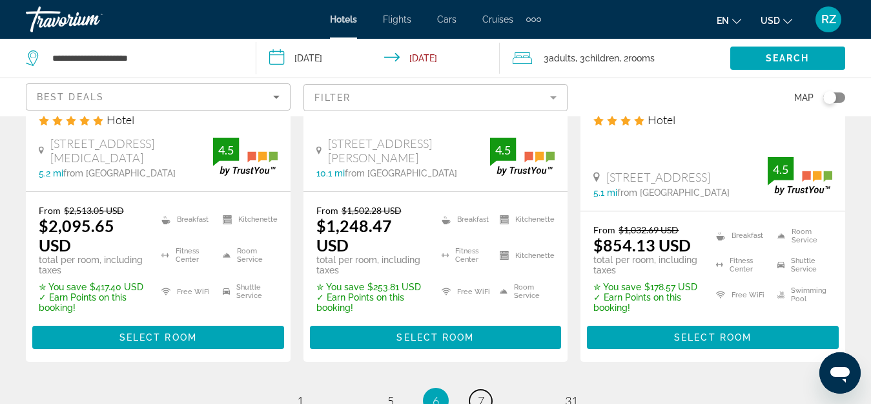
scroll to position [2001, 0]
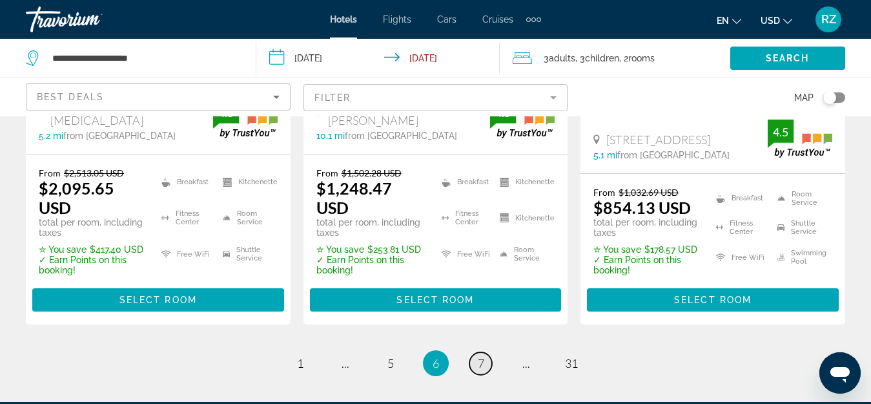
click at [478, 356] on span "7" at bounding box center [481, 363] width 6 height 14
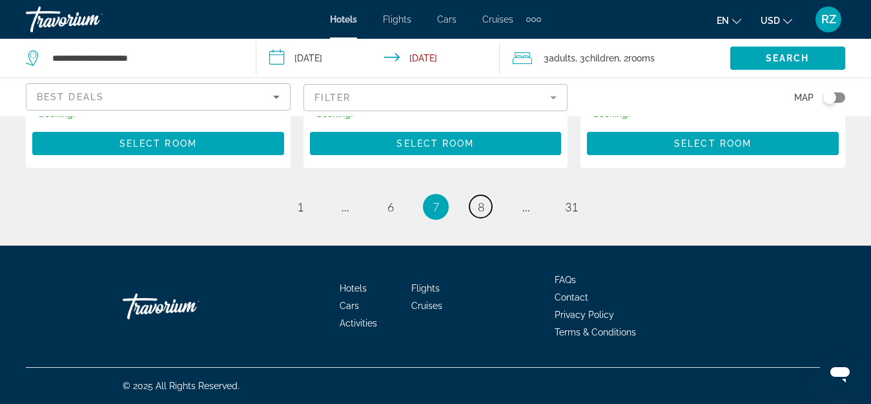
scroll to position [2096, 0]
click at [482, 203] on span "8" at bounding box center [481, 206] width 6 height 14
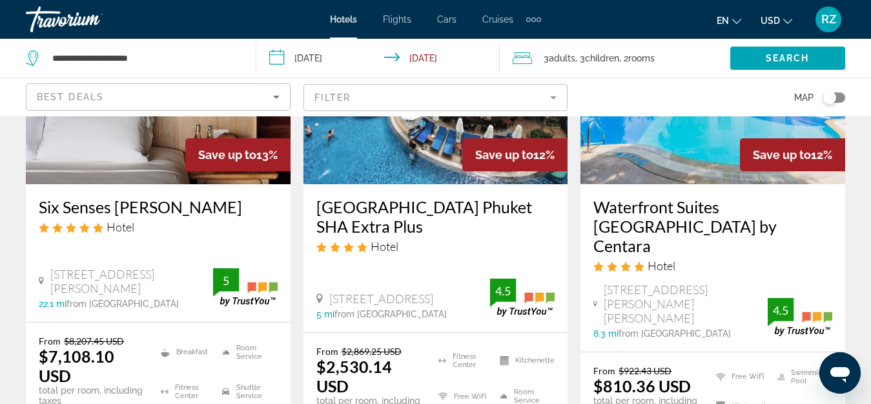
scroll to position [194, 0]
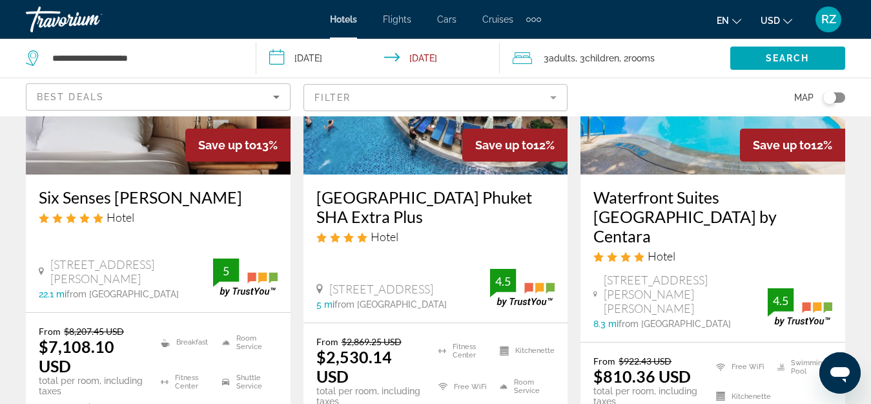
click at [667, 163] on img "Main content" at bounding box center [712, 71] width 265 height 207
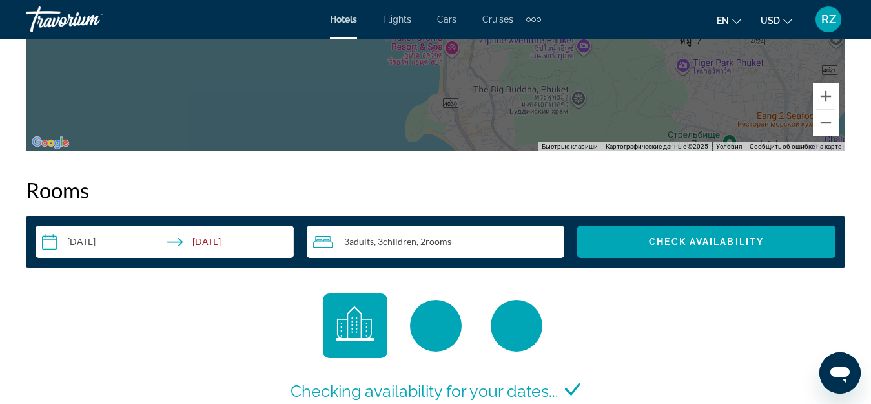
scroll to position [1937, 0]
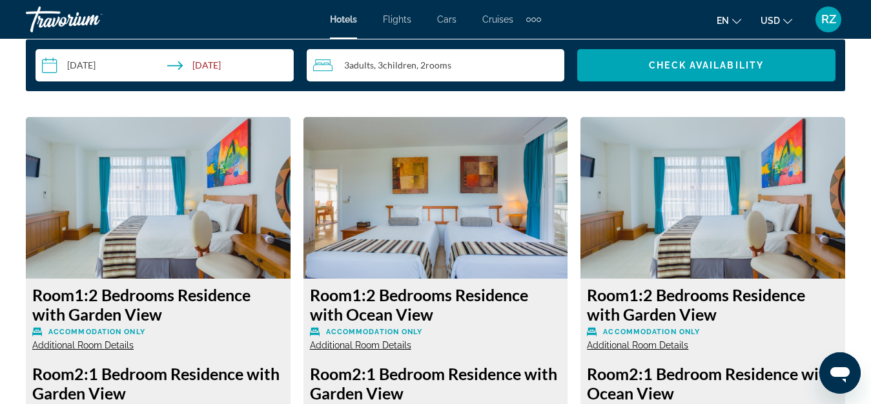
click at [179, 63] on input "**********" at bounding box center [167, 67] width 263 height 36
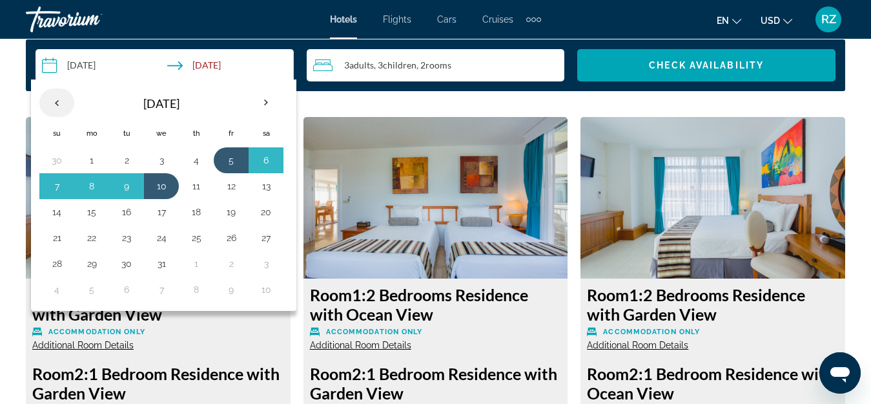
click at [53, 103] on th "Previous month" at bounding box center [56, 102] width 35 height 28
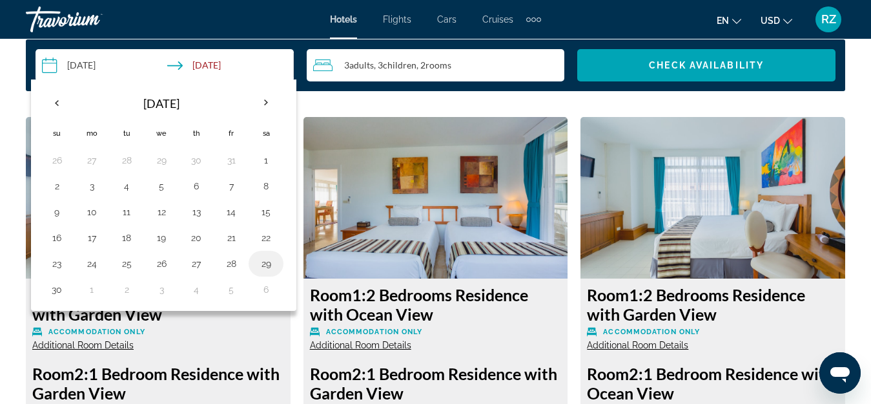
click at [265, 263] on button "29" at bounding box center [266, 263] width 21 height 18
click at [194, 288] on button "4" at bounding box center [196, 289] width 21 height 18
type input "**********"
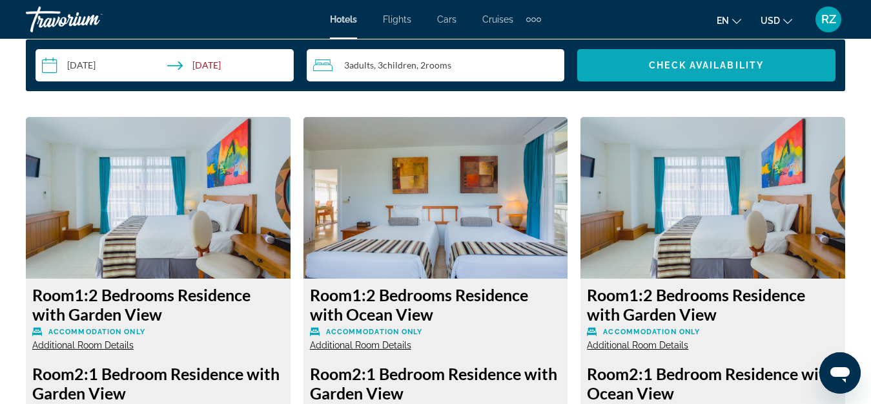
click at [652, 68] on span "Check Availability" at bounding box center [706, 65] width 115 height 10
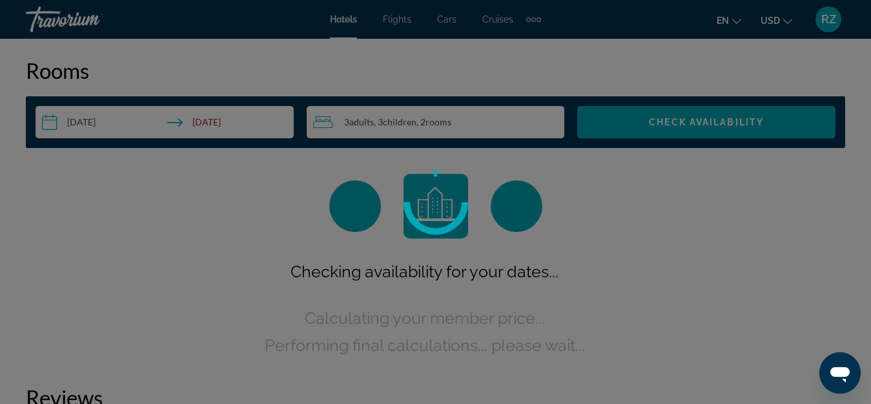
scroll to position [1860, 0]
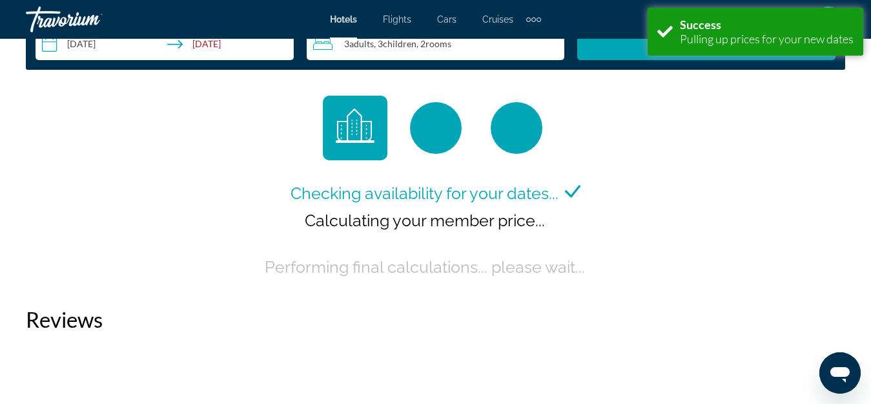
scroll to position [1937, 0]
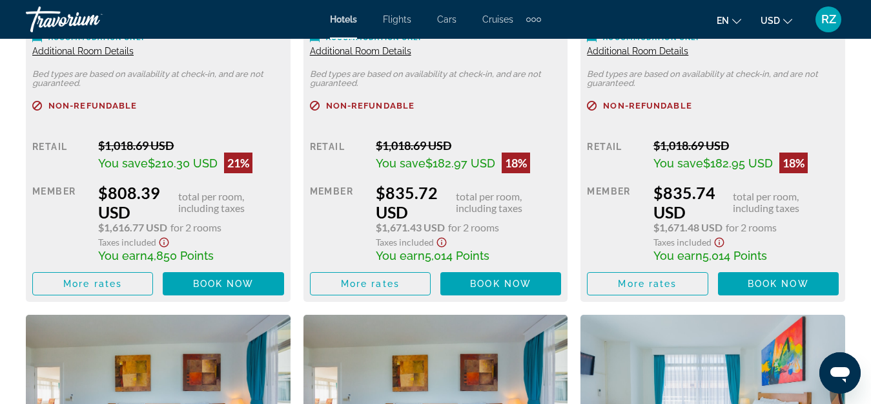
scroll to position [2324, 0]
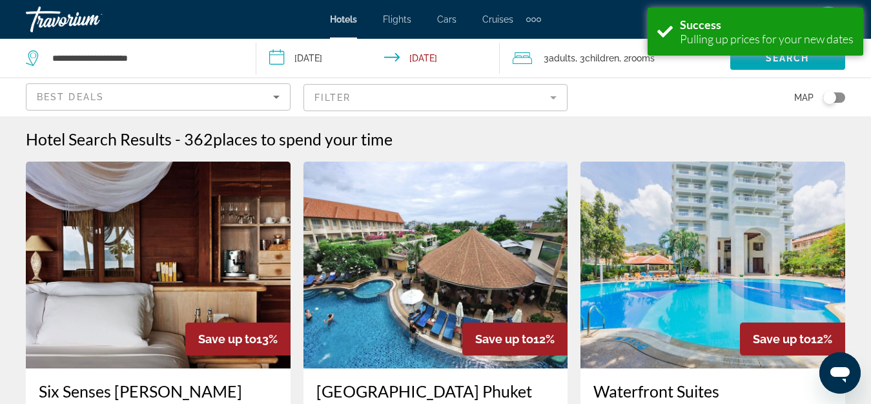
click at [360, 97] on mat-form-field "Filter" at bounding box center [435, 97] width 265 height 27
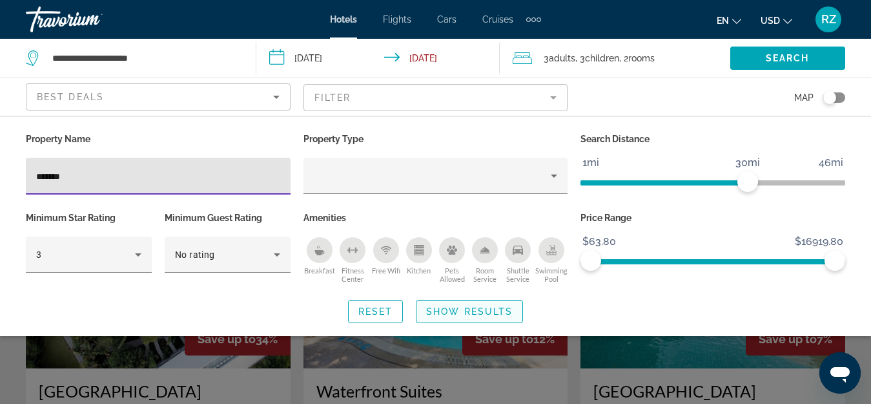
type input "*******"
click at [451, 310] on span "Show Results" at bounding box center [469, 311] width 87 height 10
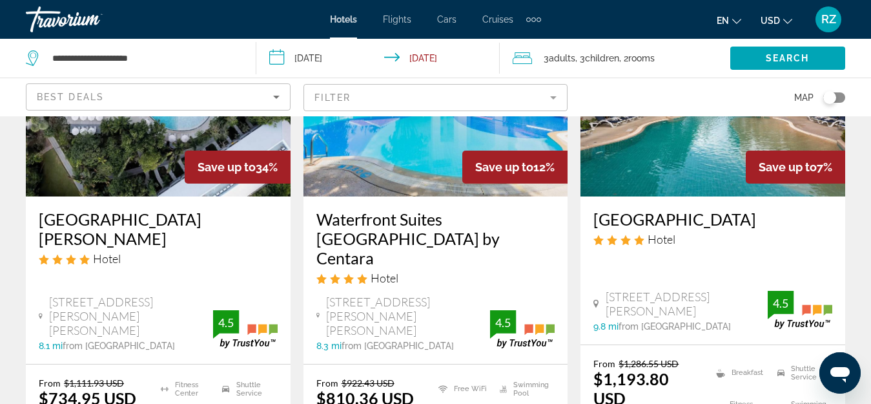
scroll to position [194, 0]
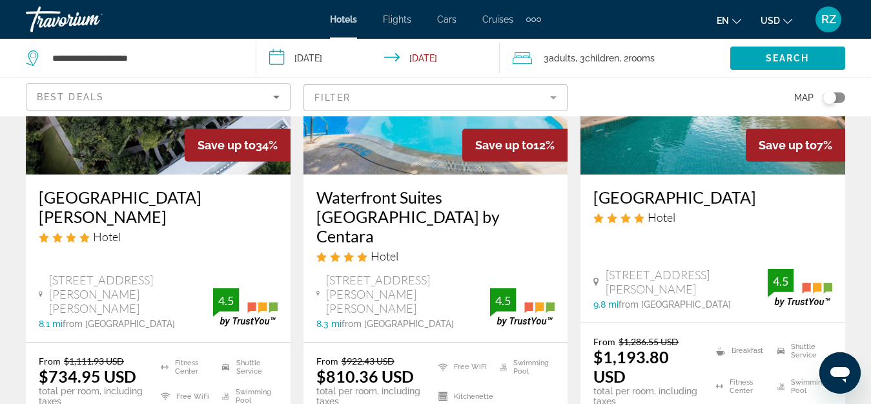
click at [160, 148] on img "Main content" at bounding box center [158, 71] width 265 height 207
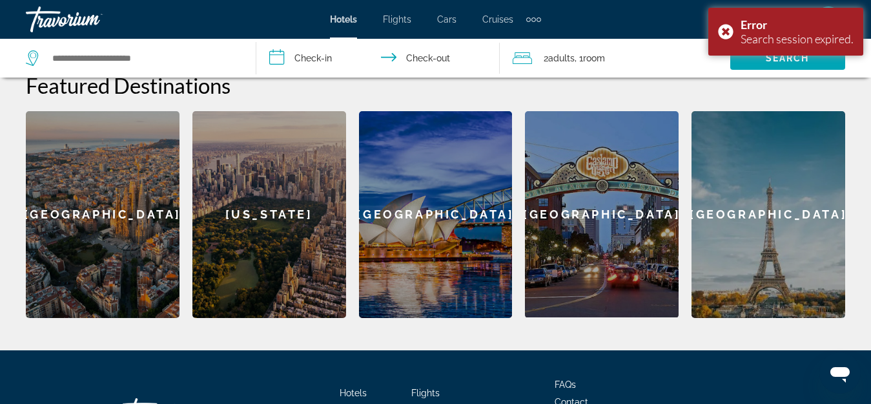
scroll to position [613, 0]
